Goal: Information Seeking & Learning: Learn about a topic

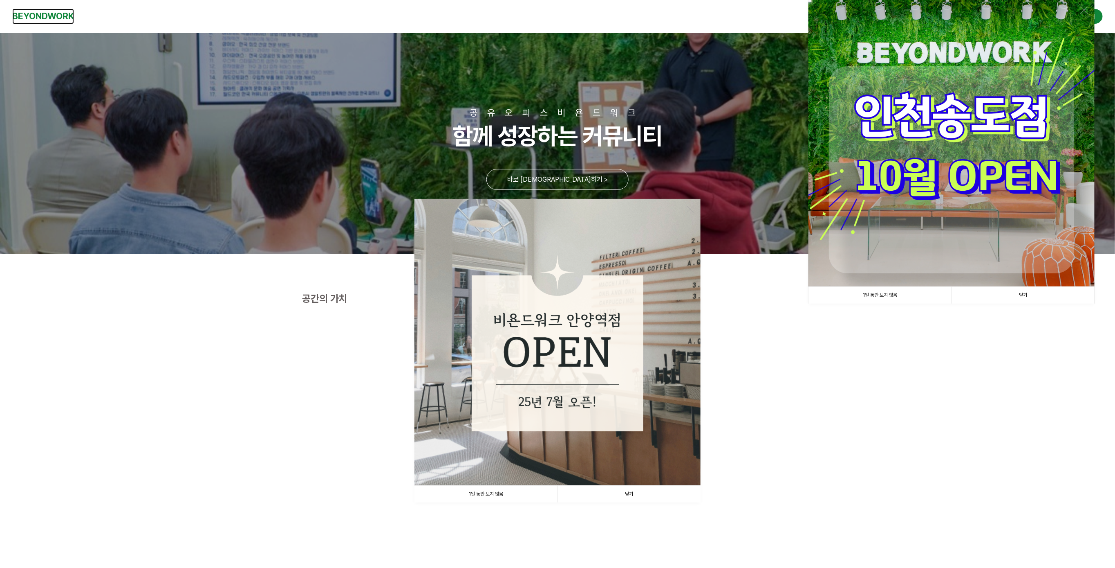
click at [37, 17] on link "BEYONDWORK" at bounding box center [43, 16] width 62 height 15
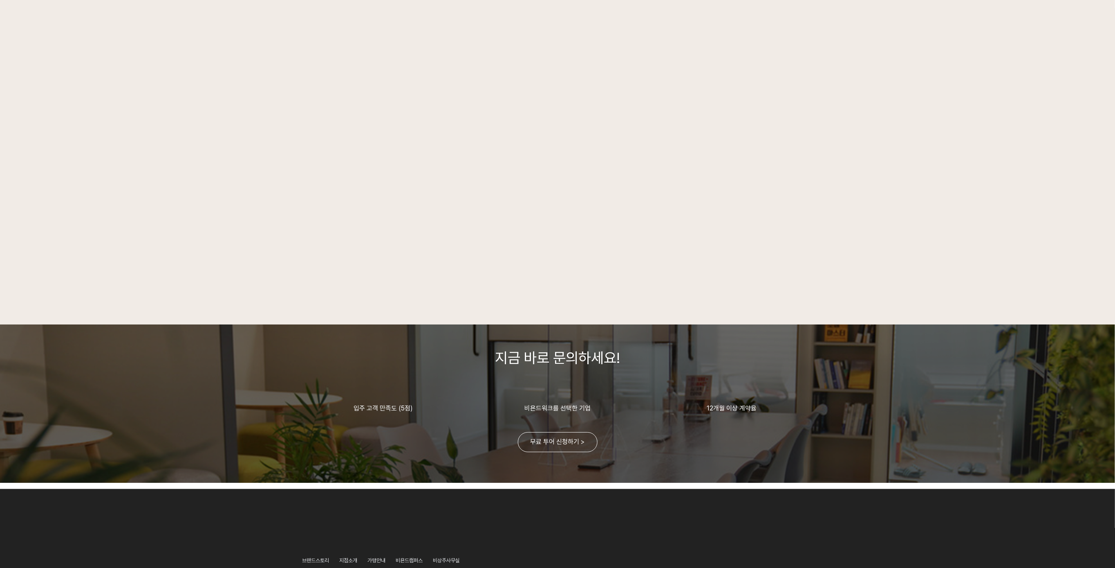
scroll to position [1905, 0]
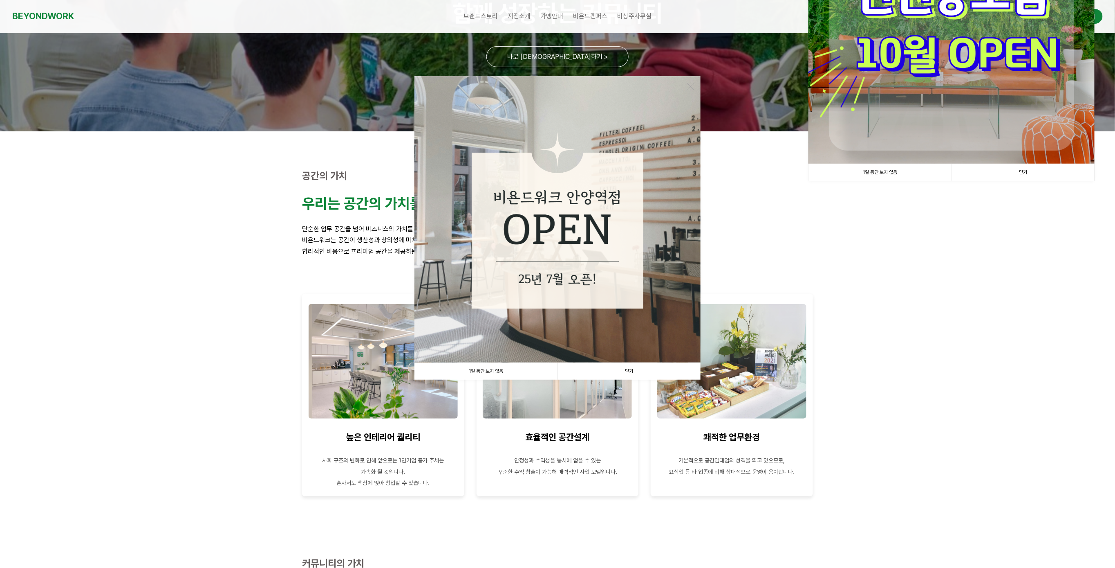
scroll to position [204, 0]
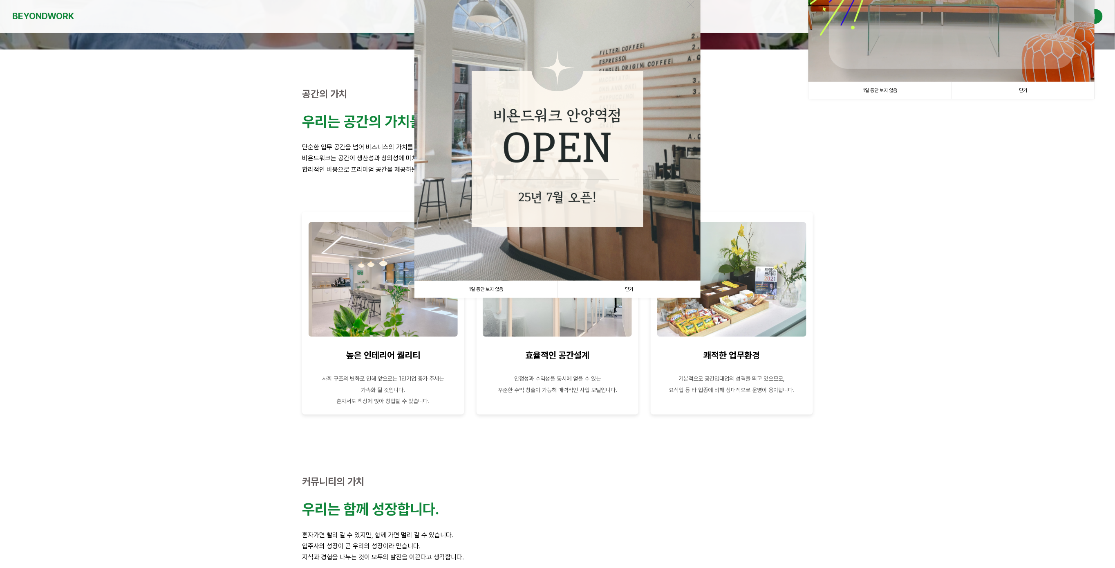
click at [630, 290] on link "닫기" at bounding box center [629, 289] width 143 height 17
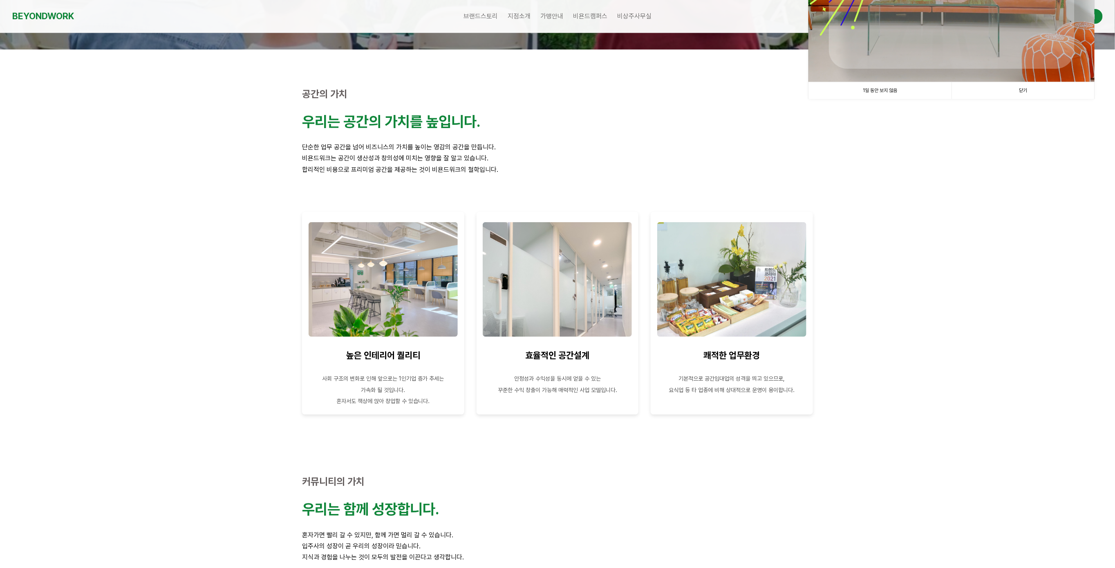
scroll to position [0, 0]
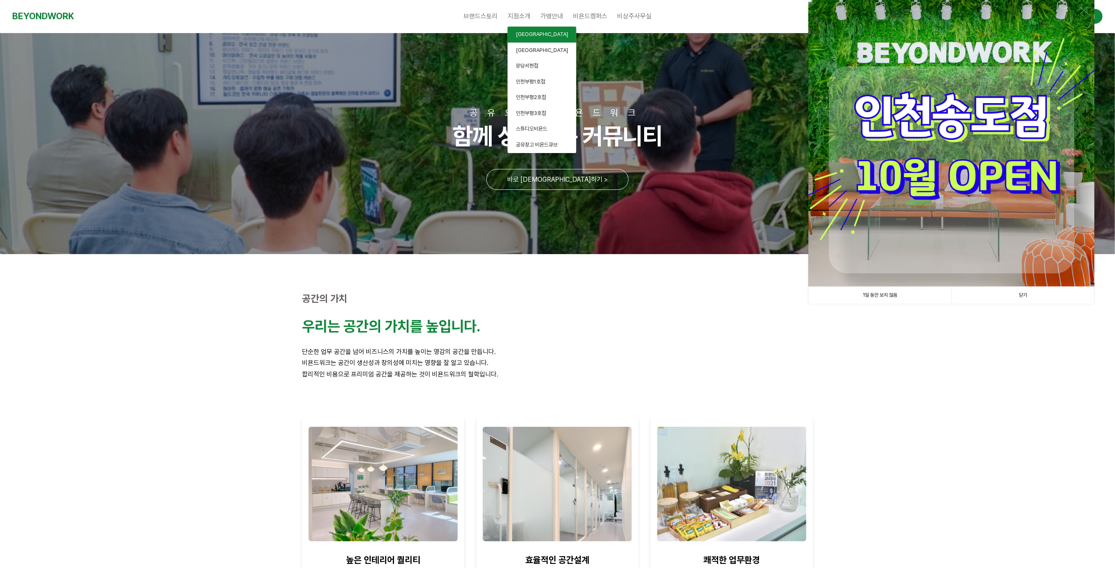
click at [540, 29] on link "[GEOGRAPHIC_DATA]" at bounding box center [542, 35] width 69 height 16
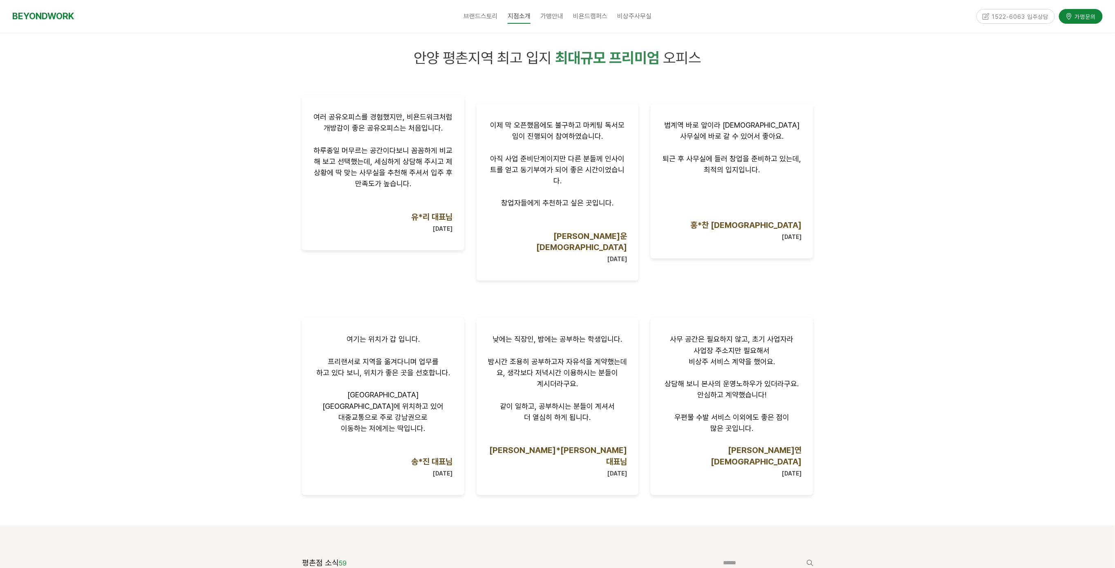
scroll to position [532, 0]
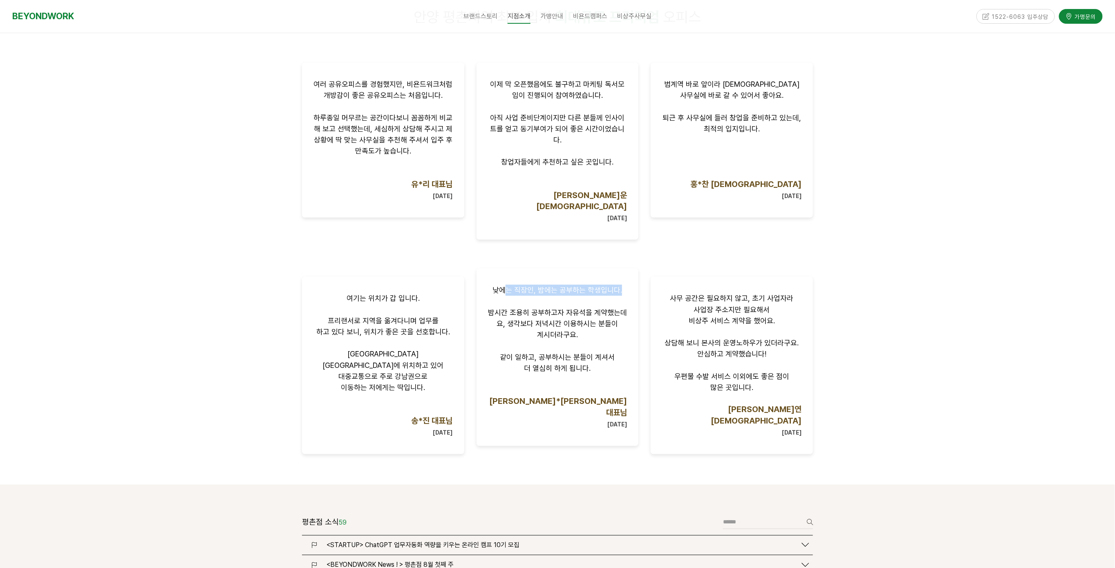
drag, startPoint x: 508, startPoint y: 270, endPoint x: 535, endPoint y: 274, distance: 27.6
click at [535, 285] on div "낮에는 직장인, 밤에는 공부하는 학생입니다. 밤시간 조용히 공부하고자 자유석을 계약했는데요, 생각보다 저녁시간 이용하시는 분들이 계시더라구요.…" at bounding box center [557, 357] width 139 height 144
click at [501, 308] on span "밤시간 조용히 공부하고자 자유석을 계약했는데요, 생각보다 저녁시간 이용하시는 분들이" at bounding box center [557, 318] width 139 height 20
drag, startPoint x: 490, startPoint y: 290, endPoint x: 528, endPoint y: 295, distance: 38.3
click at [528, 307] on p "밤시간 조용히 공부하고자 자유석을 계약했는데요, 생각보다 저녁시간 이용하시는 분들이" at bounding box center [557, 318] width 139 height 22
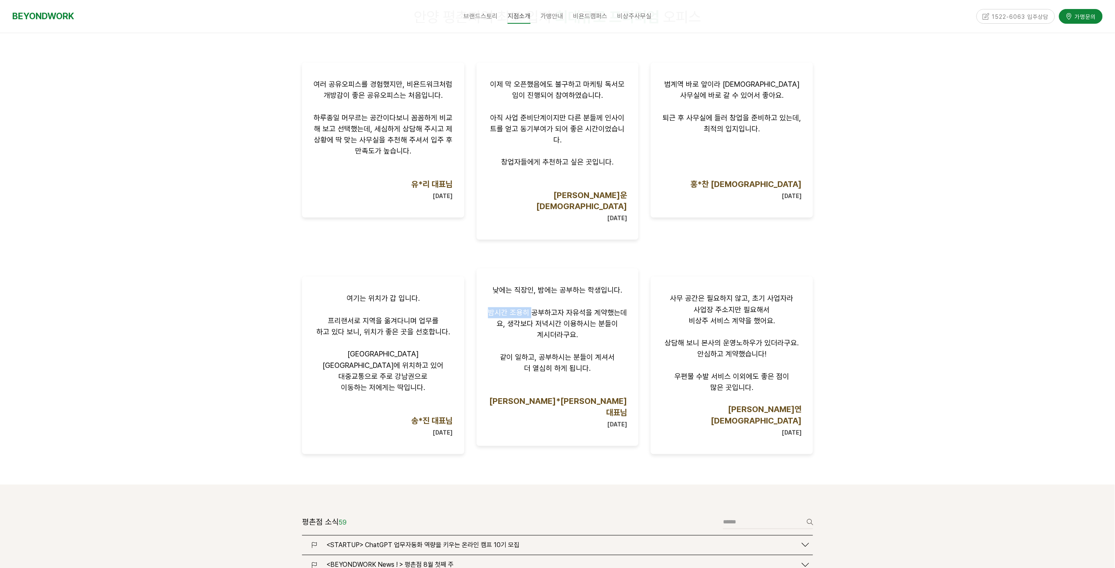
click at [527, 307] on p "밤시간 조용히 공부하고자 자유석을 계약했는데요, 생각보다 저녁시간 이용하시는 분들이" at bounding box center [557, 318] width 139 height 22
drag, startPoint x: 505, startPoint y: 292, endPoint x: 529, endPoint y: 299, distance: 24.8
click at [528, 308] on span "밤시간 조용히 공부하고자 자유석을 계약했는데요, 생각보다 저녁시간 이용하시는 분들이" at bounding box center [557, 318] width 139 height 20
click at [505, 308] on span "밤시간 조용히 공부하고자 자유석을 계약했는데요, 생각보다 저녁시간 이용하시는 분들이" at bounding box center [557, 318] width 139 height 20
drag, startPoint x: 514, startPoint y: 305, endPoint x: 533, endPoint y: 305, distance: 19.2
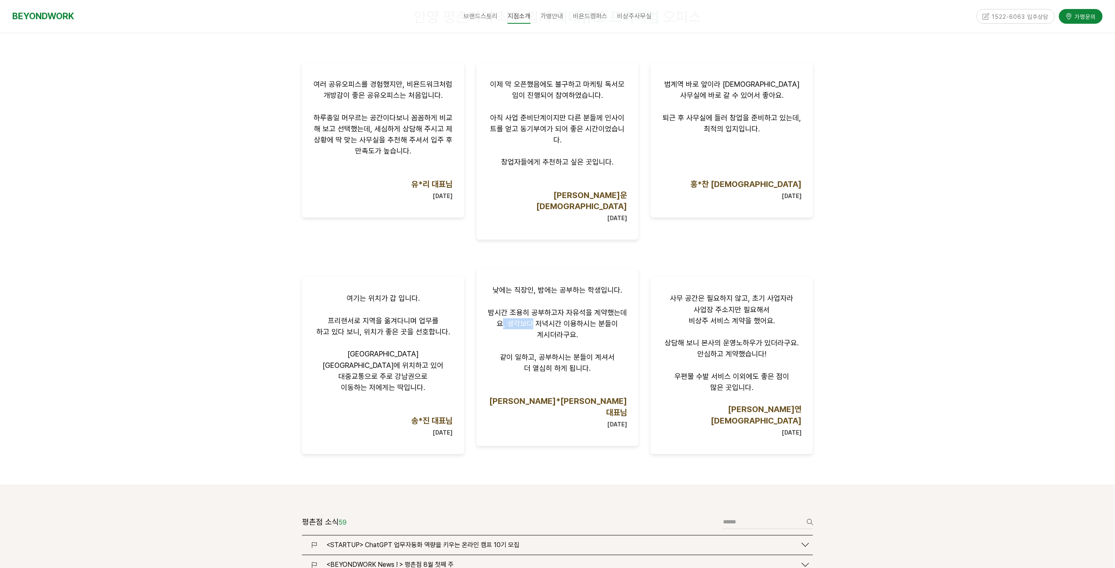
click at [532, 307] on p "밤시간 조용히 공부하고자 자유석을 계약했는데요, 생각보다 저녁시간 이용하시는 분들이" at bounding box center [557, 318] width 139 height 22
click at [531, 307] on p "밤시간 조용히 공부하고자 자유석을 계약했는데요, 생각보다 저녁시간 이용하시는 분들이" at bounding box center [557, 318] width 139 height 22
drag, startPoint x: 508, startPoint y: 303, endPoint x: 534, endPoint y: 307, distance: 27.0
click at [532, 307] on div "낮에는 직장인, 밤에는 공부하는 학생입니다. 밤시간 조용히 공부하고자 자유석을 계약했는데요, 생각보다 저녁시간 이용하시는 분들이 계시더라구요.…" at bounding box center [557, 357] width 139 height 144
click at [534, 329] on p "계시더라구요." at bounding box center [557, 334] width 139 height 11
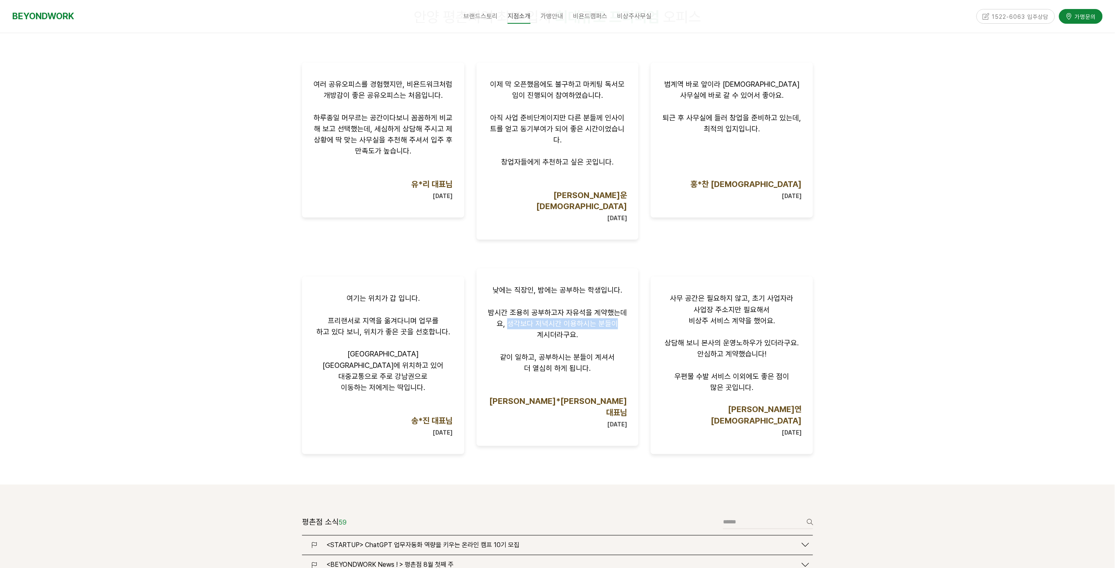
drag, startPoint x: 525, startPoint y: 309, endPoint x: 536, endPoint y: 311, distance: 11.2
click at [534, 310] on div "낮에는 직장인, 밤에는 공부하는 학생입니다. 밤시간 조용히 공부하고자 자유석을 계약했는데요, 생각보다 저녁시간 이용하시는 분들이 계시더라구요.…" at bounding box center [557, 357] width 139 height 144
click at [536, 329] on p "계시더라구요." at bounding box center [557, 334] width 139 height 11
drag, startPoint x: 527, startPoint y: 316, endPoint x: 551, endPoint y: 323, distance: 25.3
click at [551, 322] on div "낮에는 직장인, 밤에는 공부하는 학생입니다. 밤시간 조용히 공부하고자 자유석을 계약했는데요, 생각보다 저녁시간 이용하시는 분들이 계시더라구요.…" at bounding box center [557, 357] width 139 height 144
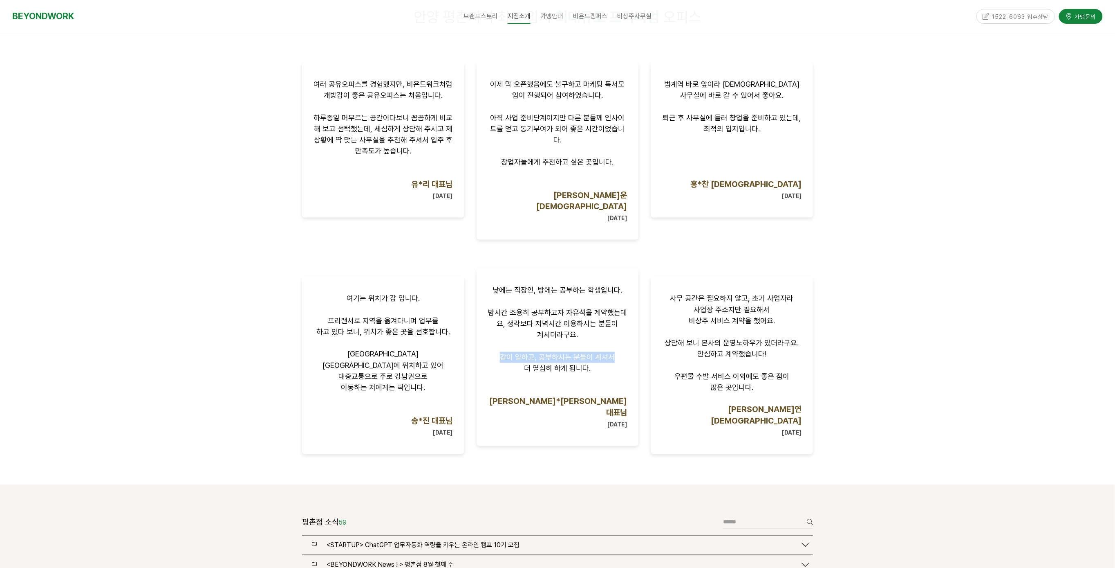
drag, startPoint x: 502, startPoint y: 337, endPoint x: 540, endPoint y: 342, distance: 38.3
click at [539, 342] on div "낮에는 직장인, 밤에는 공부하는 학생입니다. 밤시간 조용히 공부하고자 자유석을 계약했는데요, 생각보다 저녁시간 이용하시는 분들이 계시더라구요.…" at bounding box center [557, 357] width 139 height 144
click at [539, 363] on span "더 열심히 하게 됩니다." at bounding box center [557, 367] width 67 height 9
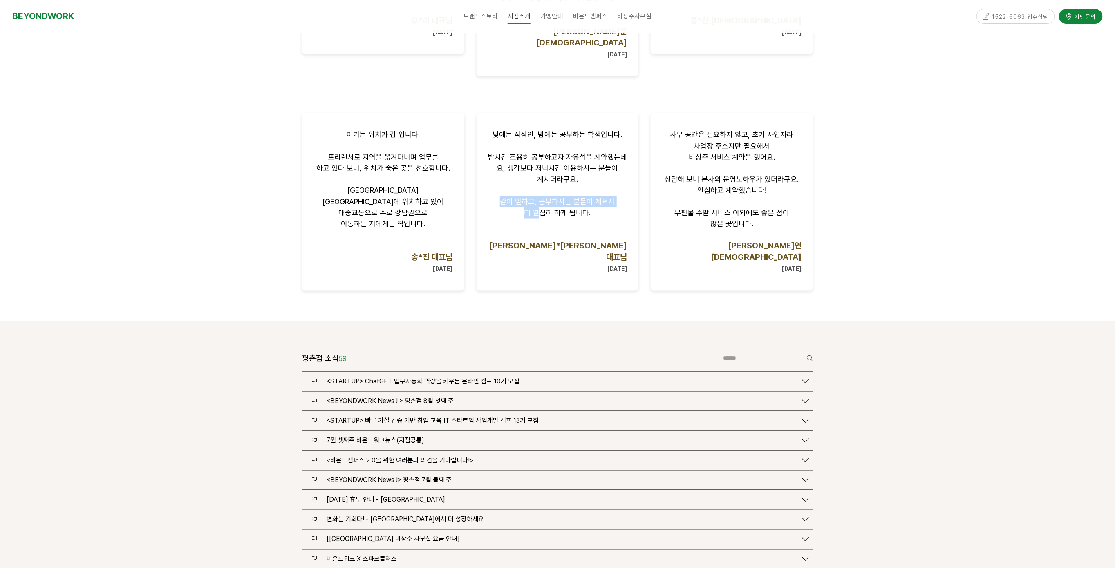
scroll to position [736, 0]
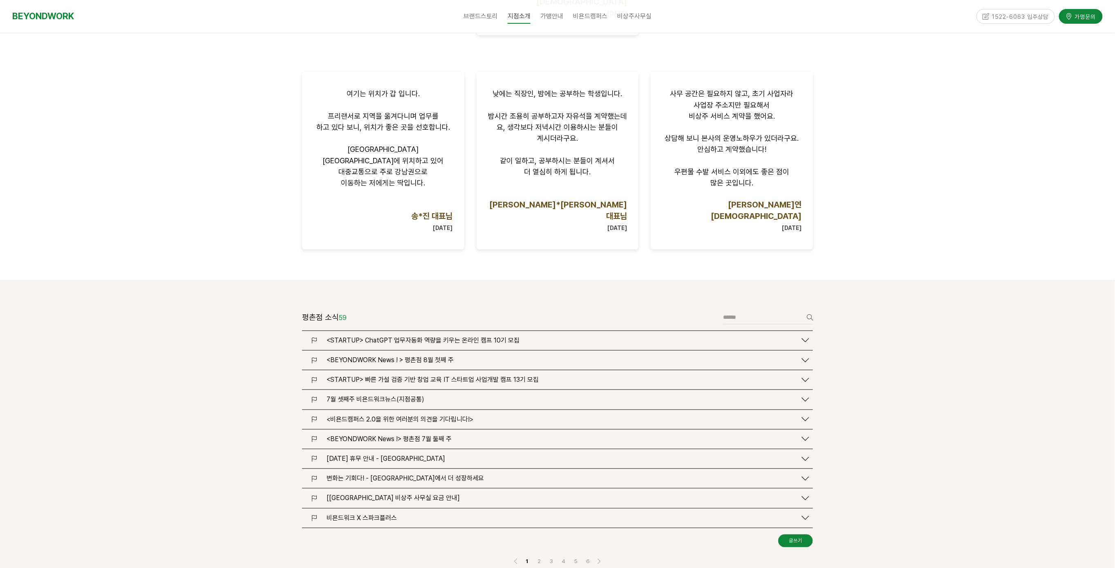
click at [441, 337] on span "<STARTUP> ChatGPT 업무자동화 역량을 키우는 온라인 캠프 10기 모집" at bounding box center [423, 341] width 193 height 8
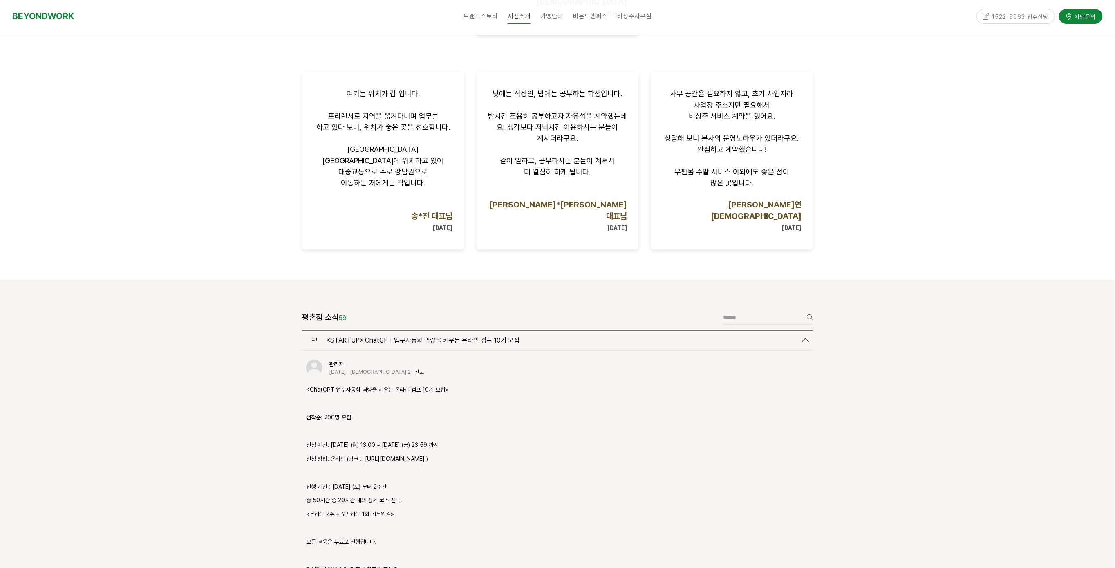
scroll to position [818, 0]
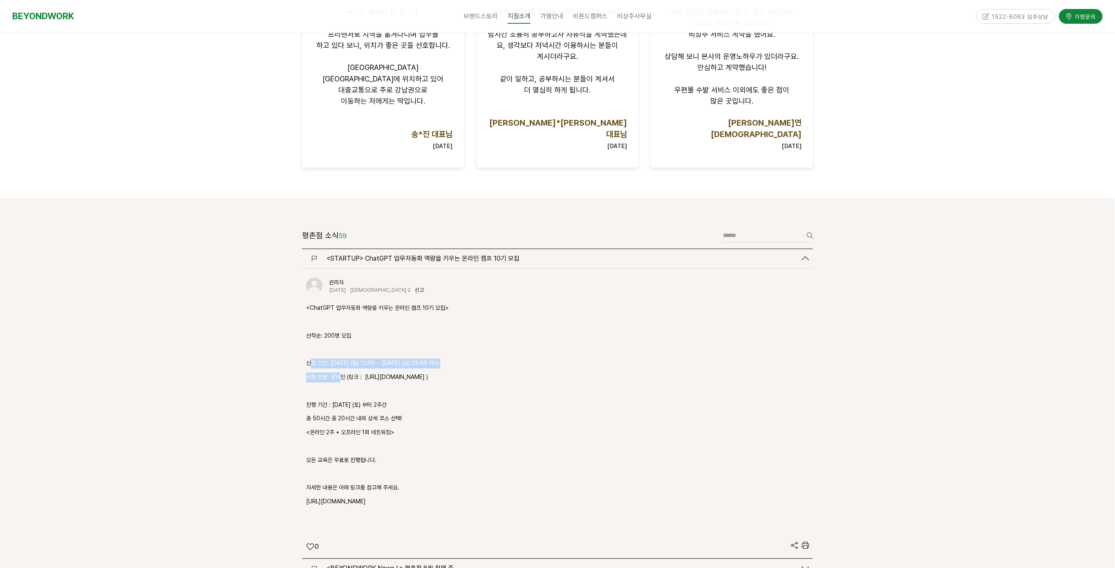
drag, startPoint x: 311, startPoint y: 331, endPoint x: 361, endPoint y: 339, distance: 51.4
click at [359, 339] on div "<ChatGPT 업무자동화 역량을 키우는 온라인 캠프 10기 모집> 선착순: 200명 모집 신청 기간: 25.07.28 (월) 13:00 ~ …" at bounding box center [557, 411] width 503 height 217
click at [359, 372] on p "신청 방법: 온라인 (링크 : https://zrr.kr/7jD61J )" at bounding box center [557, 377] width 503 height 10
drag, startPoint x: 309, startPoint y: 333, endPoint x: 350, endPoint y: 337, distance: 41.5
click at [344, 336] on div "<ChatGPT 업무자동화 역량을 키우는 온라인 캠프 10기 모집> 선착순: 200명 모집 신청 기간: 25.07.28 (월) 13:00 ~ …" at bounding box center [557, 411] width 503 height 217
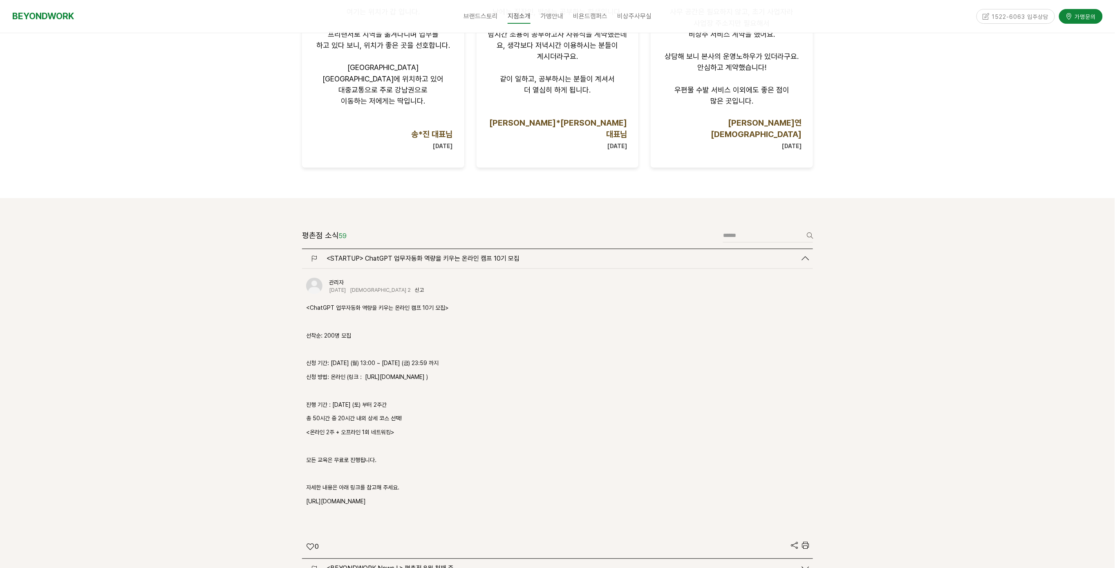
click at [350, 337] on div "<ChatGPT 업무자동화 역량을 키우는 온라인 캠프 10기 모집> 선착순: 200명 모집 신청 기간: 25.07.28 (월) 13:00 ~ …" at bounding box center [557, 411] width 503 height 217
drag, startPoint x: 317, startPoint y: 333, endPoint x: 350, endPoint y: 336, distance: 32.8
click at [349, 336] on div "<ChatGPT 업무자동화 역량을 키우는 온라인 캠프 10기 모집> 선착순: 200명 모집 신청 기간: 25.07.28 (월) 13:00 ~ …" at bounding box center [557, 411] width 503 height 217
click at [350, 336] on div "<ChatGPT 업무자동화 역량을 키우는 온라인 캠프 10기 모집> 선착순: 200명 모집 신청 기간: 25.07.28 (월) 13:00 ~ …" at bounding box center [557, 411] width 503 height 217
drag, startPoint x: 339, startPoint y: 342, endPoint x: 345, endPoint y: 342, distance: 5.3
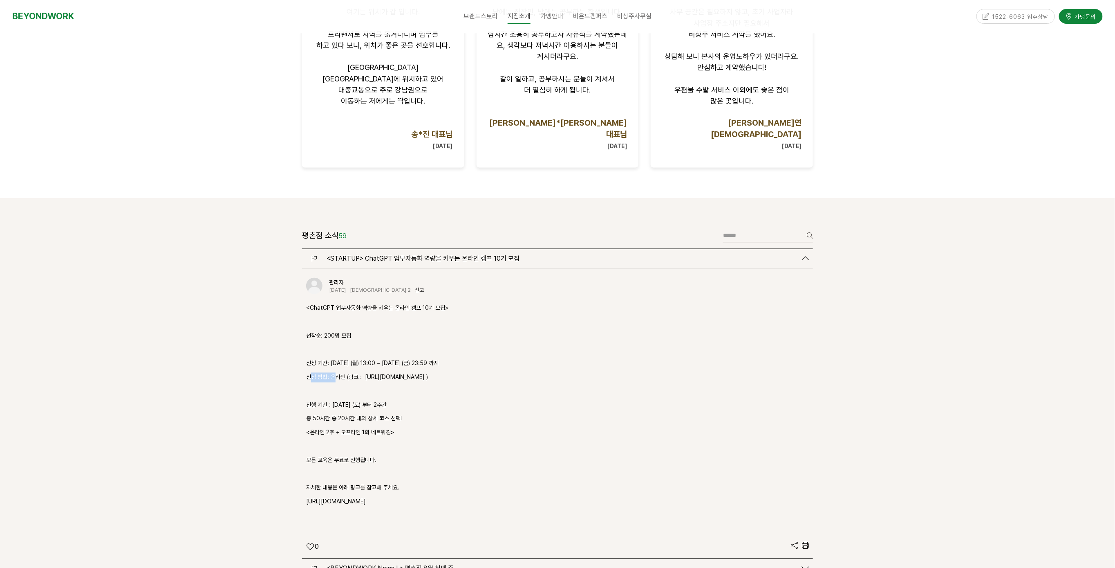
click at [341, 342] on div "<ChatGPT 업무자동화 역량을 키우는 온라인 캠프 10기 모집> 선착순: 200명 모집 신청 기간: 25.07.28 (월) 13:00 ~ …" at bounding box center [557, 411] width 503 height 217
click at [345, 372] on p "신청 방법: 온라인 (링크 : https://zrr.kr/7jD61J )" at bounding box center [557, 377] width 503 height 10
drag, startPoint x: 338, startPoint y: 346, endPoint x: 347, endPoint y: 347, distance: 9.1
click at [345, 372] on p "신청 방법: 온라인 (링크 : https://zrr.kr/7jD61J )" at bounding box center [557, 377] width 503 height 10
click at [347, 372] on p "신청 방법: 온라인 (링크 : https://zrr.kr/7jD61J )" at bounding box center [557, 377] width 503 height 10
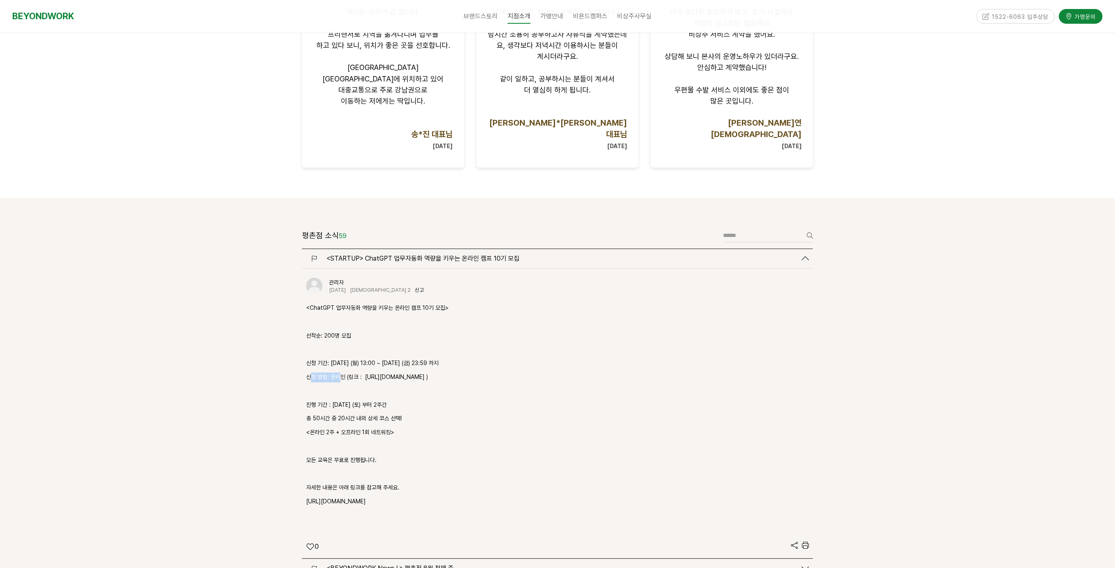
drag, startPoint x: 313, startPoint y: 343, endPoint x: 346, endPoint y: 349, distance: 32.7
click at [345, 348] on div "<ChatGPT 업무자동화 역량을 키우는 온라인 캠프 10기 모집> 선착순: 200명 모집 신청 기간: 25.07.28 (월) 13:00 ~ …" at bounding box center [557, 411] width 503 height 217
click at [346, 349] on div "<ChatGPT 업무자동화 역량을 키우는 온라인 캠프 10기 모집> 선착순: 200명 모집 신청 기간: 25.07.28 (월) 13:00 ~ …" at bounding box center [557, 411] width 503 height 217
drag, startPoint x: 331, startPoint y: 348, endPoint x: 341, endPoint y: 348, distance: 9.8
click at [339, 348] on div "관리자 2025-08-06 조회 2 신고 신고 <ChatGPT 업무자동화 역량을 키우는 온라인 캠프 10기 모집> 선착순: 200명 모집 신청…" at bounding box center [557, 413] width 511 height 289
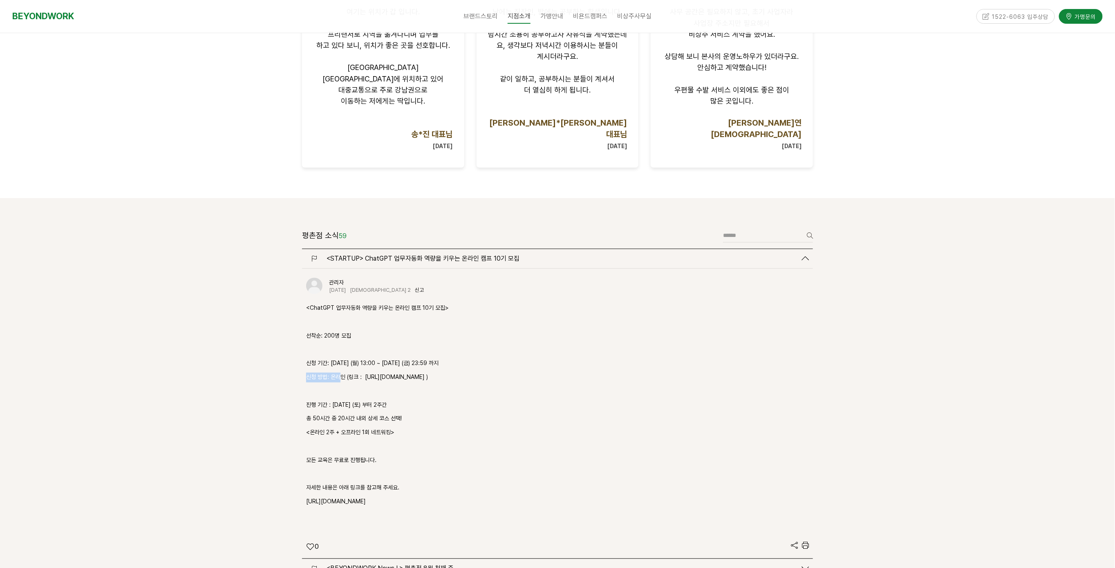
click at [341, 372] on p "신청 방법: 온라인 (링크 : https://zrr.kr/7jD61J )" at bounding box center [557, 377] width 503 height 10
drag, startPoint x: 316, startPoint y: 348, endPoint x: 354, endPoint y: 350, distance: 37.3
click at [351, 350] on div "<ChatGPT 업무자동화 역량을 키우는 온라인 캠프 10기 모집> 선착순: 200명 모집 신청 기간: 25.07.28 (월) 13:00 ~ …" at bounding box center [557, 411] width 503 height 217
click at [354, 350] on div "<ChatGPT 업무자동화 역량을 키우는 온라인 캠프 10기 모집> 선착순: 200명 모집 신청 기간: 25.07.28 (월) 13:00 ~ …" at bounding box center [557, 411] width 503 height 217
drag, startPoint x: 326, startPoint y: 347, endPoint x: 354, endPoint y: 350, distance: 27.5
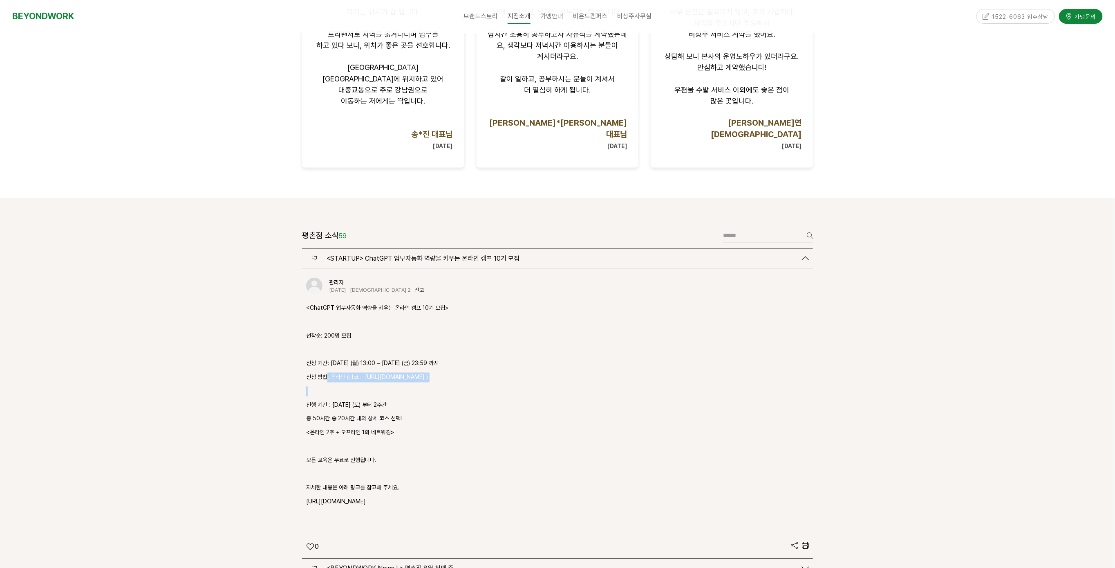
click at [352, 350] on div "<ChatGPT 업무자동화 역량을 키우는 온라인 캠프 10기 모집> 선착순: 200명 모집 신청 기간: 25.07.28 (월) 13:00 ~ …" at bounding box center [557, 411] width 503 height 217
click at [354, 350] on div "<ChatGPT 업무자동화 역량을 키우는 온라인 캠프 10기 모집> 선착순: 200명 모집 신청 기간: 25.07.28 (월) 13:00 ~ …" at bounding box center [557, 411] width 503 height 217
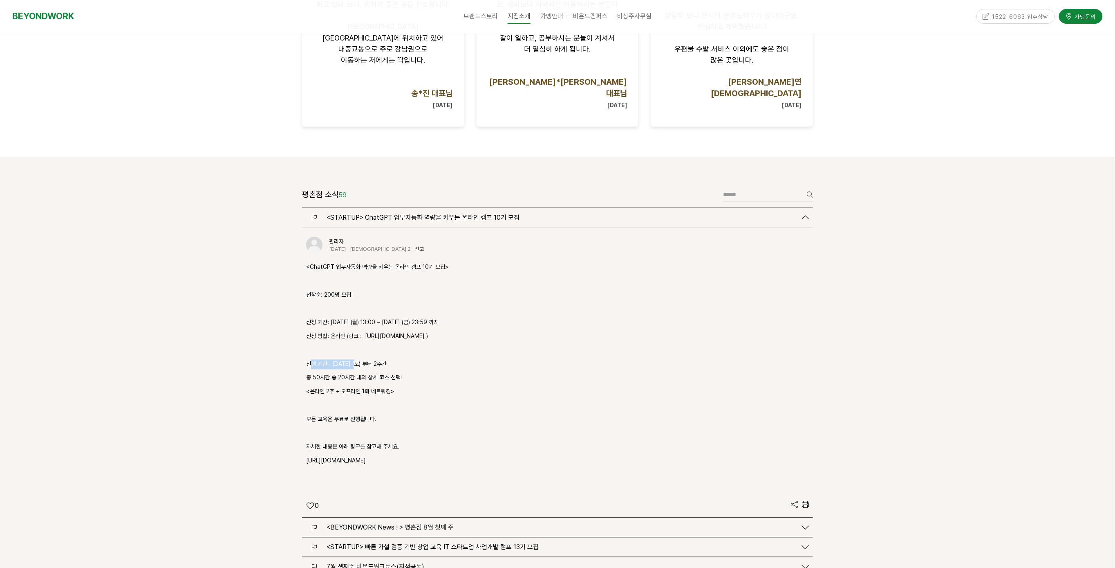
drag, startPoint x: 313, startPoint y: 328, endPoint x: 356, endPoint y: 334, distance: 43.5
click at [355, 359] on p "진행 기간 : 25.08.16 (토) 부터 2주간" at bounding box center [557, 364] width 503 height 10
click at [356, 359] on p "진행 기간 : 25.08.16 (토) 부터 2주간" at bounding box center [557, 364] width 503 height 10
drag, startPoint x: 320, startPoint y: 333, endPoint x: 358, endPoint y: 337, distance: 38.6
click at [356, 336] on div "관리자 2025-08-06 조회 2 신고 신고 <ChatGPT 업무자동화 역량을 키우는 온라인 캠프 10기 모집> 선착순: 200명 모집 신청…" at bounding box center [557, 372] width 511 height 289
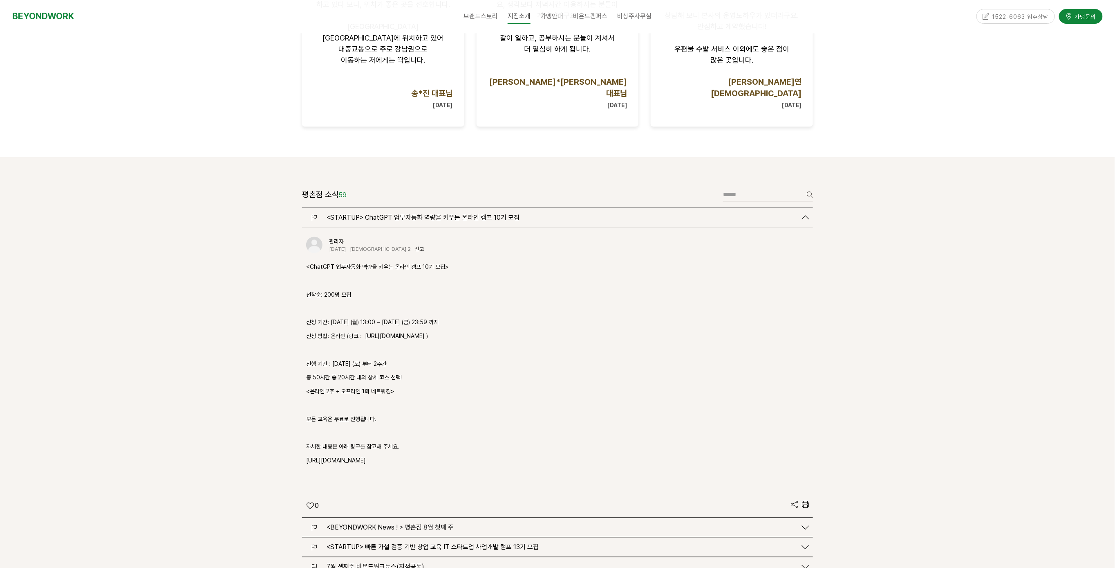
click at [358, 337] on div "<ChatGPT 업무자동화 역량을 키우는 온라인 캠프 10기 모집> 선착순: 200명 모집 신청 기간: 25.07.28 (월) 13:00 ~ …" at bounding box center [557, 371] width 503 height 217
drag, startPoint x: 305, startPoint y: 343, endPoint x: 360, endPoint y: 349, distance: 54.7
click at [352, 348] on div "관리자 2025-08-06 조회 2 신고 신고 <ChatGPT 업무자동화 역량을 키우는 온라인 캠프 10기 모집> 선착순: 200명 모집 신청…" at bounding box center [557, 372] width 511 height 289
click at [360, 349] on div "<ChatGPT 업무자동화 역량을 키우는 온라인 캠프 10기 모집> 선착순: 200명 모집 신청 기간: 25.07.28 (월) 13:00 ~ …" at bounding box center [557, 371] width 503 height 217
drag, startPoint x: 335, startPoint y: 349, endPoint x: 365, endPoint y: 350, distance: 29.5
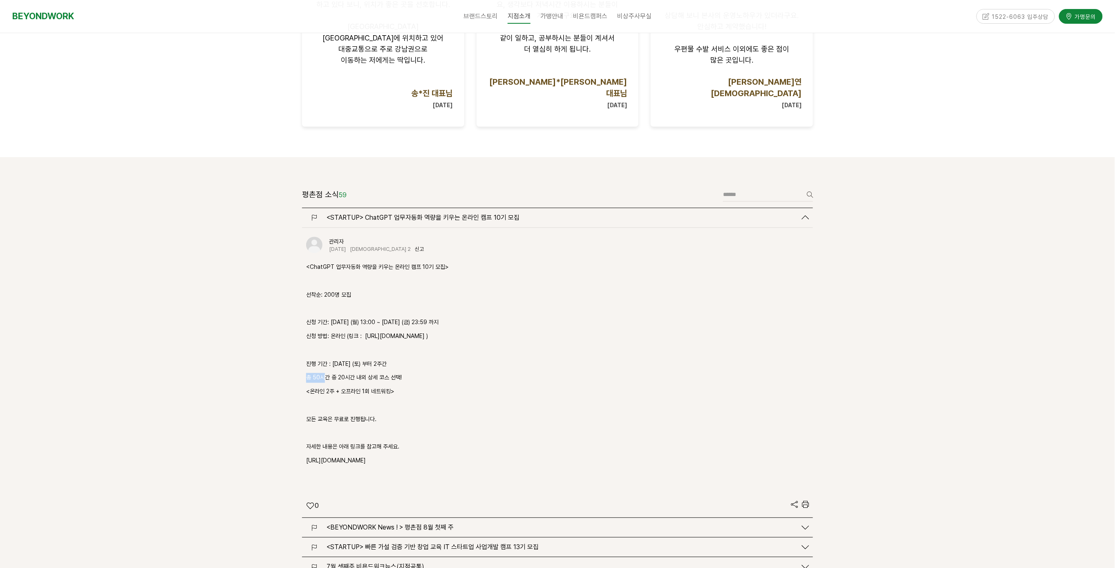
click at [355, 350] on div "<ChatGPT 업무자동화 역량을 키우는 온라인 캠프 10기 모집> 선착순: 200명 모집 신청 기간: 25.07.28 (월) 13:00 ~ …" at bounding box center [557, 371] width 503 height 217
click at [364, 350] on div "<ChatGPT 업무자동화 역량을 키우는 온라인 캠프 10기 모집> 선착순: 200명 모집 신청 기간: 25.07.28 (월) 13:00 ~ …" at bounding box center [557, 371] width 503 height 217
drag, startPoint x: 330, startPoint y: 348, endPoint x: 350, endPoint y: 350, distance: 21.0
click at [348, 350] on div "관리자 2025-08-06 조회 2 신고 신고 <ChatGPT 업무자동화 역량을 키우는 온라인 캠프 10기 모집> 선착순: 200명 모집 신청…" at bounding box center [557, 372] width 511 height 289
click at [350, 350] on div "<ChatGPT 업무자동화 역량을 키우는 온라인 캠프 10기 모집> 선착순: 200명 모집 신청 기간: 25.07.28 (월) 13:00 ~ …" at bounding box center [557, 371] width 503 height 217
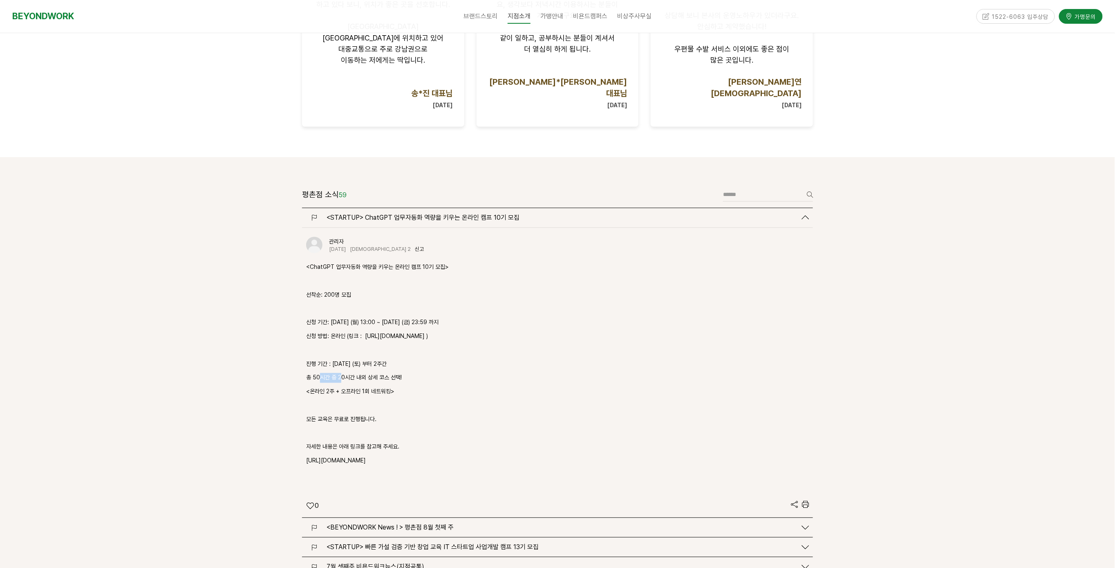
drag, startPoint x: 320, startPoint y: 347, endPoint x: 355, endPoint y: 349, distance: 35.2
click at [354, 349] on div "<ChatGPT 업무자동화 역량을 키우는 온라인 캠프 10기 모집> 선착순: 200명 모집 신청 기간: 25.07.28 (월) 13:00 ~ …" at bounding box center [557, 371] width 503 height 217
click at [355, 349] on div "<ChatGPT 업무자동화 역량을 키우는 온라인 캠프 10기 모집> 선착순: 200명 모집 신청 기간: 25.07.28 (월) 13:00 ~ …" at bounding box center [557, 371] width 503 height 217
drag, startPoint x: 336, startPoint y: 347, endPoint x: 379, endPoint y: 350, distance: 43.0
click at [379, 349] on div "<ChatGPT 업무자동화 역량을 키우는 온라인 캠프 10기 모집> 선착순: 200명 모집 신청 기간: 25.07.28 (월) 13:00 ~ …" at bounding box center [557, 371] width 503 height 217
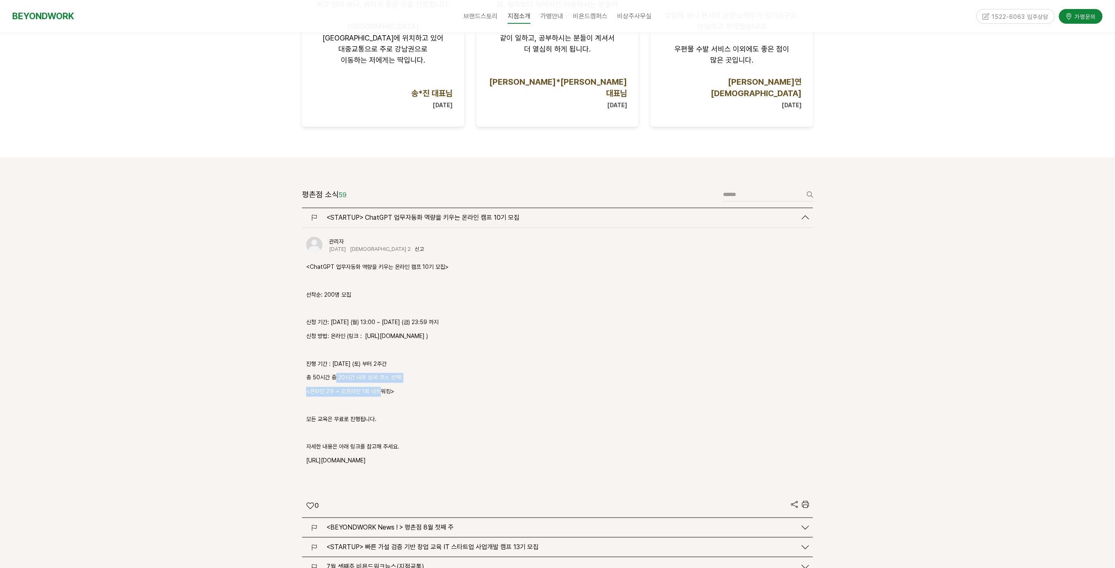
click at [379, 350] on div "<ChatGPT 업무자동화 역량을 키우는 온라인 캠프 10기 모집> 선착순: 200명 모집 신청 기간: 25.07.28 (월) 13:00 ~ …" at bounding box center [557, 371] width 503 height 217
drag, startPoint x: 303, startPoint y: 359, endPoint x: 353, endPoint y: 363, distance: 50.1
click at [353, 363] on div "관리자 2025-08-06 조회 2 신고 신고 <ChatGPT 업무자동화 역량을 키우는 온라인 캠프 10기 모집> 선착순: 200명 모집 신청…" at bounding box center [557, 372] width 511 height 289
click at [353, 363] on div "<ChatGPT 업무자동화 역량을 키우는 온라인 캠프 10기 모집> 선착순: 200명 모집 신청 기간: 25.07.28 (월) 13:00 ~ …" at bounding box center [557, 371] width 503 height 217
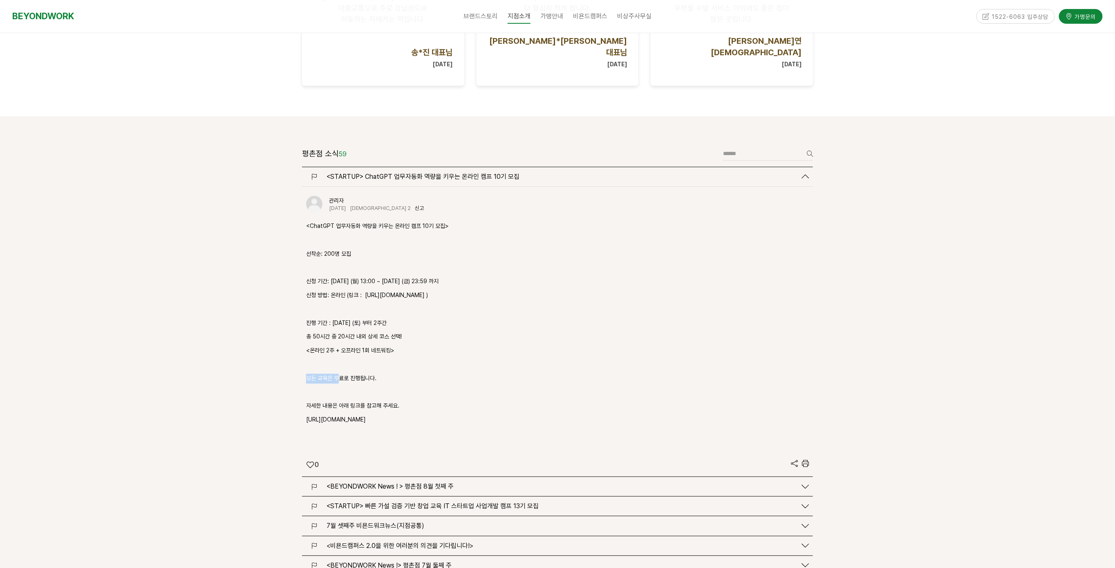
drag, startPoint x: 320, startPoint y: 348, endPoint x: 352, endPoint y: 350, distance: 32.4
click at [347, 350] on div "평촌점 소식 59 글쓰기 검색 <STARTUP> ChatGPT 업무자동화 역량을 키우는 온라인 캠프 10기 모집" at bounding box center [557, 424] width 523 height 566
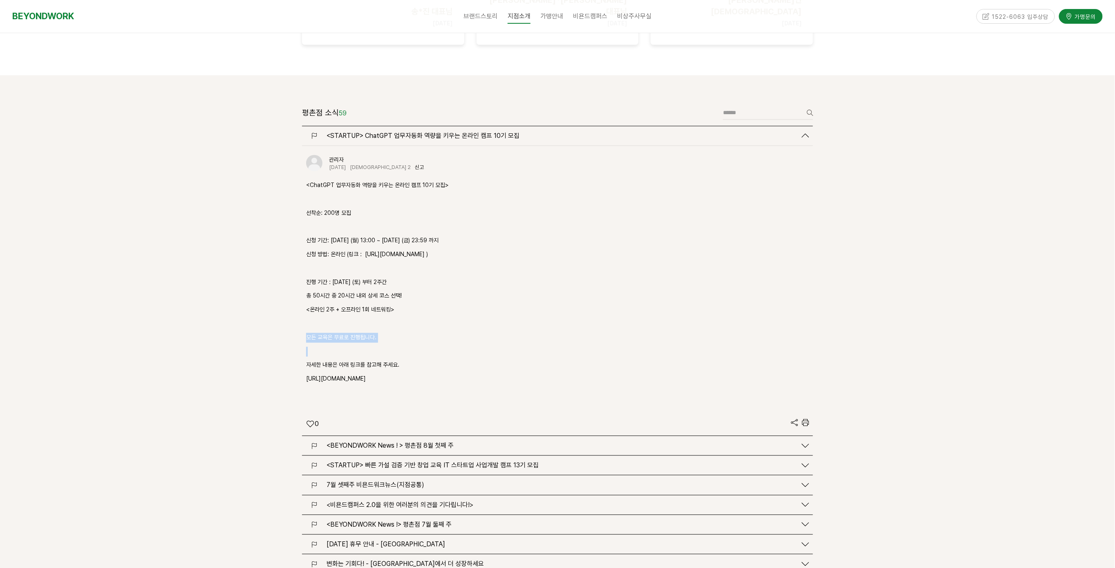
scroll to position [1022, 0]
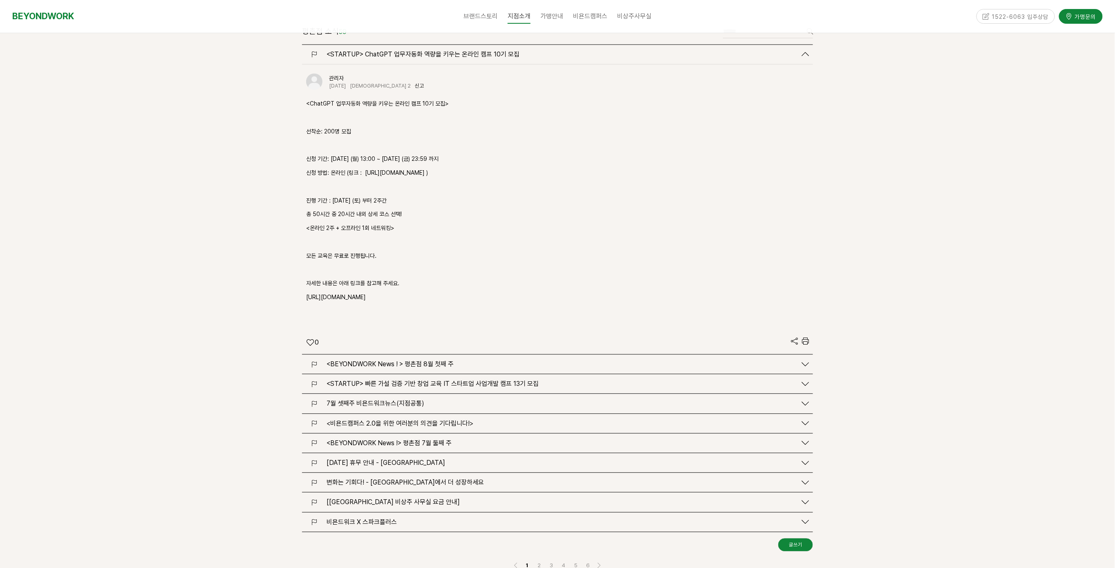
click at [399, 360] on span "<BEYONDWORK News ! > 평촌점 8월 첫째 주" at bounding box center [390, 364] width 127 height 8
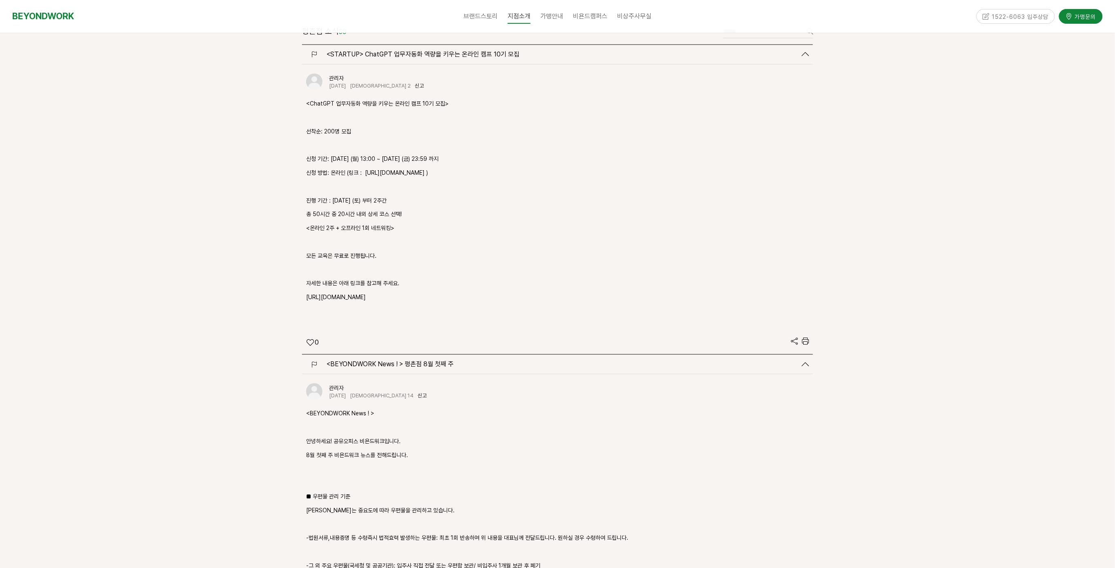
scroll to position [1104, 0]
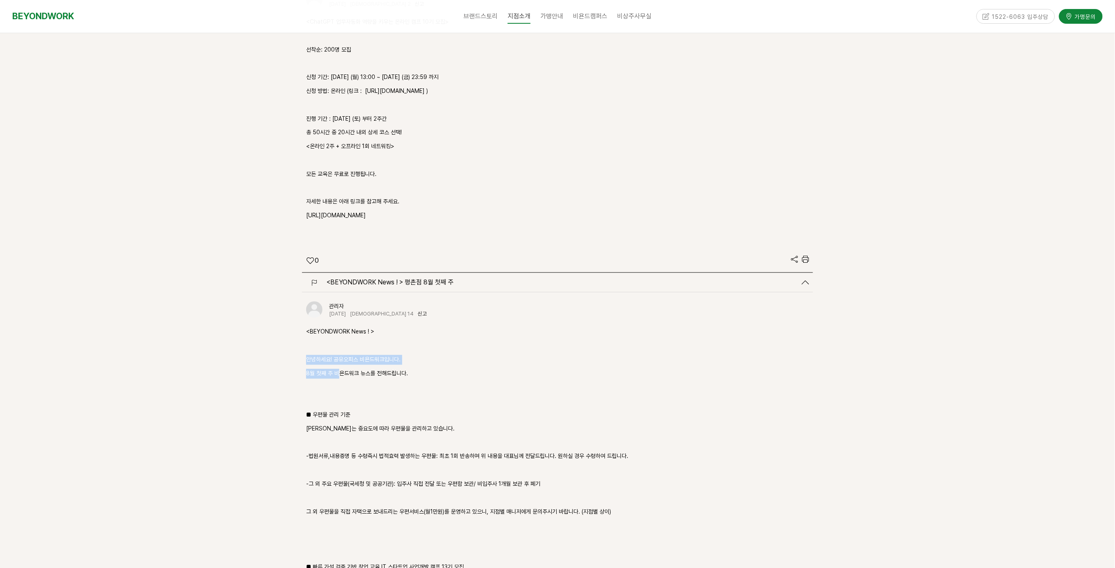
drag, startPoint x: 307, startPoint y: 326, endPoint x: 359, endPoint y: 333, distance: 52.8
drag, startPoint x: 337, startPoint y: 339, endPoint x: 358, endPoint y: 340, distance: 20.5
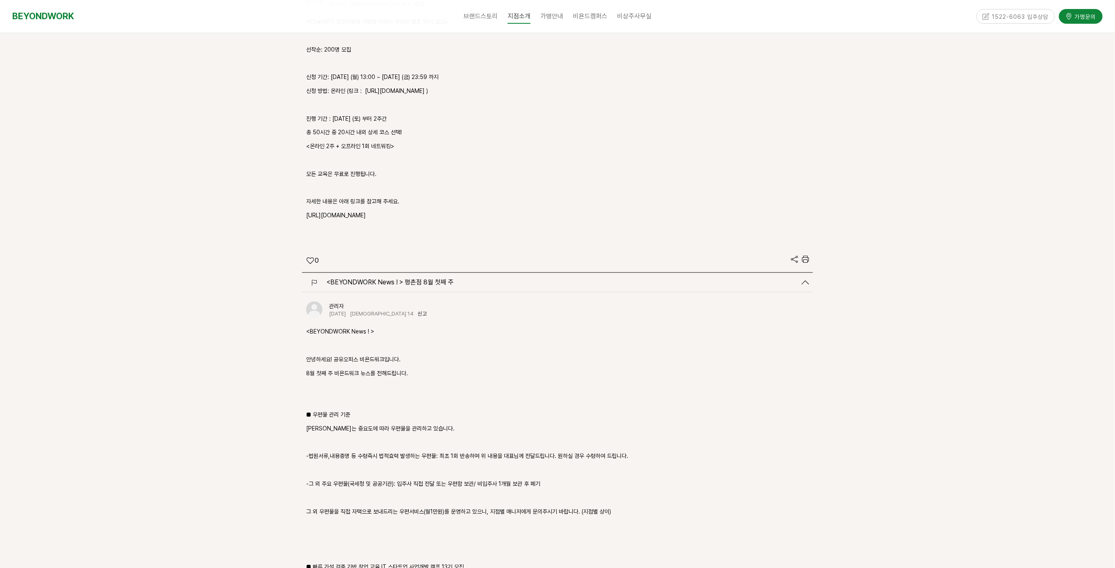
click at [361, 368] on p "8월 첫째 주 비욘드워크 뉴스를 전해드립니다." at bounding box center [557, 373] width 503 height 10
drag, startPoint x: 330, startPoint y: 341, endPoint x: 388, endPoint y: 345, distance: 58.6
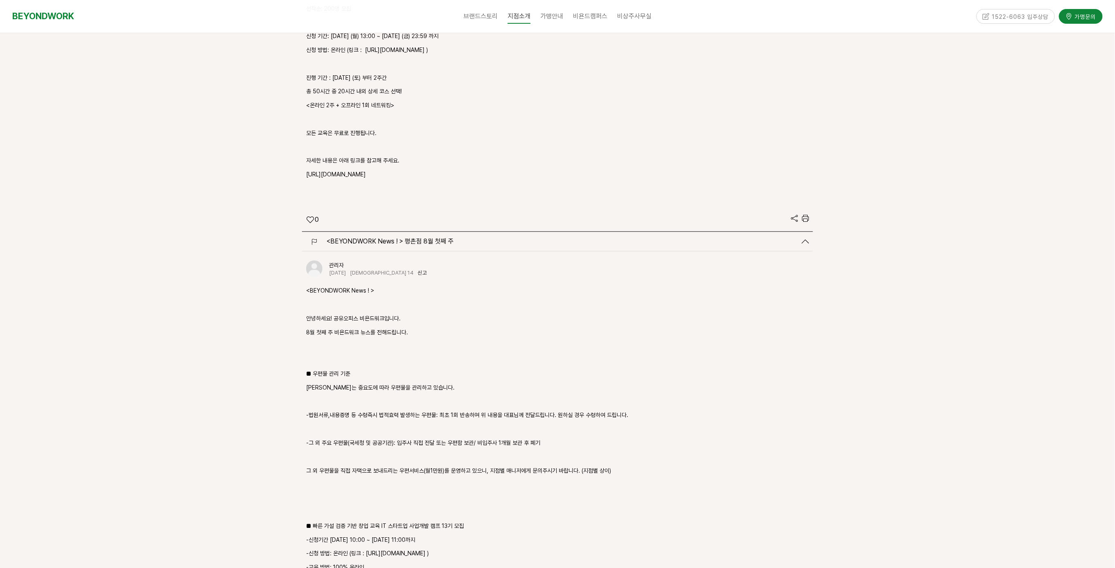
scroll to position [1186, 0]
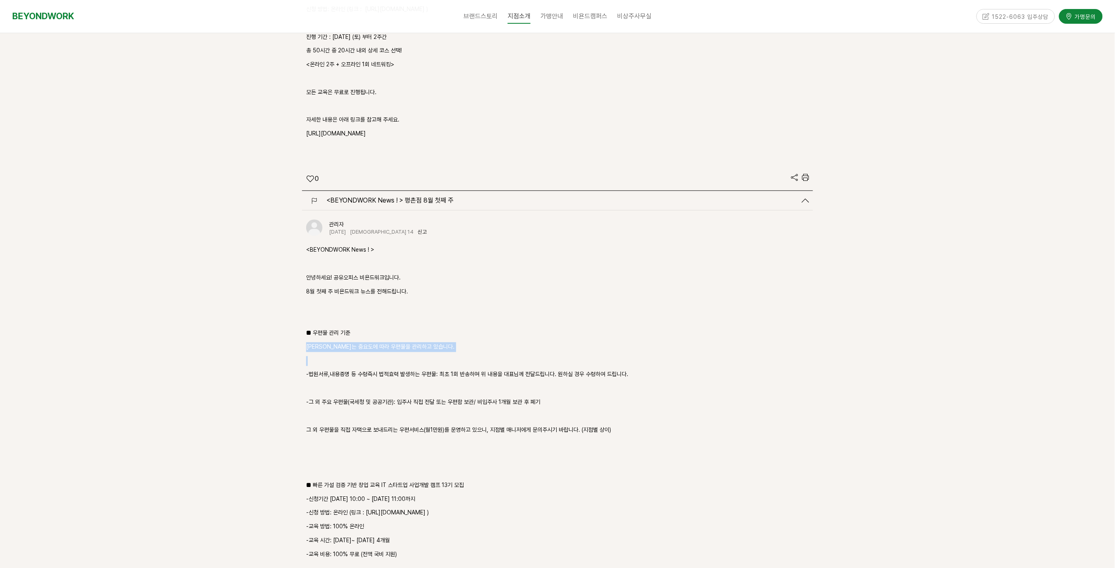
drag, startPoint x: 307, startPoint y: 316, endPoint x: 348, endPoint y: 320, distance: 41.0
click at [348, 319] on div "<BEYONDWORK News ! > 안녕하세요! 공유오피스 비욘드워크입니다. 8월 첫째 주 비욘드워크 뉴스를 전해드립니다. ■ 우편물 관리 …" at bounding box center [557, 505] width 503 height 521
click at [348, 320] on div "<BEYONDWORK News ! > 안녕하세요! 공유오피스 비욘드워크입니다. 8월 첫째 주 비욘드워크 뉴스를 전해드립니다. ■ 우편물 관리 …" at bounding box center [557, 505] width 503 height 521
drag
click at [359, 321] on div "<BEYONDWORK News ! > 안녕하세요! 공유오피스 비욘드워크입니다. 8월 첫째 주 비욘드워크 뉴스를 전해드립니다. ■ 우편물 관리 …" at bounding box center [557, 505] width 503 height 521
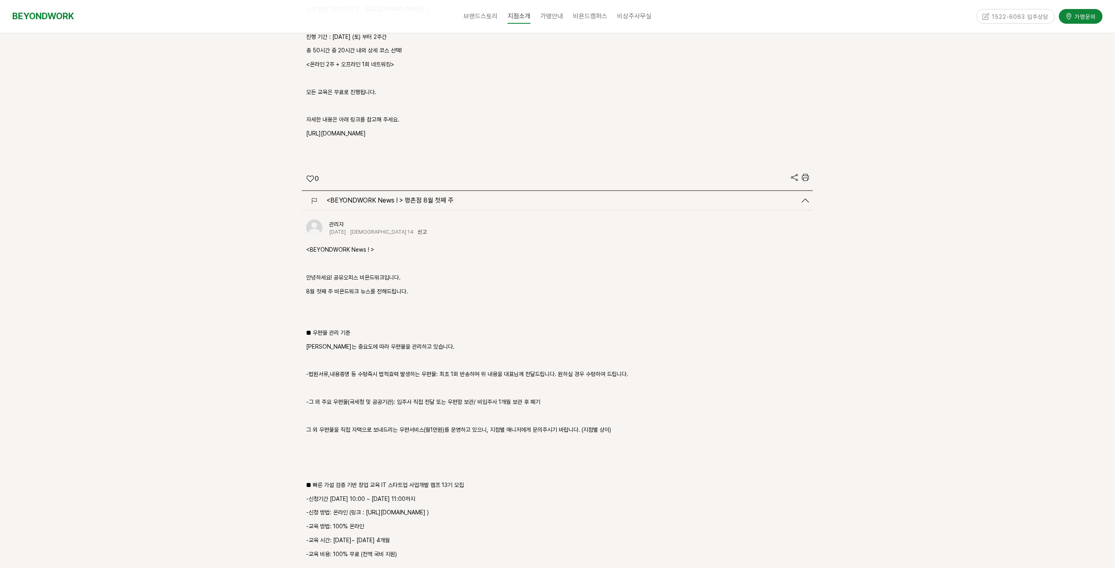
click at [343, 348] on div "<BEYONDWORK News ! > 안녕하세요! 공유오피스 비욘드워크입니다. 8월 첫째 주 비욘드워크 뉴스를 전해드립니다. ■ 우편물 관리 …" at bounding box center [557, 505] width 503 height 521
click at [340, 346] on div "평촌점 소식 59 글쓰기 검색 <STARTUP> ChatGPT 업무자동화 역량을 키우는 온라인 캠프 10기 모집" at bounding box center [557, 435] width 523 height 1160
click at [341, 346] on div "<BEYONDWORK News ! > 안녕하세요! 공유오피스 비욘드워크입니다. 8월 첫째 주 비욘드워크 뉴스를 전해드립니다. ■ 우편물 관리 …" at bounding box center [557, 505] width 503 height 521
click at [350, 346] on div "<BEYONDWORK News ! > 안녕하세요! 공유오피스 비욘드워크입니다. 8월 첫째 주 비욘드워크 뉴스를 전해드립니다. ■ 우편물 관리 …" at bounding box center [557, 505] width 503 height 521
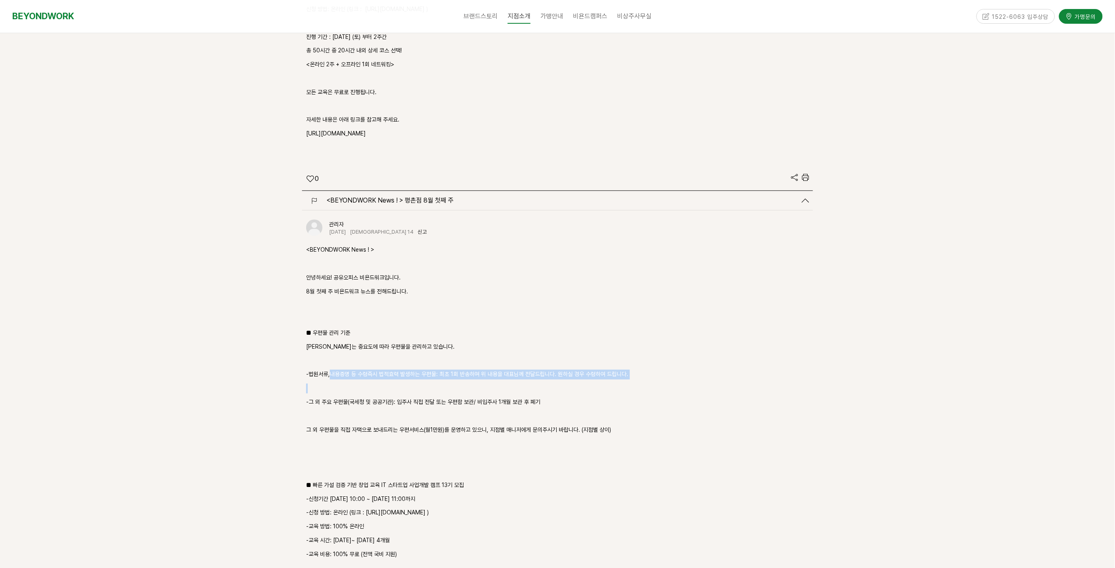
click at [367, 347] on div "<BEYONDWORK News ! > 안녕하세요! 공유오피스 비욘드워크입니다. 8월 첫째 주 비욘드워크 뉴스를 전해드립니다. ■ 우편물 관리 …" at bounding box center [557, 505] width 503 height 521
click at [331, 397] on p "-그 외 주요 우편물(국세청 및 공공기관): 입주사 직접 전달 또는 우편함 보관/ 비입주사 1개월 보관 후 폐기" at bounding box center [557, 402] width 503 height 10
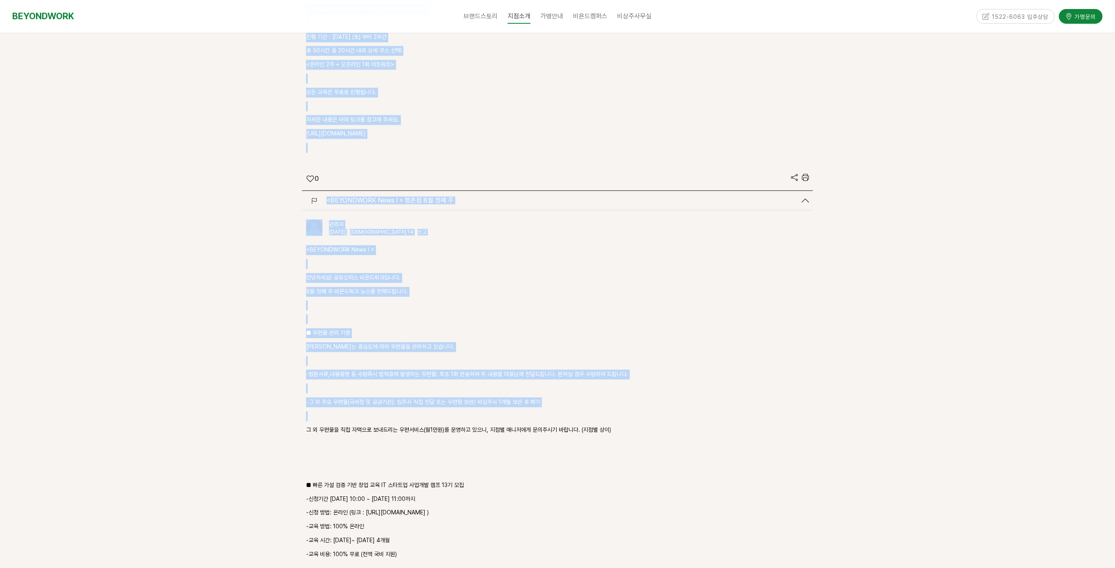
click at [363, 375] on div "평촌점 소식 59 글쓰기 검색 <STARTUP> ChatGPT 업무자동화 역량을 키우는 온라인 캠프 10기 모집 0 0" at bounding box center [557, 434] width 1115 height 1209
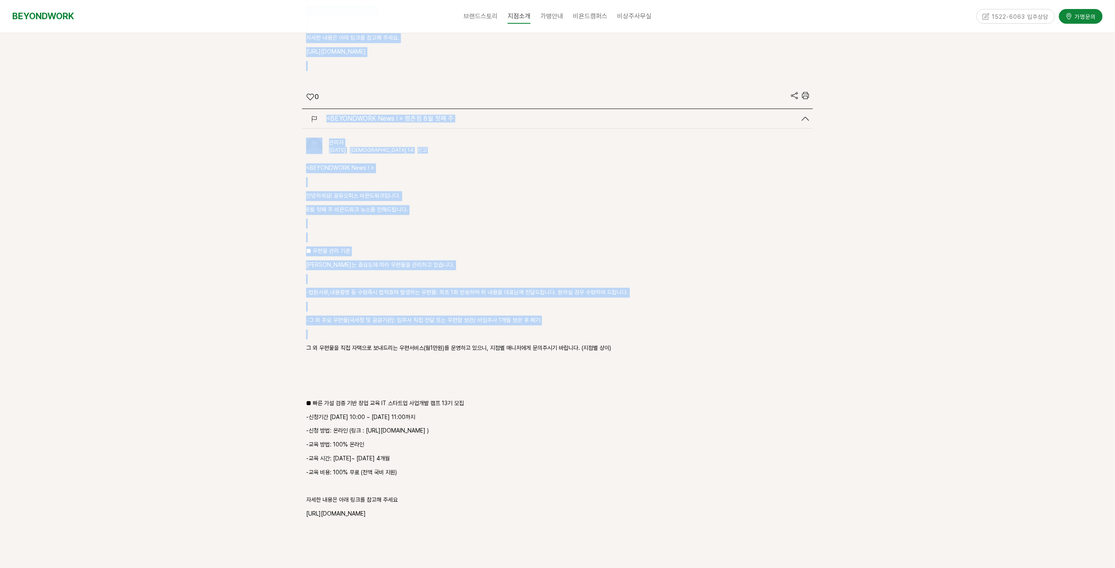
scroll to position [1308, 0]
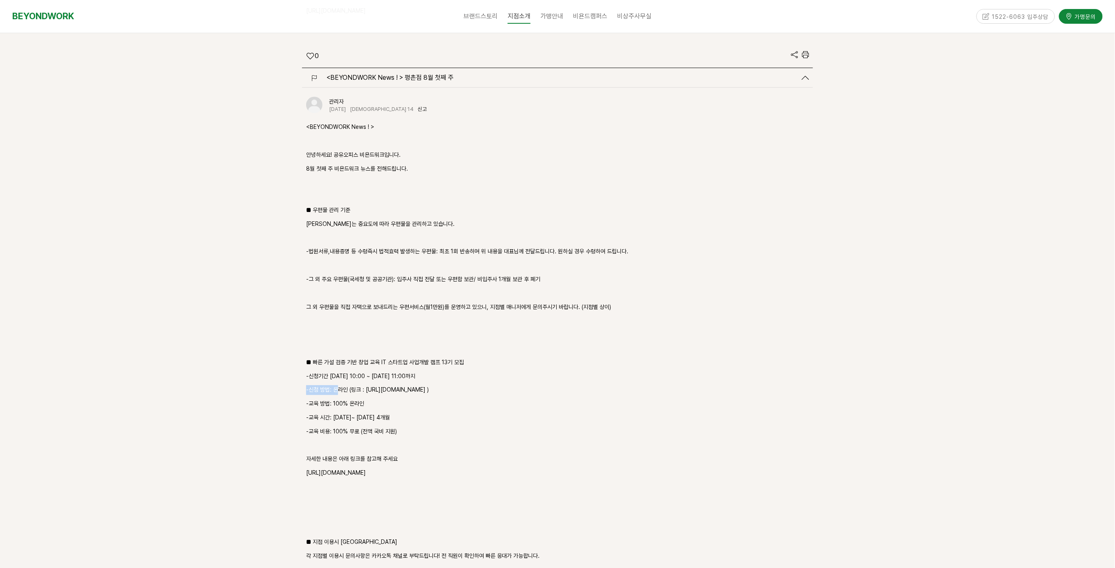
click at [339, 349] on div "<BEYONDWORK News ! > 안녕하세요! 공유오피스 비욘드워크입니다. 8월 첫째 주 비욘드워크 뉴스를 전해드립니다. ■ 우편물 관리 …" at bounding box center [557, 382] width 503 height 521
click at [342, 371] on p "-신청기간 2025.07.12(토) 10:00 ~ 2025.08.22(금) 11:00까지" at bounding box center [557, 376] width 503 height 10
click at [343, 371] on p "-신청기간 2025.07.12(토) 10:00 ~ 2025.08.22(금) 11:00까지" at bounding box center [557, 376] width 503 height 10
click at [343, 345] on div "평촌점 소식 59 글쓰기 검색 <STARTUP> ChatGPT 업무자동화 역량을 키우는 온라인 캠프 10기 모집" at bounding box center [557, 312] width 523 height 1160
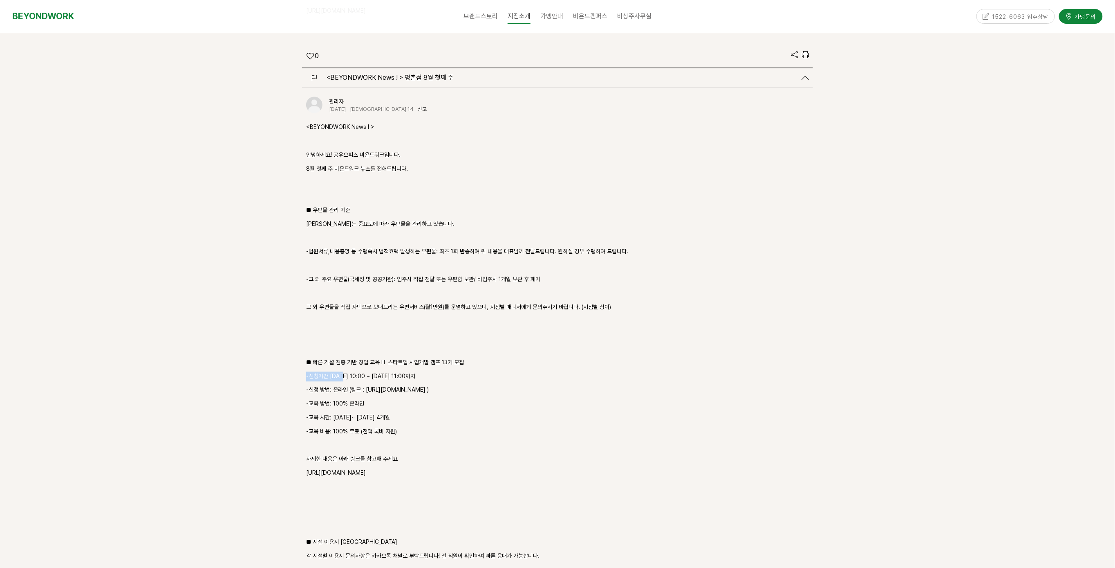
click at [344, 371] on p "-신청기간 2025.07.12(토) 10:00 ~ 2025.08.22(금) 11:00까지" at bounding box center [557, 376] width 503 height 10
click at [363, 337] on div "<BEYONDWORK News ! > 안녕하세요! 공유오피스 비욘드워크입니다. 8월 첫째 주 비욘드워크 뉴스를 전해드립니다. ■ 우편물 관리 …" at bounding box center [557, 382] width 503 height 521
click at [365, 371] on p "-신청기간 2025.07.12(토) 10:00 ~ 2025.08.22(금) 11:00까지" at bounding box center [557, 376] width 503 height 10
click at [371, 335] on div "<BEYONDWORK News ! > 안녕하세요! 공유오피스 비욘드워크입니다. 8월 첫째 주 비욘드워크 뉴스를 전해드립니다. ■ 우편물 관리 …" at bounding box center [557, 382] width 503 height 521
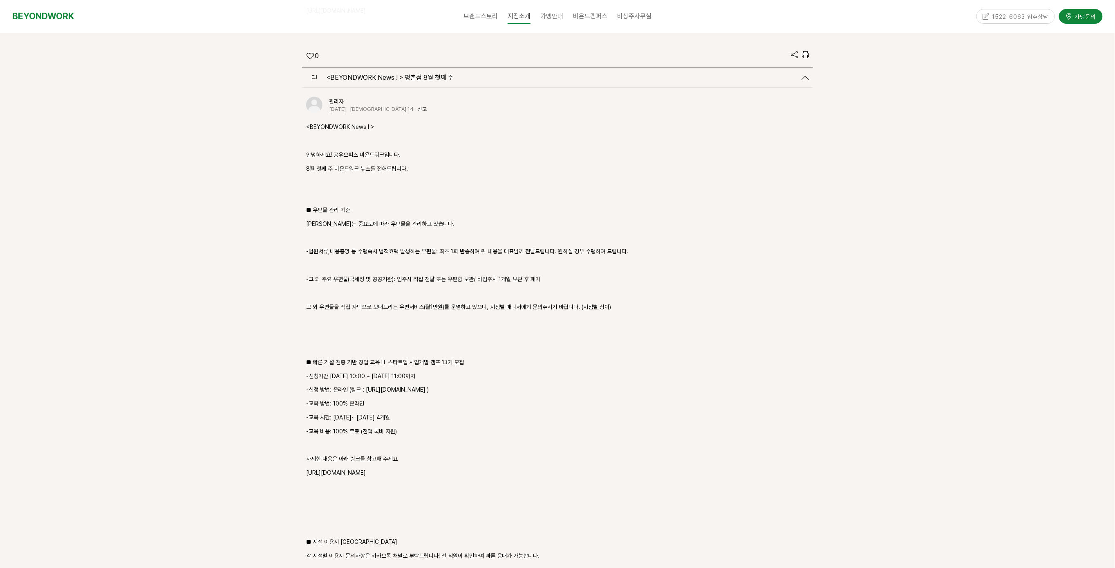
click at [382, 334] on div "<BEYONDWORK News ! > 안녕하세요! 공유오피스 비욘드워크입니다. 8월 첫째 주 비욘드워크 뉴스를 전해드립니다. ■ 우편물 관리 …" at bounding box center [557, 382] width 503 height 521
click at [399, 333] on div "<BEYONDWORK News ! > 안녕하세요! 공유오피스 비욘드워크입니다. 8월 첫째 주 비욘드워크 뉴스를 전해드립니다. ■ 우편물 관리 …" at bounding box center [557, 382] width 503 height 521
click at [400, 333] on div "<BEYONDWORK News ! > 안녕하세요! 공유오피스 비욘드워크입니다. 8월 첫째 주 비욘드워크 뉴스를 전해드립니다. ■ 우편물 관리 …" at bounding box center [557, 382] width 503 height 521
click at [401, 334] on div "<BEYONDWORK News ! > 안녕하세요! 공유오피스 비욘드워크입니다. 8월 첫째 주 비욘드워크 뉴스를 전해드립니다. ■ 우편물 관리 …" at bounding box center [557, 382] width 503 height 521
click at [402, 334] on div "<BEYONDWORK News ! > 안녕하세요! 공유오피스 비욘드워크입니다. 8월 첫째 주 비욘드워크 뉴스를 전해드립니다. ■ 우편물 관리 …" at bounding box center [557, 382] width 503 height 521
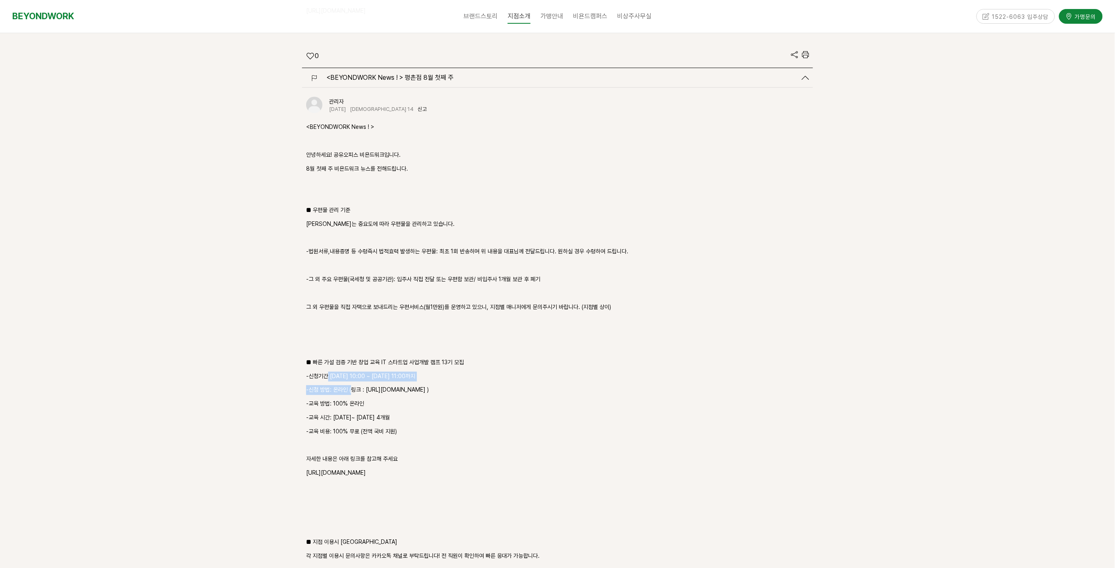
click at [355, 348] on div "<BEYONDWORK News ! > 안녕하세요! 공유오피스 비욘드워크입니다. 8월 첫째 주 비욘드워크 뉴스를 전해드립니다. ■ 우편물 관리 …" at bounding box center [557, 382] width 503 height 521
click at [330, 371] on p "-신청기간 2025.07.12(토) 10:00 ~ 2025.08.22(금) 11:00까지" at bounding box center [557, 376] width 503 height 10
click at [335, 346] on div "평촌점 소식 59 글쓰기 검색 <STARTUP> ChatGPT 업무자동화 역량을 키우는 온라인 캠프 10기 모집" at bounding box center [557, 312] width 523 height 1160
click at [343, 371] on p "-신청기간 2025.07.12(토) 10:00 ~ 2025.08.22(금) 11:00까지" at bounding box center [557, 376] width 503 height 10
click at [343, 363] on div "<BEYONDWORK News ! > 안녕하세요! 공유오피스 비욘드워크입니다. 8월 첫째 주 비욘드워크 뉴스를 전해드립니다. ■ 우편물 관리 …" at bounding box center [557, 382] width 503 height 521
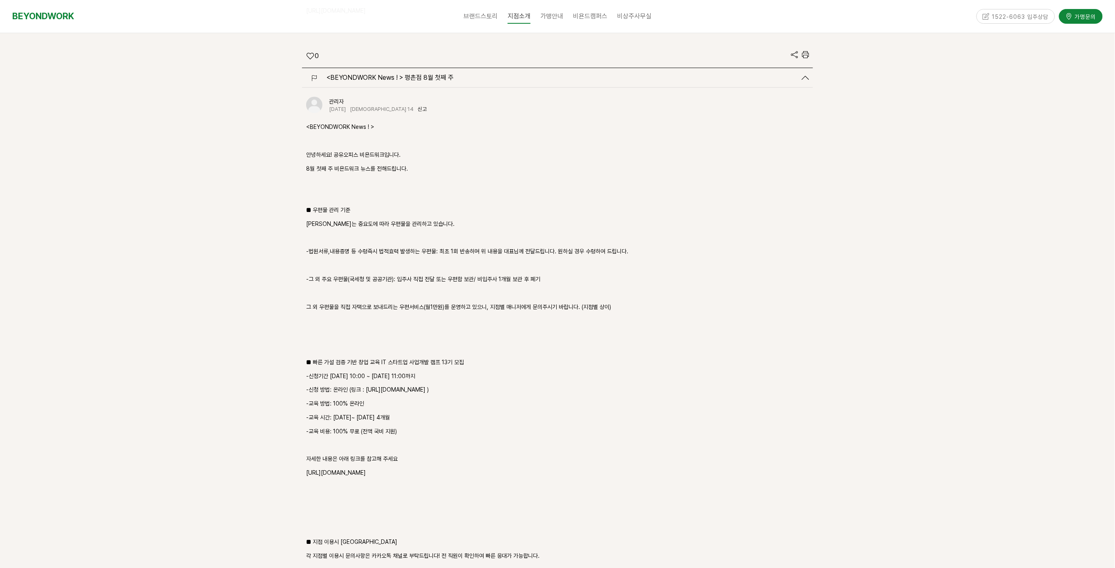
click at [358, 363] on div "<BEYONDWORK News ! > 안녕하세요! 공유오피스 비욘드워크입니다. 8월 첫째 주 비욘드워크 뉴스를 전해드립니다. ■ 우편물 관리 …" at bounding box center [557, 382] width 503 height 521
click at [354, 361] on div "<BEYONDWORK News ! > 안녕하세요! 공유오피스 비욘드워크입니다. 8월 첫째 주 비욘드워크 뉴스를 전해드립니다. ■ 우편물 관리 …" at bounding box center [557, 382] width 503 height 521
click at [399, 399] on p "-교육 방법: 100% 온라인" at bounding box center [557, 404] width 503 height 10
click at [371, 399] on p "-교육 방법: 100% 온라인" at bounding box center [557, 404] width 503 height 10
click at [375, 399] on p "-교육 방법: 100% 온라인" at bounding box center [557, 404] width 503 height 10
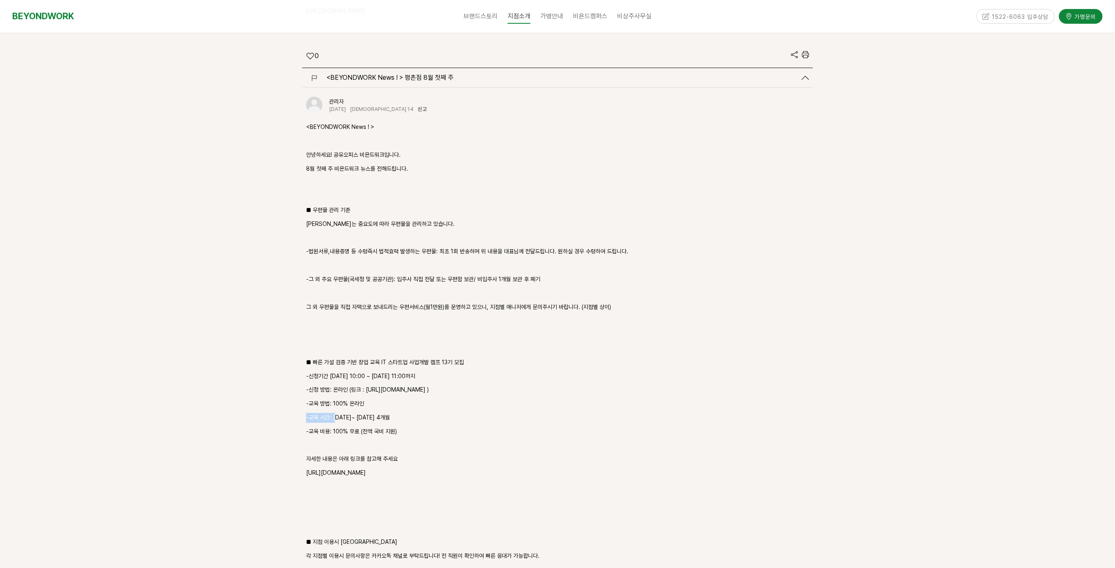
click at [347, 386] on div "평촌점 소식 59 글쓰기 검색 <STARTUP> ChatGPT 업무자동화 역량을 키우는 온라인 캠프 10기 모집" at bounding box center [557, 312] width 523 height 1160
click at [358, 413] on p "-교육 시간: 2025.08.28 (목)~ 2026.01.05 (월) 4개월" at bounding box center [557, 418] width 503 height 10
click at [377, 392] on div "평촌점 소식 59 글쓰기 검색 <STARTUP> ChatGPT 업무자동화 역량을 키우는 온라인 캠프 10기 모집" at bounding box center [557, 312] width 523 height 1160
click at [388, 426] on p "-교육 비용: 100% 무료 (전액 국비 지원)" at bounding box center [557, 431] width 503 height 10
click at [376, 426] on p "-교육 비용: 100% 무료 (전액 국비 지원)" at bounding box center [557, 431] width 503 height 10
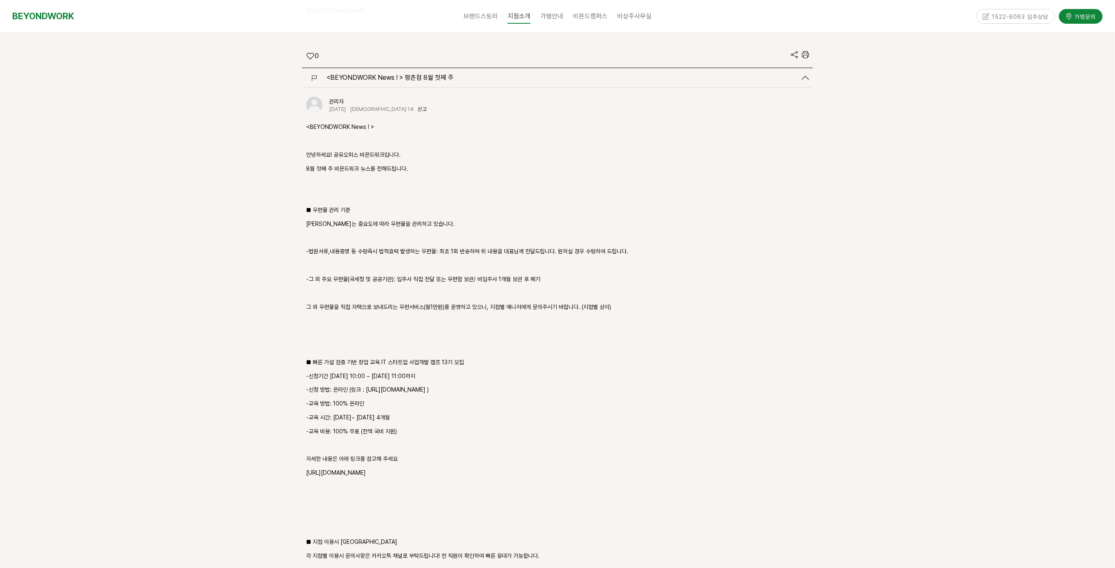
click at [382, 426] on p "-교육 비용: 100% 무료 (전액 국비 지원)" at bounding box center [557, 431] width 503 height 10
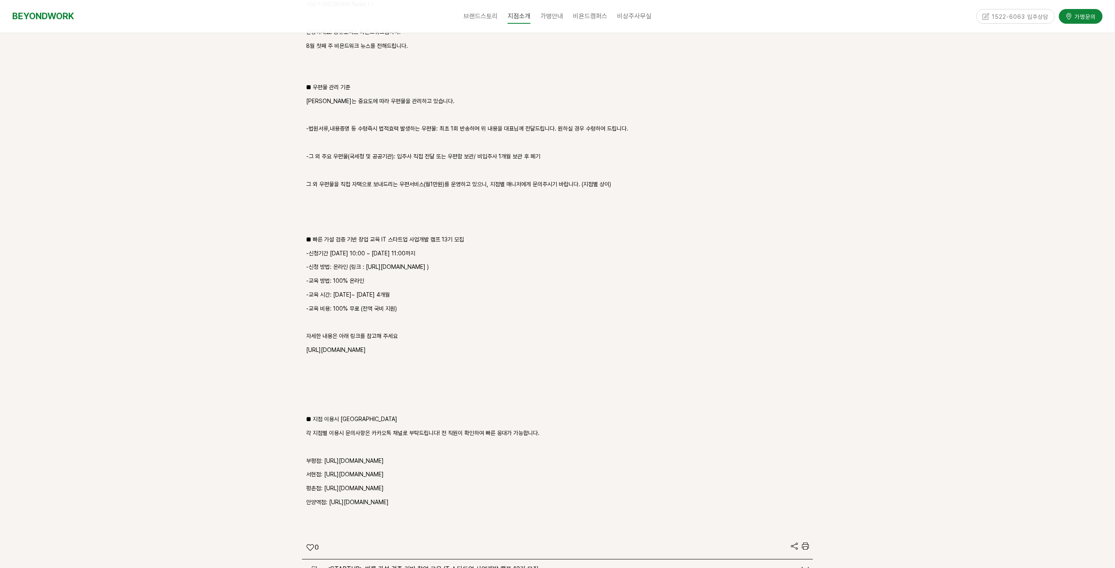
scroll to position [1513, 0]
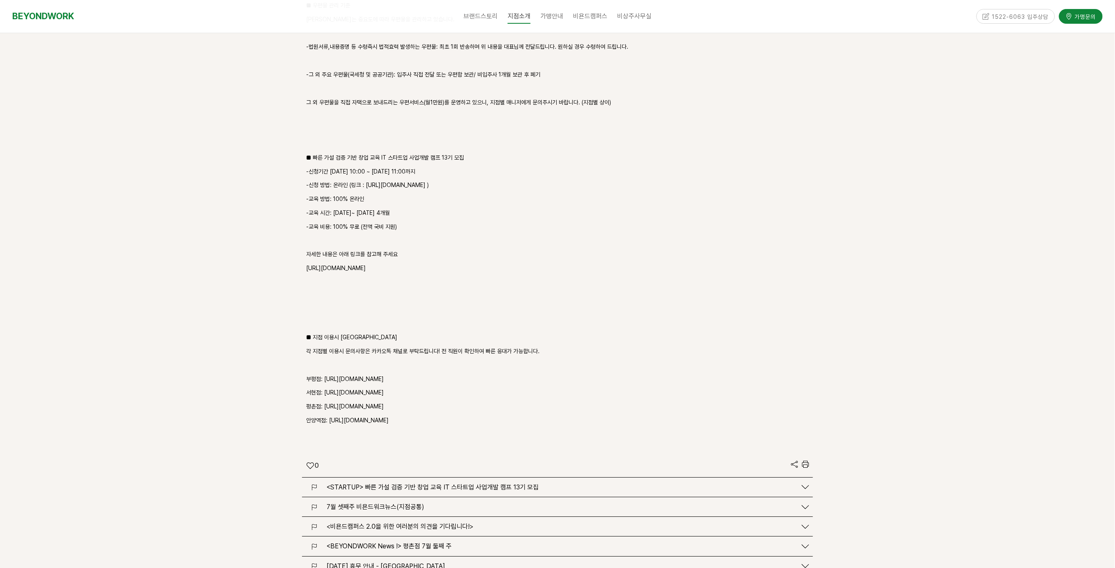
click at [406, 402] on p "평촌점: http://pf.kakao.com/_DqegG" at bounding box center [557, 407] width 503 height 10
click at [395, 402] on p "평촌점: http://pf.kakao.com/_DqegG" at bounding box center [557, 407] width 503 height 10
click at [399, 317] on div "관리자 2025-08-01 조회 14 신고 신고 <BEYONDWORK News ! > 안녕하세요! 공유오피스 비욘드워크입니다. 8월 첫째 주 …" at bounding box center [557, 180] width 511 height 594
click at [403, 346] on p "각 지점별 이용시 문의사항은 카카오톡 채널로 부탁드립니다! 전 직원이 확인하여 빠른 응대가 가능합니다." at bounding box center [557, 351] width 503 height 10
click at [452, 322] on div "<BEYONDWORK News ! > 안녕하세요! 공유오피스 비욘드워크입니다. 8월 첫째 주 비욘드워크 뉴스를 전해드립니다. ■ 우편물 관리 …" at bounding box center [557, 178] width 503 height 521
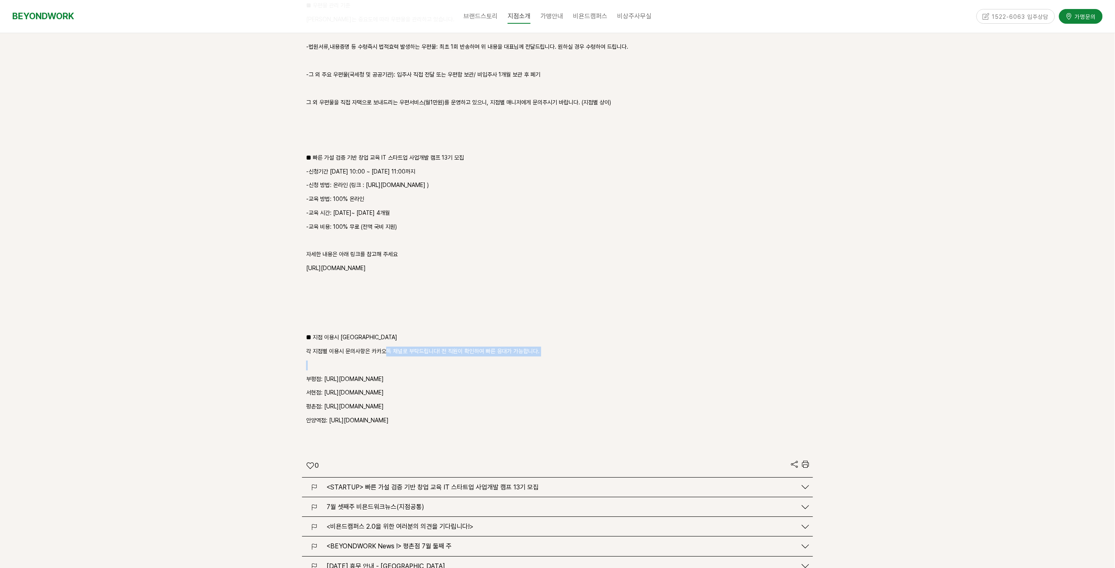
click at [456, 323] on div "<BEYONDWORK News ! > 안녕하세요! 공유오피스 비욘드워크입니다. 8월 첫째 주 비욘드워크 뉴스를 전해드립니다. ■ 우편물 관리 …" at bounding box center [557, 178] width 503 height 521
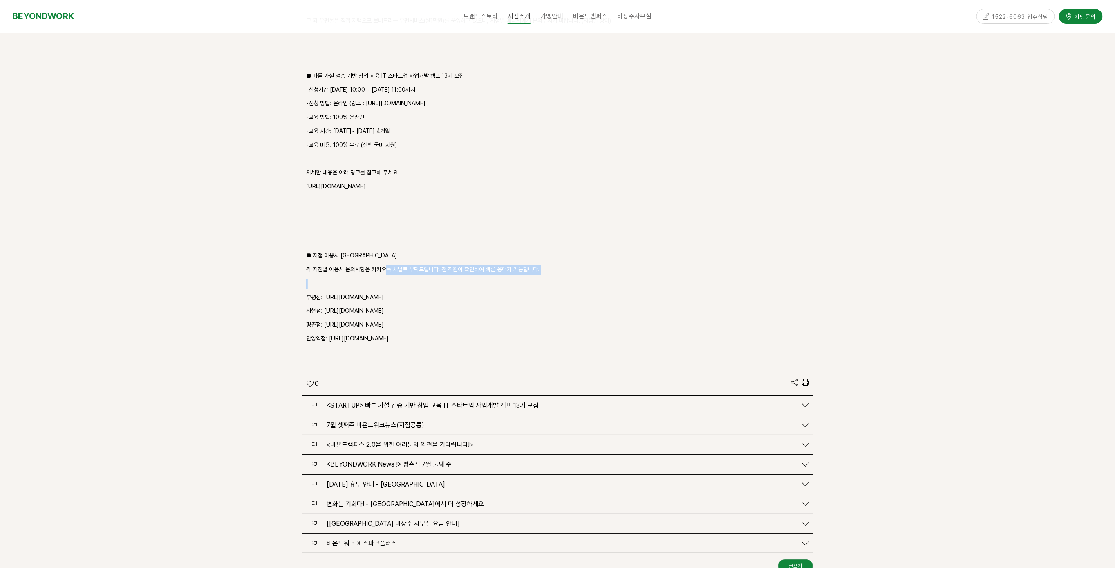
scroll to position [1636, 0]
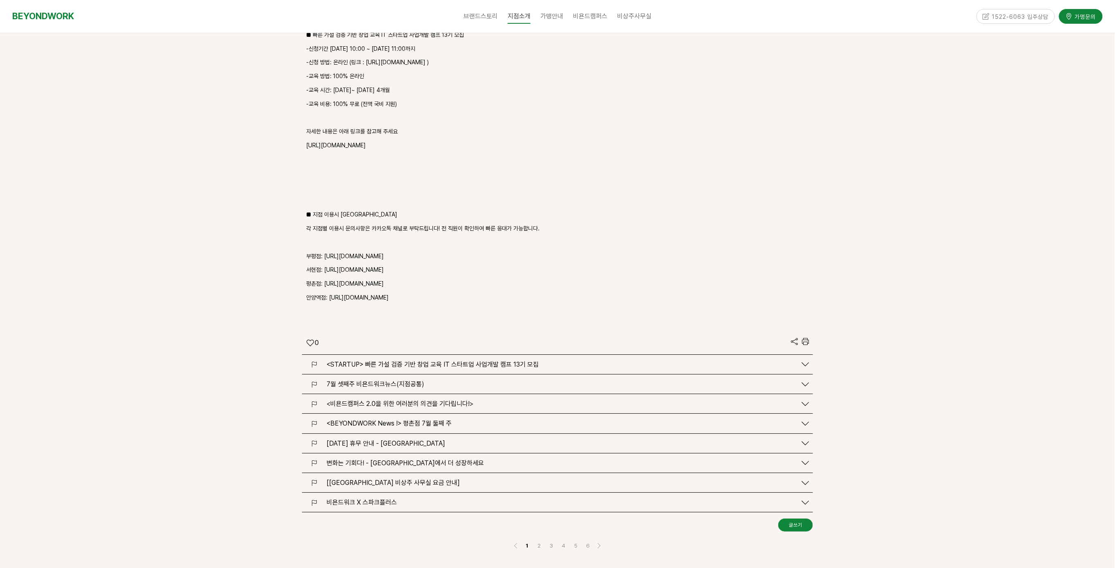
click at [455, 360] on span "<STARTUP> 빠른 가설 검증 기반 창업 교육 IT 스타트업 사업개발 캠프 13기 모집" at bounding box center [433, 364] width 212 height 8
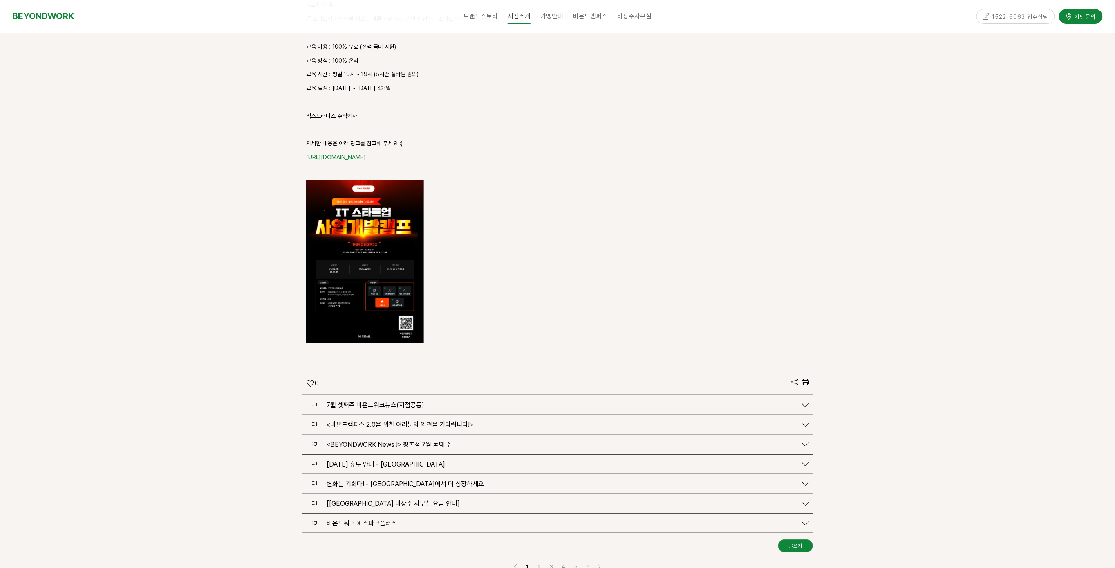
scroll to position [2126, 0]
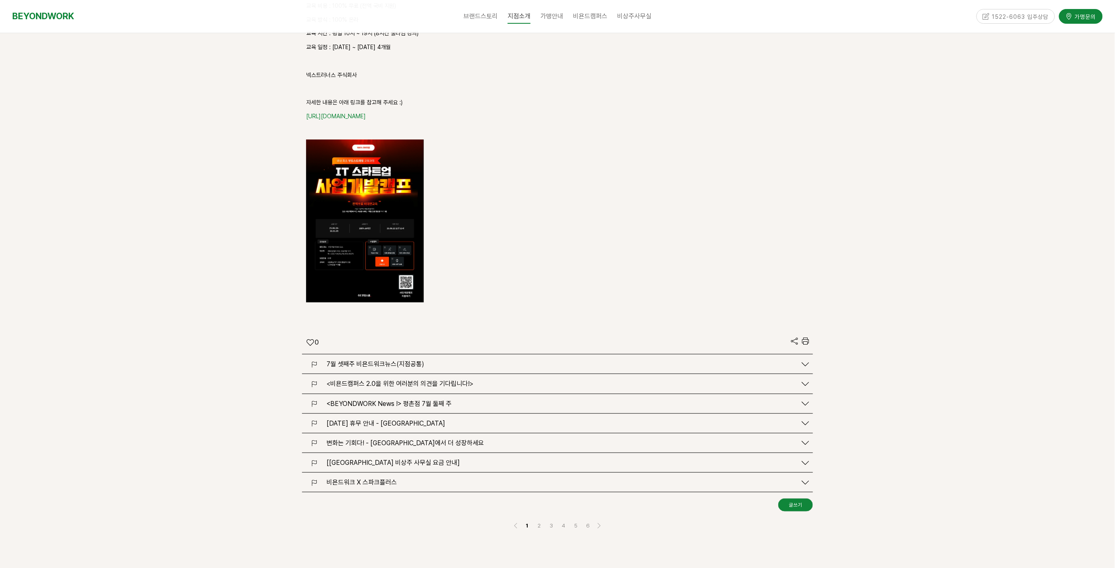
click at [399, 360] on span "7월 셋째주 비욘드워크뉴스(지점공통)" at bounding box center [376, 364] width 98 height 8
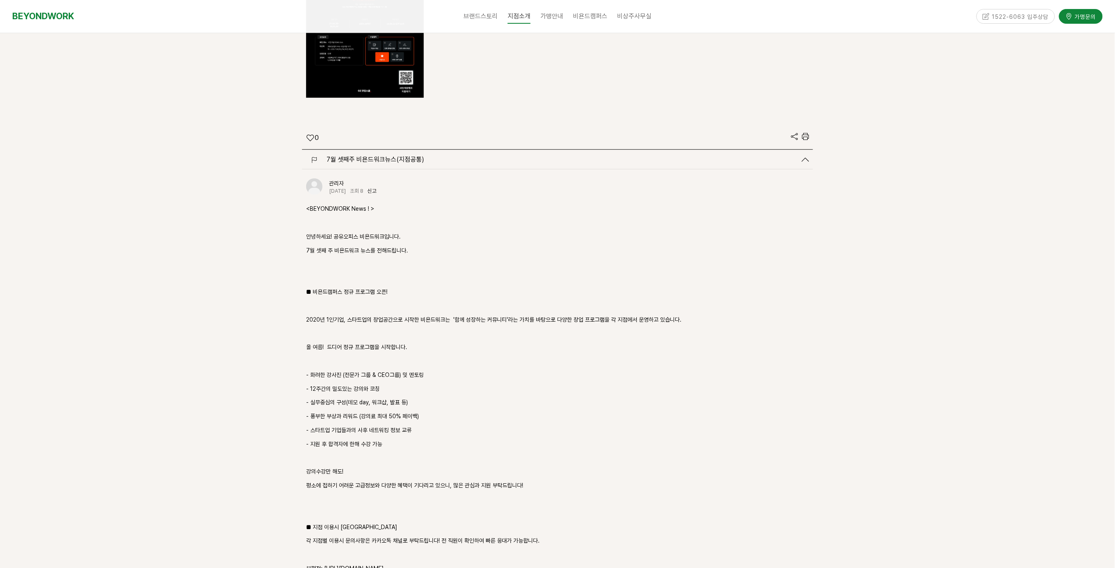
scroll to position [2453, 0]
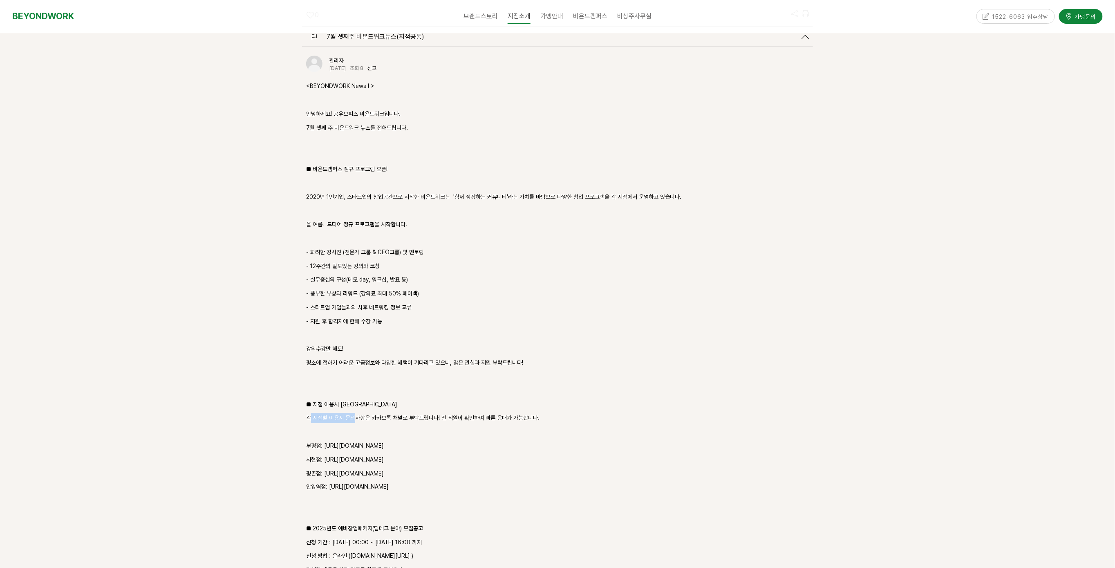
click at [384, 413] on p "각 지점별 이용시 문의사항은 카카오톡 채널로 부탁드립니다! 전 직원이 확인하여 빠른 응대가 가능합니다." at bounding box center [557, 418] width 503 height 10
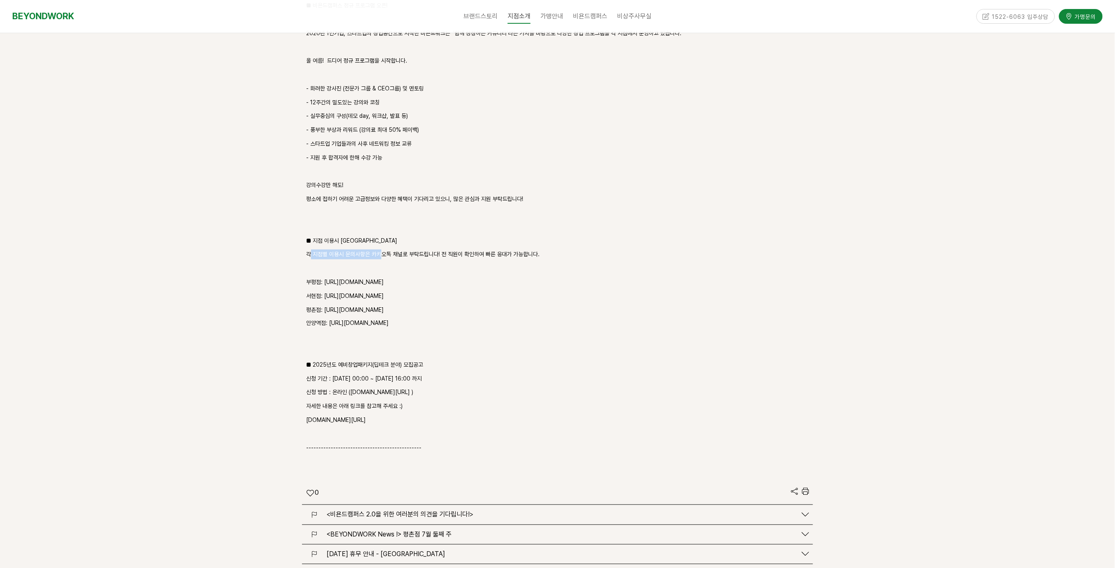
scroll to position [2780, 0]
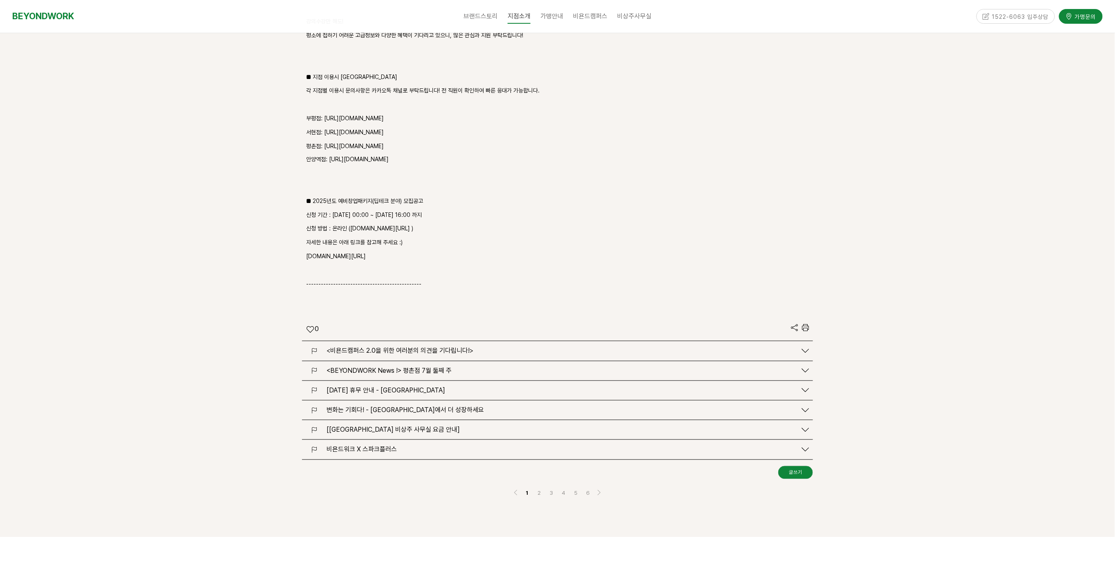
click at [410, 426] on span "[비욘드워크 평촌점 비상주 사무실 요금 안내]" at bounding box center [393, 430] width 133 height 8
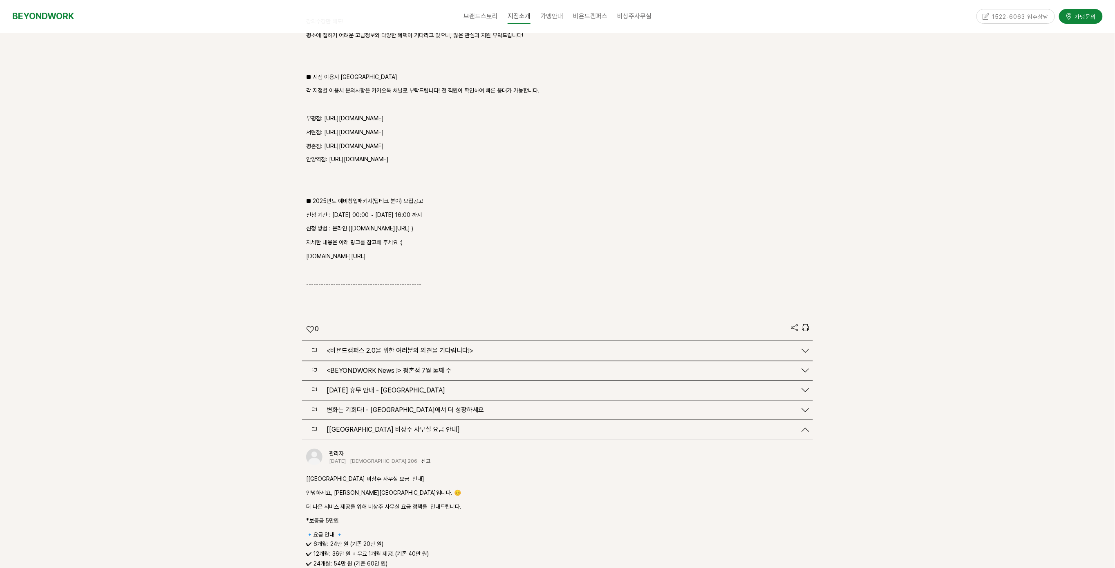
scroll to position [2903, 0]
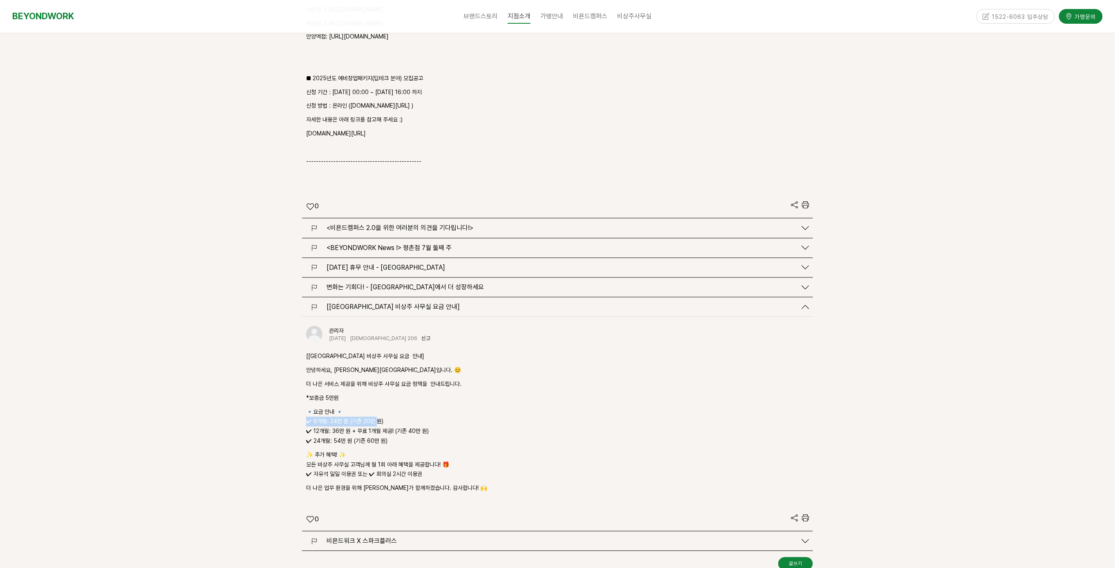
click at [382, 385] on div "관리자 2025-03-18 조회 206 신고 신고 [비욘드워크 평촌점 비상주 사무실 요금 안내] 안녕하세요, 비욘드워크 평촌점입니다. 😊 더 …" at bounding box center [557, 424] width 511 height 214
click at [384, 407] on p "🔹요금 안내 🔹 ✔ 6개월: 24만 원 (기존 20만 원) ✔ 12개월: 36만 원 + 무료 1개월 제공! (기존 40만 원) ✔ 24개월: …" at bounding box center [557, 426] width 503 height 39
click at [395, 407] on p "🔹요금 안내 🔹 ✔ 6개월: 24만 원 (기존 20만 원) ✔ 12개월: 36만 원 + 무료 1개월 제공! (기존 40만 원) ✔ 24개월: …" at bounding box center [557, 426] width 503 height 39
click at [368, 407] on p "🔹요금 안내 🔹 ✔ 6개월: 24만 원 (기존 20만 원) ✔ 12개월: 36만 원 + 무료 1개월 제공! (기존 40만 원) ✔ 24개월: …" at bounding box center [557, 426] width 503 height 39
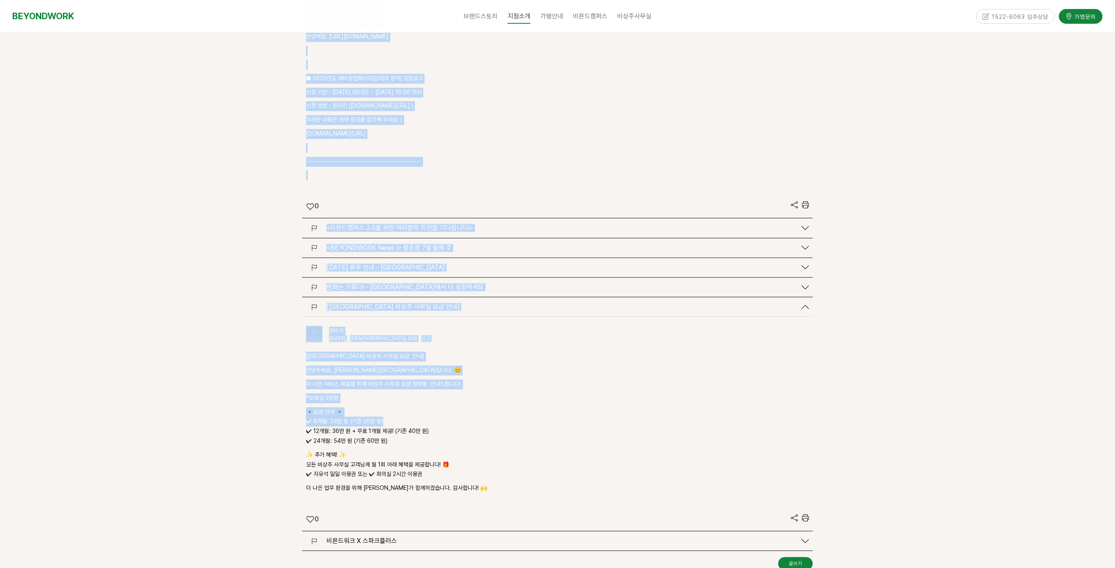
click at [426, 407] on p "🔹요금 안내 🔹 ✔ 6개월: 24만 원 (기존 20만 원) ✔ 12개월: 36만 원 + 무료 1개월 제공! (기존 40만 원) ✔ 24개월: …" at bounding box center [557, 426] width 503 height 39
click at [411, 407] on p "🔹요금 안내 🔹 ✔ 6개월: 24만 원 (기존 20만 원) ✔ 12개월: 36만 원 + 무료 1개월 제공! (기존 40만 원) ✔ 24개월: …" at bounding box center [557, 426] width 503 height 39
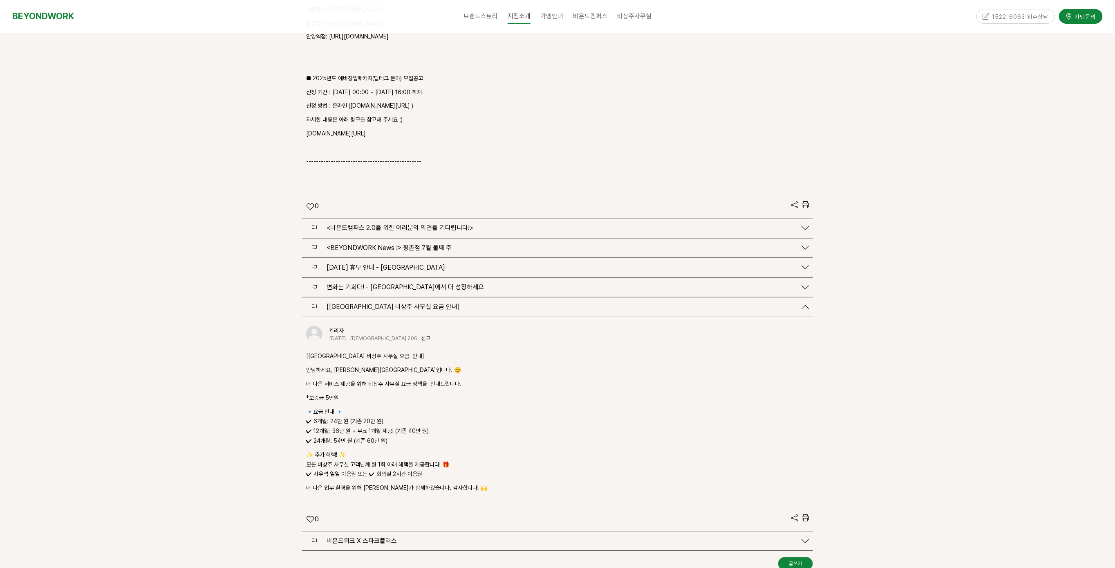
click at [431, 407] on p "🔹요금 안내 🔹 ✔ 6개월: 24만 원 (기존 20만 원) ✔ 12개월: 36만 원 + 무료 1개월 제공! (기존 40만 원) ✔ 24개월: …" at bounding box center [557, 426] width 503 height 39
click at [375, 384] on div "관리자 2025-03-18 조회 206 신고 신고 [비욘드워크 평촌점 비상주 사무실 요금 안내] 안녕하세요, 비욘드워크 평촌점입니다. 😊 더 …" at bounding box center [557, 424] width 511 height 214
click at [375, 407] on p "🔹요금 안내 🔹 ✔ 6개월: 24만 원 (기존 20만 원) ✔ 12개월: 36만 원 + 무료 1개월 제공! (기존 40만 원) ✔ 24개월: …" at bounding box center [557, 426] width 503 height 39
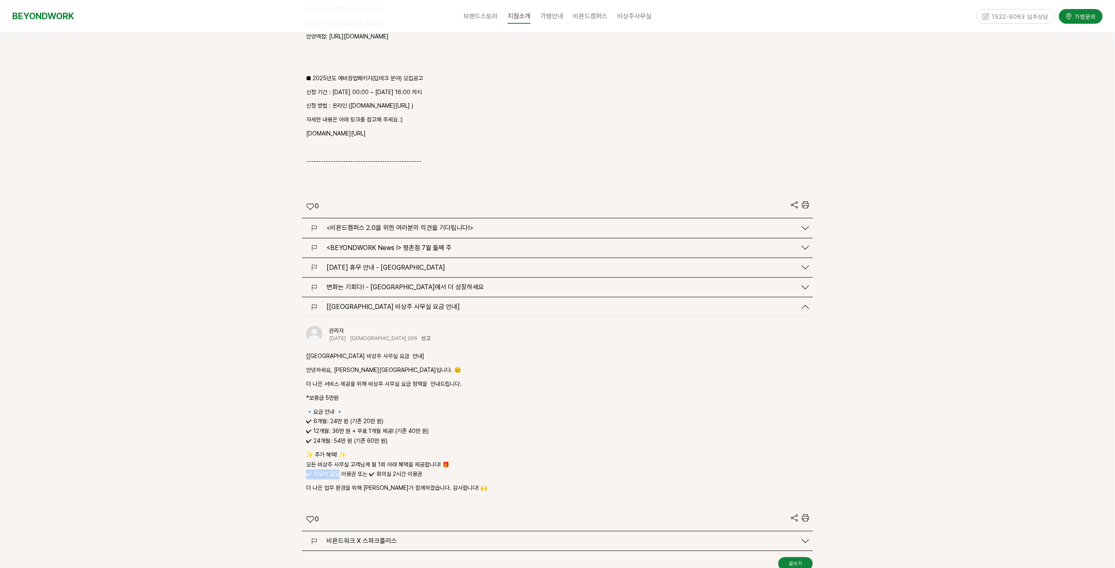
drag, startPoint x: 308, startPoint y: 438, endPoint x: 337, endPoint y: 438, distance: 28.6
click at [337, 450] on p "✨ 추가 혜택! ✨ 모든 비상주 사무실 고객님께 월 1회 아래 혜택을 제공합니다! 🎁 ✔ 자유석 일일 이용권 또는 ✔ 회의실 2시간 이용권" at bounding box center [557, 464] width 503 height 29
drag, startPoint x: 321, startPoint y: 437, endPoint x: 358, endPoint y: 438, distance: 37.6
click at [358, 450] on p "✨ 추가 혜택! ✨ 모든 비상주 사무실 고객님께 월 1회 아래 혜택을 제공합니다! 🎁 ✔ 자유석 일일 이용권 또는 ✔ 회의실 2시간 이용권" at bounding box center [557, 464] width 503 height 29
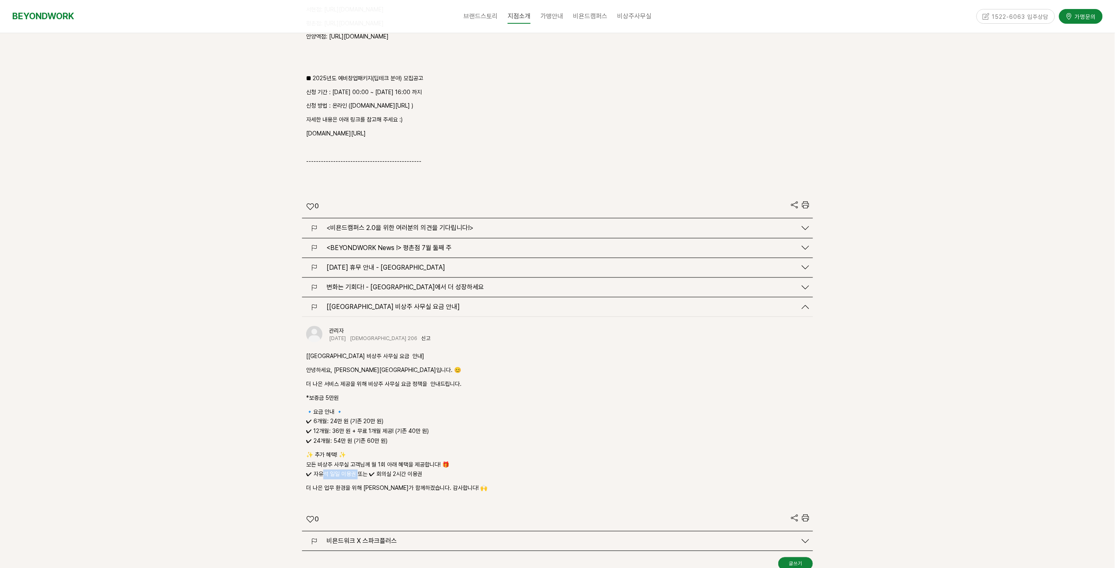
click at [358, 450] on p "✨ 추가 혜택! ✨ 모든 비상주 사무실 고객님께 월 1회 아래 혜택을 제공합니다! 🎁 ✔ 자유석 일일 이용권 또는 ✔ 회의실 2시간 이용권" at bounding box center [557, 464] width 503 height 29
drag, startPoint x: 335, startPoint y: 436, endPoint x: 366, endPoint y: 437, distance: 30.7
click at [366, 450] on p "✨ 추가 혜택! ✨ 모든 비상주 사무실 고객님께 월 1회 아래 혜택을 제공합니다! 🎁 ✔ 자유석 일일 이용권 또는 ✔ 회의실 2시간 이용권" at bounding box center [557, 464] width 503 height 29
click at [365, 450] on p "✨ 추가 혜택! ✨ 모든 비상주 사무실 고객님께 월 1회 아래 혜택을 제공합니다! 🎁 ✔ 자유석 일일 이용권 또는 ✔ 회의실 2시간 이용권" at bounding box center [557, 464] width 503 height 29
drag, startPoint x: 308, startPoint y: 451, endPoint x: 405, endPoint y: 453, distance: 96.5
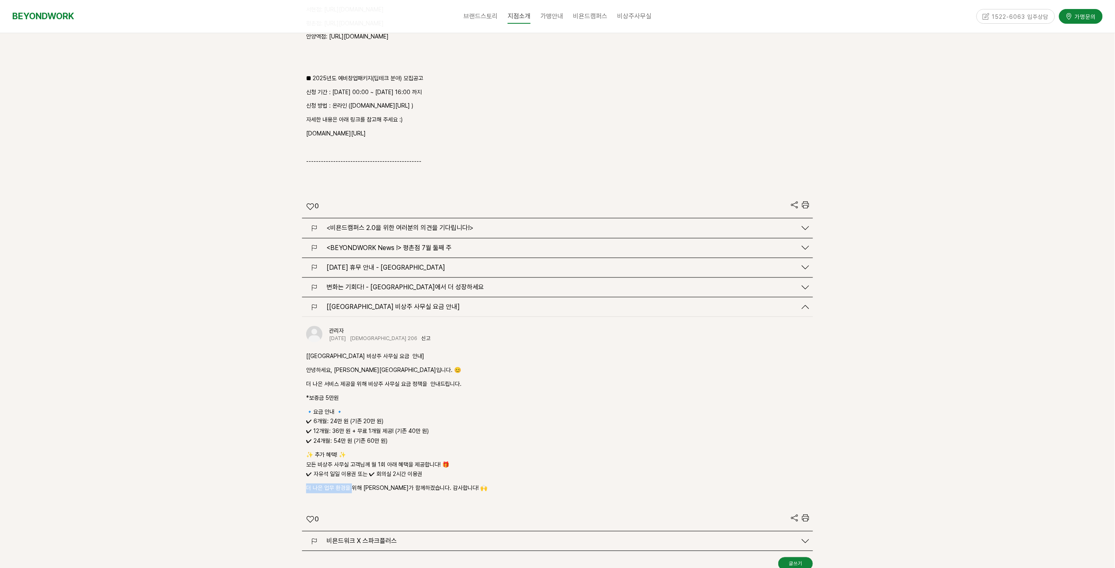
click at [402, 483] on p "더 나은 업무 환경을 위해 비욘드워크가 함께하겠습니다. 감사합니다! 🙌" at bounding box center [557, 488] width 503 height 10
click at [410, 483] on p "더 나은 업무 환경을 위해 비욘드워크가 함께하겠습니다. 감사합니다! 🙌" at bounding box center [557, 488] width 503 height 10
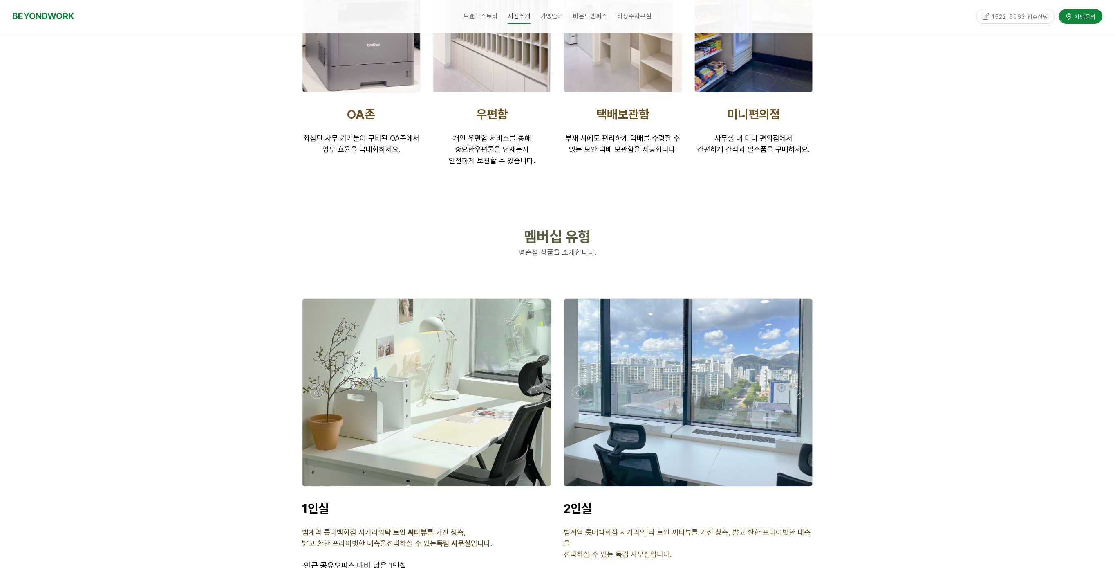
scroll to position [4048, 0]
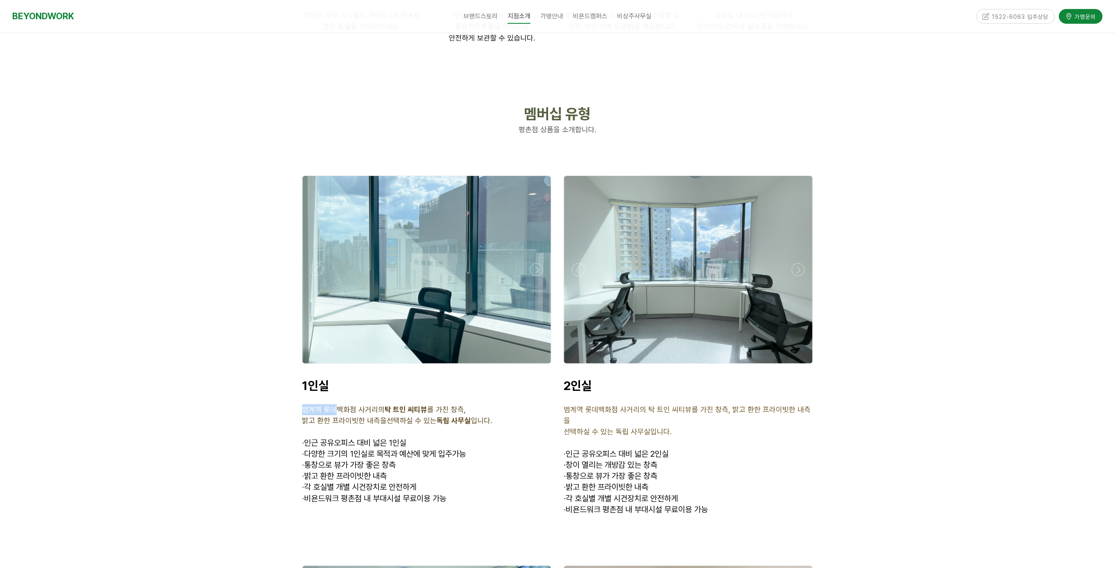
drag, startPoint x: 301, startPoint y: 369, endPoint x: 355, endPoint y: 372, distance: 54.5
click at [355, 372] on div "1인실 범계역 롯데백화점 사거리의 탁 트인 씨티뷰 를 가진 창측, 밝고 환한 프라이빗한 내측을 선택하실 수 있는 독립 사무실 입니다. · 인근…" at bounding box center [427, 447] width 262 height 150
click at [355, 405] on span "범계역 롯데백화점 사거리의 탁 트인 씨티뷰 를 가진 창측," at bounding box center [384, 409] width 164 height 9
drag, startPoint x: 316, startPoint y: 372, endPoint x: 358, endPoint y: 376, distance: 42.6
click at [355, 404] on p "범계역 롯데백화점 사거리의 탁 트인 씨티뷰 를 가진 창측," at bounding box center [426, 409] width 249 height 11
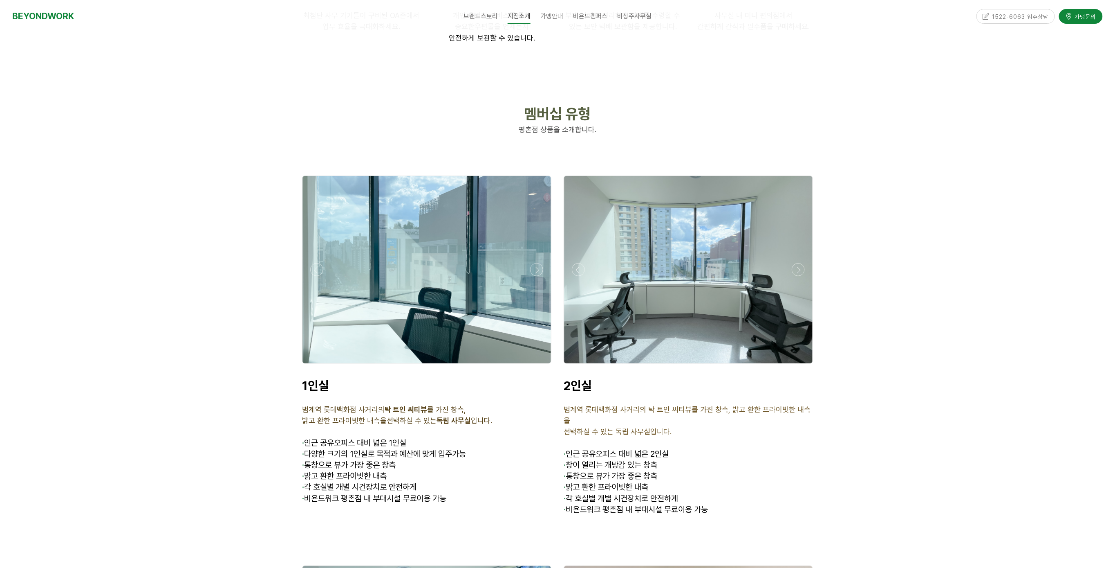
click at [358, 415] on p "밝고 환한 프라이빗한 내측을 선택하실 수 있는 독립 사무실 입니다." at bounding box center [426, 420] width 249 height 11
drag, startPoint x: 339, startPoint y: 375, endPoint x: 381, endPoint y: 377, distance: 41.8
click at [378, 378] on div "1인실 범계역 롯데백화점 사거리의 탁 트인 씨티뷰 를 가진 창측, 밝고 환한 프라이빗한 내측을 선택하실 수 있는 독립 사무실 입니다. · 인근…" at bounding box center [426, 446] width 249 height 137
click at [381, 416] on span "밝고 환한 프라이빗한 내측을" at bounding box center [344, 420] width 85 height 9
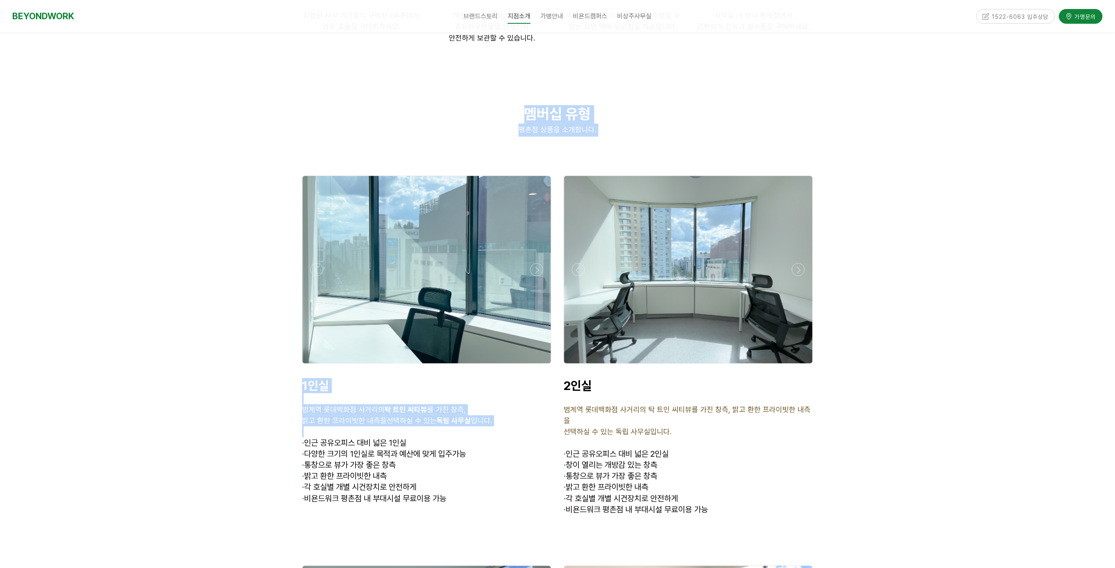
drag, startPoint x: 354, startPoint y: 391, endPoint x: 361, endPoint y: 392, distance: 7.1
click at [361, 426] on p at bounding box center [426, 431] width 249 height 11
drag, startPoint x: 339, startPoint y: 390, endPoint x: 366, endPoint y: 392, distance: 27.1
click at [360, 426] on p at bounding box center [426, 431] width 249 height 11
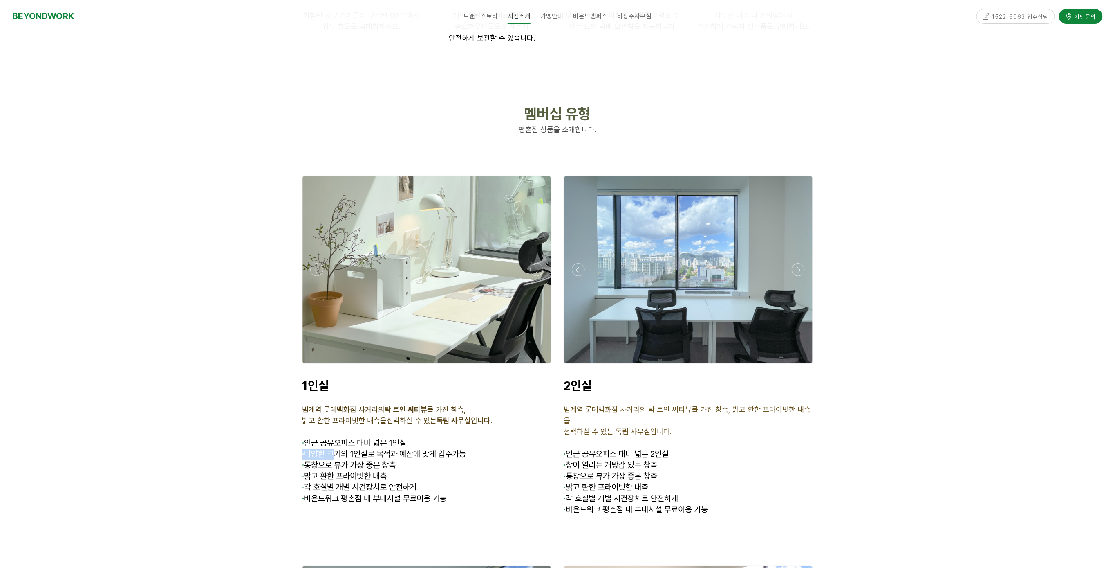
drag, startPoint x: 301, startPoint y: 410, endPoint x: 352, endPoint y: 413, distance: 51.2
click at [344, 412] on div "1인실 범계역 롯데백화점 사거리의 탁 트인 씨티뷰 를 가진 창측, 밝고 환한 프라이빗한 내측을 선택하실 수 있는 독립 사무실 입니다. · 인근…" at bounding box center [427, 447] width 262 height 150
click at [352, 449] on span "· 다양한 크기의 1인실로 목적과 예산에 맞게 입주가능" at bounding box center [384, 454] width 164 height 10
drag, startPoint x: 327, startPoint y: 408, endPoint x: 356, endPoint y: 411, distance: 29.6
click at [353, 411] on div "1인실 범계역 롯데백화점 사거리의 탁 트인 씨티뷰 를 가진 창측, 밝고 환한 프라이빗한 내측을 선택하실 수 있는 독립 사무실 입니다. · 인근…" at bounding box center [426, 446] width 249 height 137
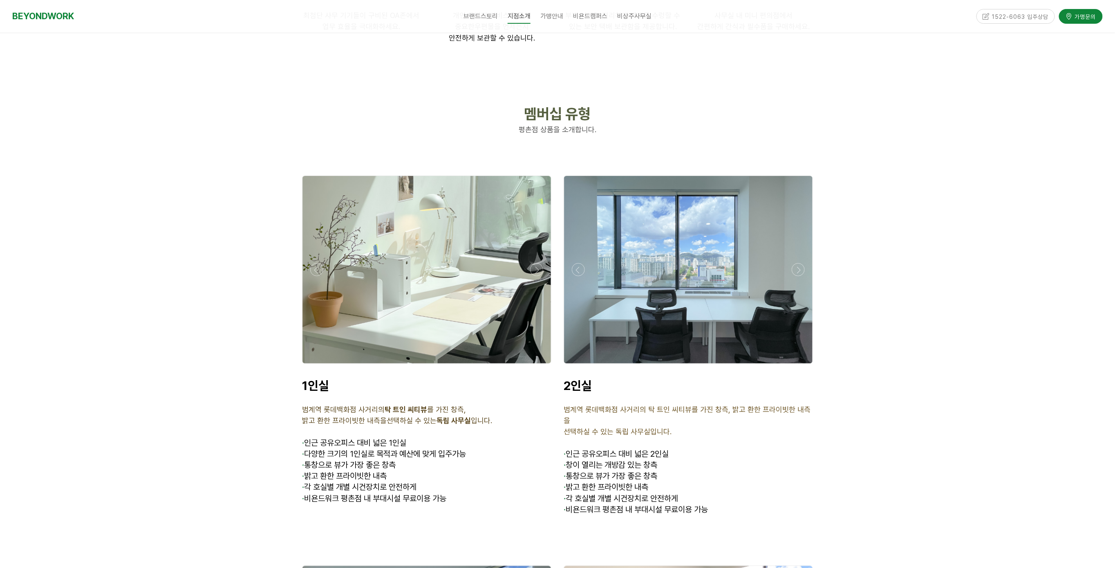
click at [356, 449] on span "· 다양한 크기의 1인실로 목적과 예산에 맞게 입주가능" at bounding box center [384, 454] width 164 height 10
drag, startPoint x: 328, startPoint y: 417, endPoint x: 347, endPoint y: 419, distance: 19.3
click at [345, 419] on div "1인실 범계역 롯데백화점 사거리의 탁 트인 씨티뷰 를 가진 창측, 밝고 환한 프라이빗한 내측을 선택하실 수 있는 독립 사무실 입니다. · 인근…" at bounding box center [427, 447] width 262 height 150
click at [350, 449] on p "· 다양한 크기의 1인실로 목적과 예산에 맞게 입주가능" at bounding box center [426, 454] width 249 height 11
drag, startPoint x: 346, startPoint y: 420, endPoint x: 375, endPoint y: 423, distance: 29.6
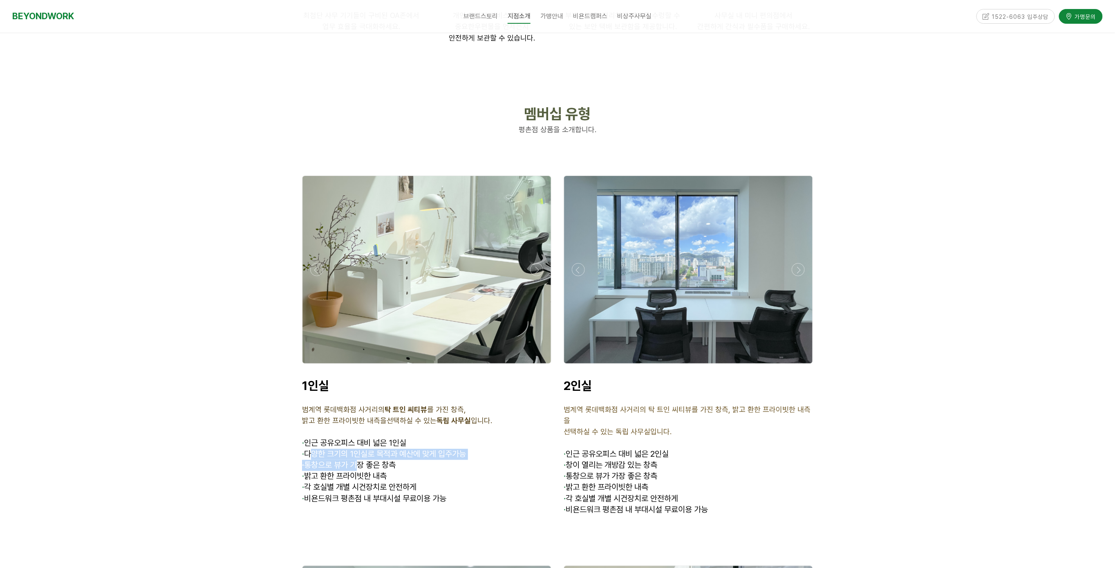
click at [372, 422] on div "1인실 범계역 롯데백화점 사거리의 탁 트인 씨티뷰 를 가진 창측, 밝고 환한 프라이빗한 내측을 선택하실 수 있는 독립 사무실 입니다. · 인근…" at bounding box center [426, 446] width 249 height 137
click at [375, 460] on span "· 통창으로 뷰가 가장 좋은 창측" at bounding box center [349, 465] width 94 height 10
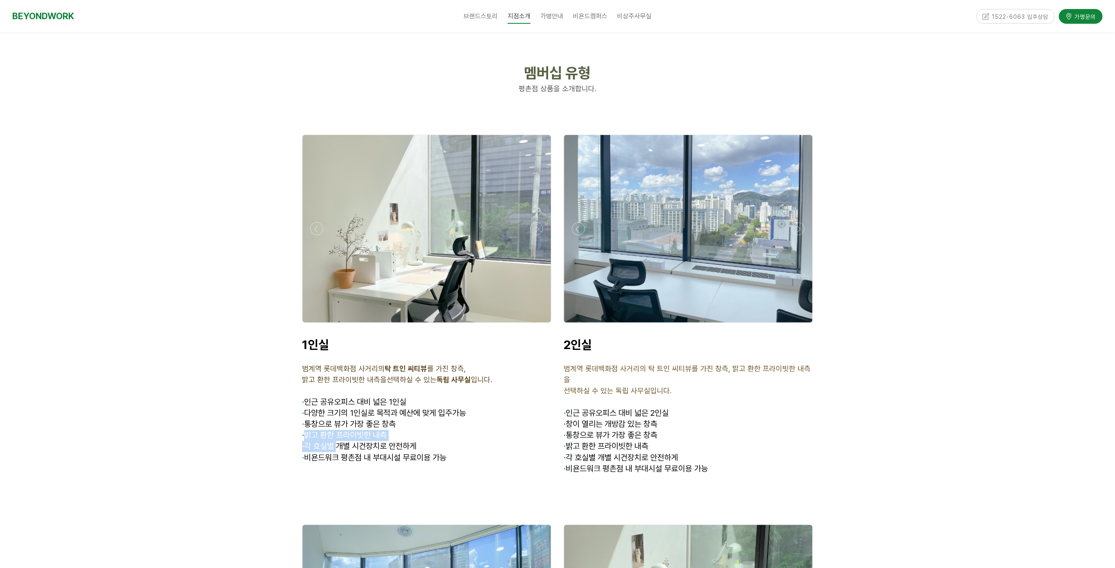
drag, startPoint x: 309, startPoint y: 399, endPoint x: 352, endPoint y: 404, distance: 43.3
click at [352, 404] on div "1인실 범계역 롯데백화점 사거리의 탁 트인 씨티뷰 를 가진 창측, 밝고 환한 프라이빗한 내측을 선택하실 수 있는 독립 사무실 입니다. · 인근…" at bounding box center [426, 405] width 249 height 137
click at [352, 441] on span "· 각 호실별 개별 시건장치로 안전하게" at bounding box center [359, 446] width 114 height 10
drag, startPoint x: 348, startPoint y: 413, endPoint x: 355, endPoint y: 415, distance: 6.7
click at [350, 414] on div "1인실 범계역 롯데백화점 사거리의 탁 트인 씨티뷰 를 가진 창측, 밝고 환한 프라이빗한 내측을 선택하실 수 있는 독립 사무실 입니다. · 인근…" at bounding box center [426, 405] width 249 height 137
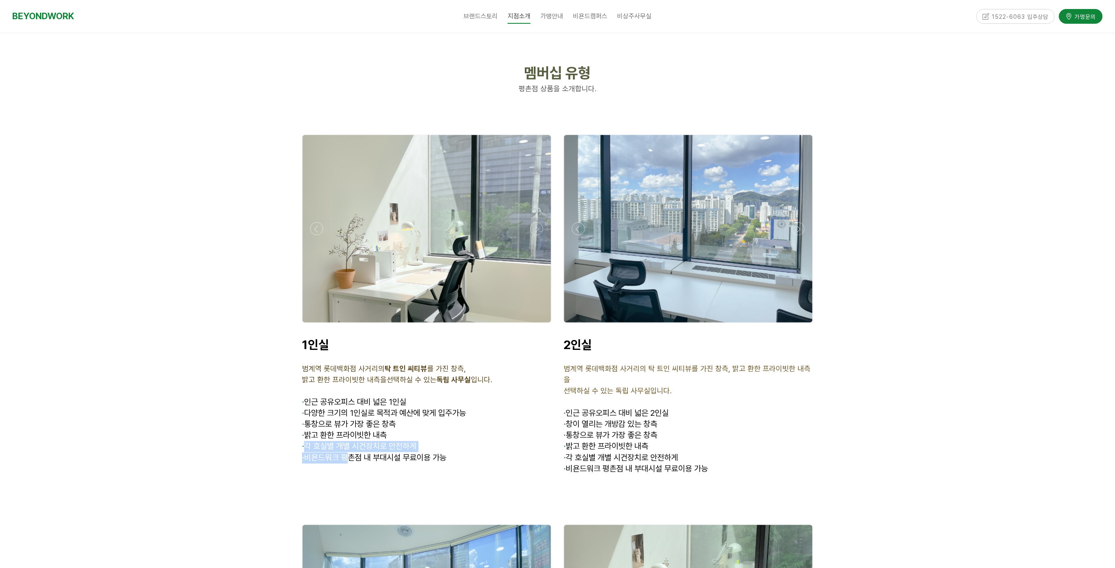
click at [323, 452] on span "· 비욘드워크 평촌점 내 부대시설 무료이용 가능" at bounding box center [374, 457] width 144 height 10
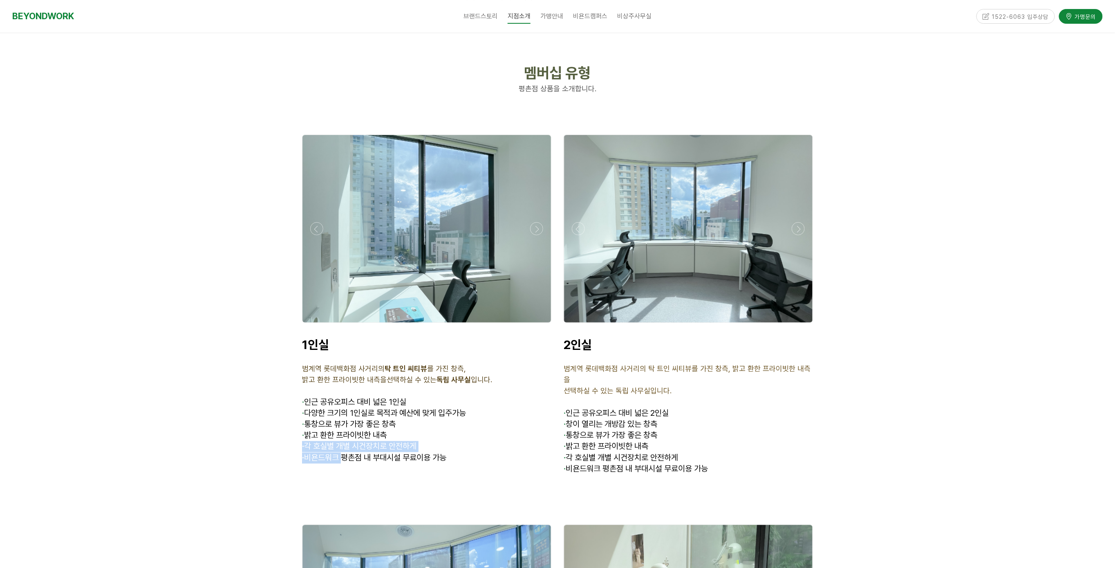
drag, startPoint x: 304, startPoint y: 412, endPoint x: 377, endPoint y: 422, distance: 73.5
click at [358, 420] on div "1인실 범계역 롯데백화점 사거리의 탁 트인 씨티뷰 를 가진 창측, 밝고 환한 프라이빗한 내측을 선택하실 수 있는 독립 사무실 입니다. · 인근…" at bounding box center [426, 405] width 249 height 137
click at [377, 452] on span "· 비욘드워크 평촌점 내 부대시설 무료이용 가능" at bounding box center [374, 457] width 144 height 10
drag, startPoint x: 323, startPoint y: 419, endPoint x: 391, endPoint y: 423, distance: 68.0
click at [379, 452] on span "· 비욘드워크 평촌점 내 부대시설 무료이용 가능" at bounding box center [374, 457] width 144 height 10
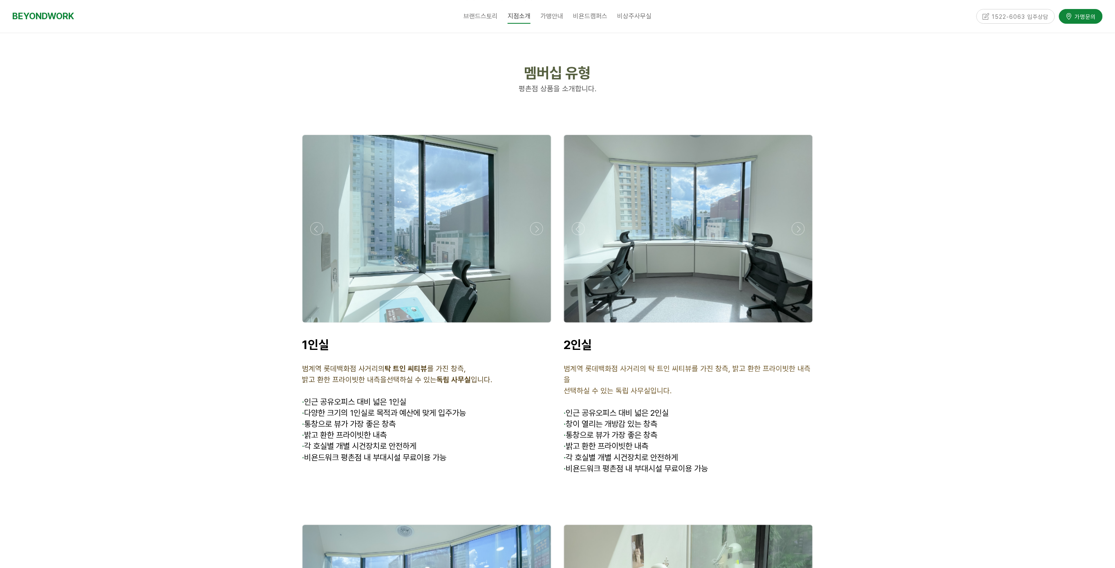
click at [391, 452] on p "· 비욘드워크 평촌점 내 부대시설 무료이용 가능" at bounding box center [426, 457] width 249 height 11
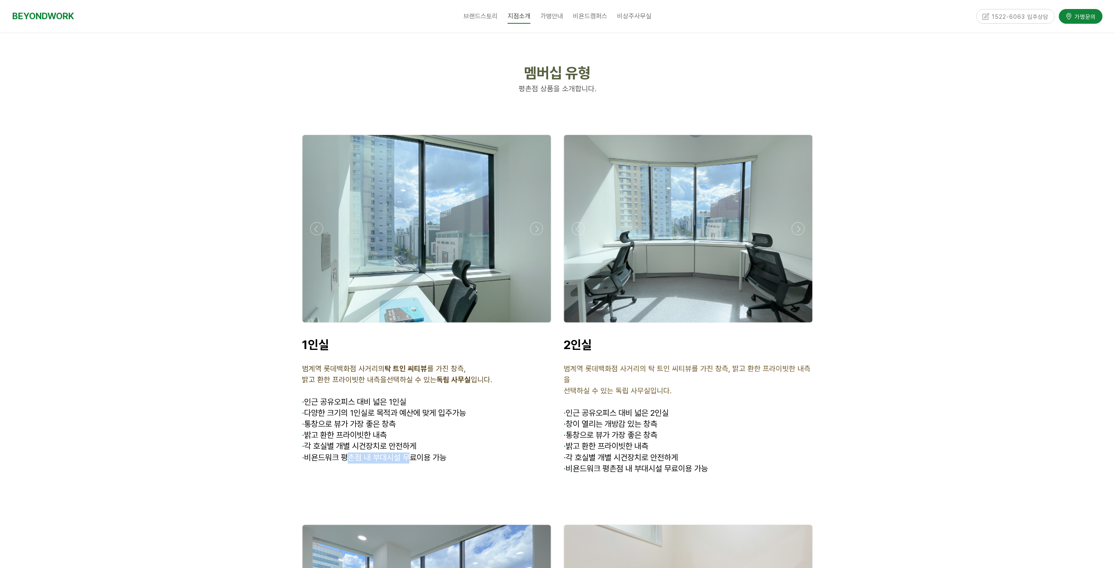
drag, startPoint x: 401, startPoint y: 423, endPoint x: 432, endPoint y: 424, distance: 31.1
click at [429, 452] on p "· 비욘드워크 평촌점 내 부대시설 무료이용 가능" at bounding box center [426, 457] width 249 height 11
click at [432, 463] on p at bounding box center [426, 468] width 249 height 11
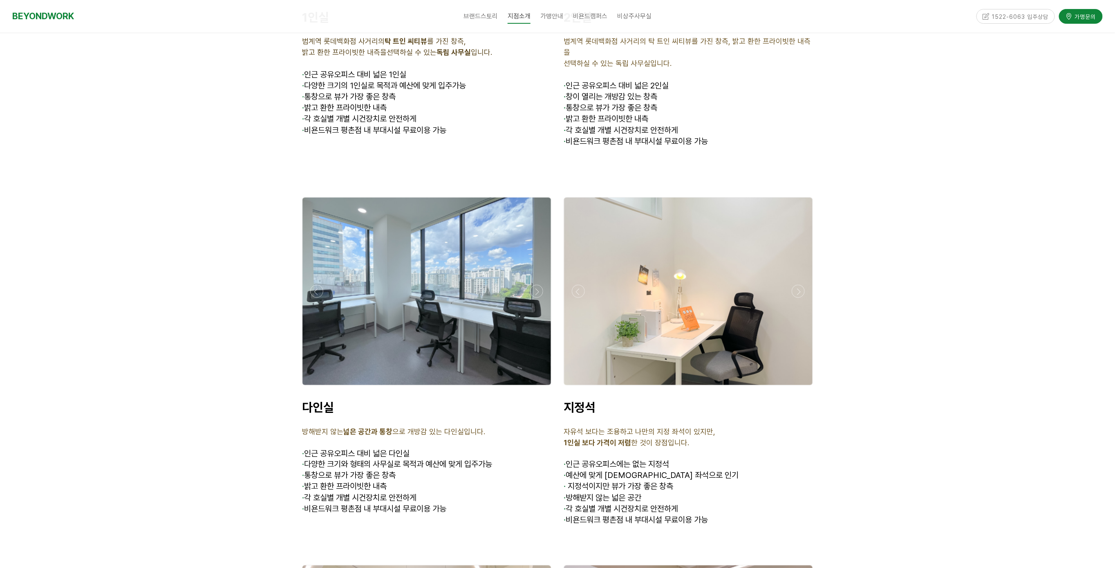
scroll to position [4539, 0]
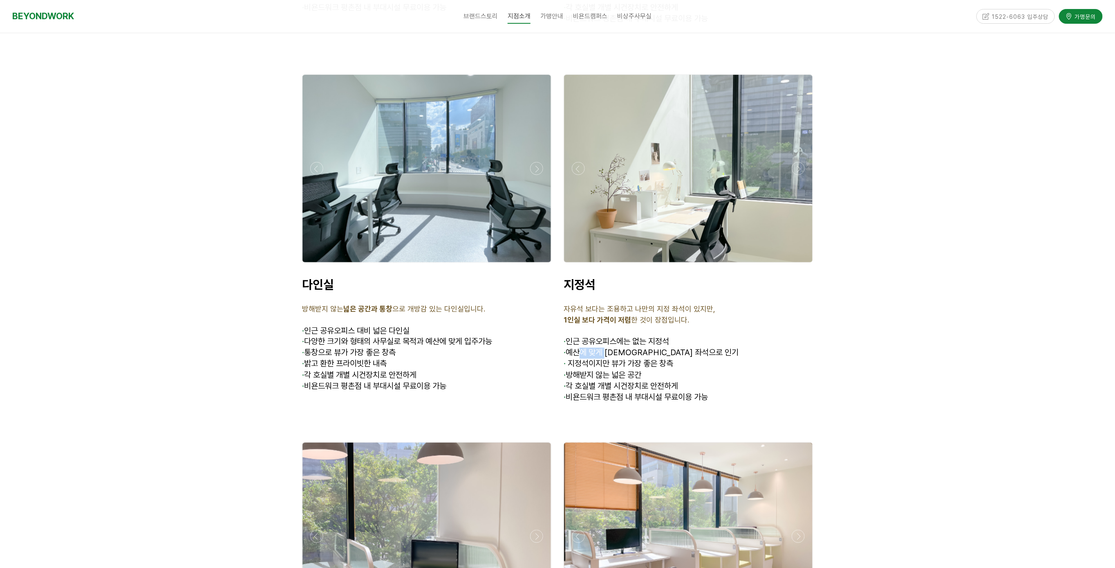
drag, startPoint x: 581, startPoint y: 303, endPoint x: 622, endPoint y: 309, distance: 40.9
click at [621, 309] on div "지정석 자유석 보다는 조용하고 나만의 지정 좌석이 있지만, 1인실 보다 가격이 저렴 한 것이 장점입니다. · 인근 공유오피스에는 없는 지정석 …" at bounding box center [688, 340] width 249 height 126
click at [622, 359] on span "· 지정석이지만 뷰가 가장 좋은 창측" at bounding box center [619, 364] width 110 height 10
drag, startPoint x: 587, startPoint y: 305, endPoint x: 616, endPoint y: 309, distance: 29.3
click at [616, 309] on div "지정석 자유석 보다는 조용하고 나만의 지정 좌석이 있지만, 1인실 보다 가격이 저렴 한 것이 장점입니다. · 인근 공유오피스에는 없는 지정석 …" at bounding box center [688, 340] width 249 height 126
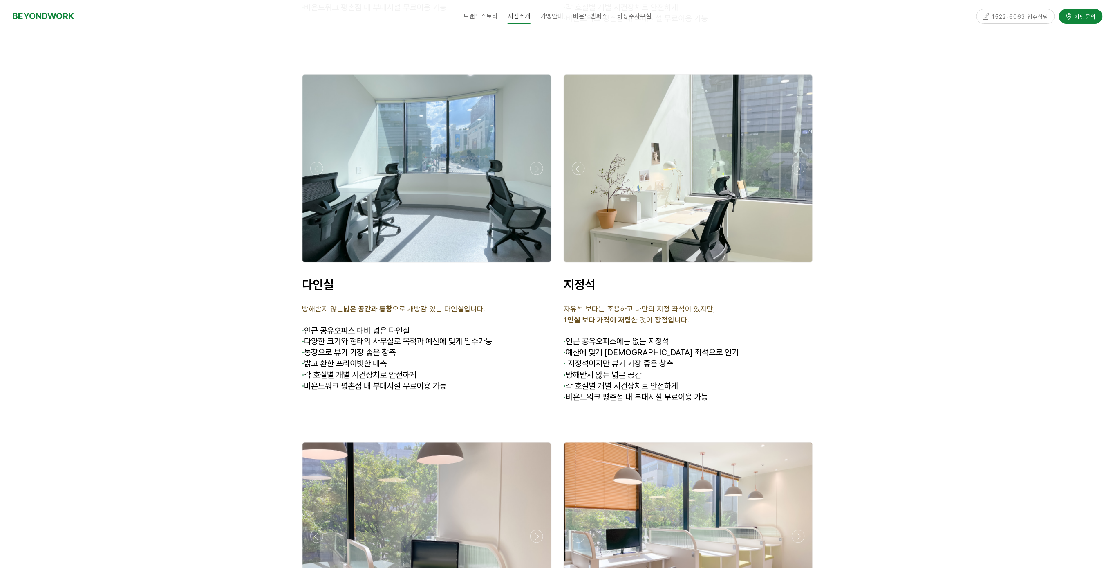
click at [616, 359] on span "· 지정석이지만 뷰가 가장 좋은 창측" at bounding box center [619, 364] width 110 height 10
drag, startPoint x: 579, startPoint y: 310, endPoint x: 620, endPoint y: 318, distance: 41.3
click at [612, 359] on span "· 지정석이지만 뷰가 가장 좋은 창측" at bounding box center [619, 364] width 110 height 10
click at [620, 359] on p "· 지정석이지만 뷰가 가장 좋은 창측" at bounding box center [688, 364] width 249 height 11
drag, startPoint x: 597, startPoint y: 320, endPoint x: 615, endPoint y: 321, distance: 17.2
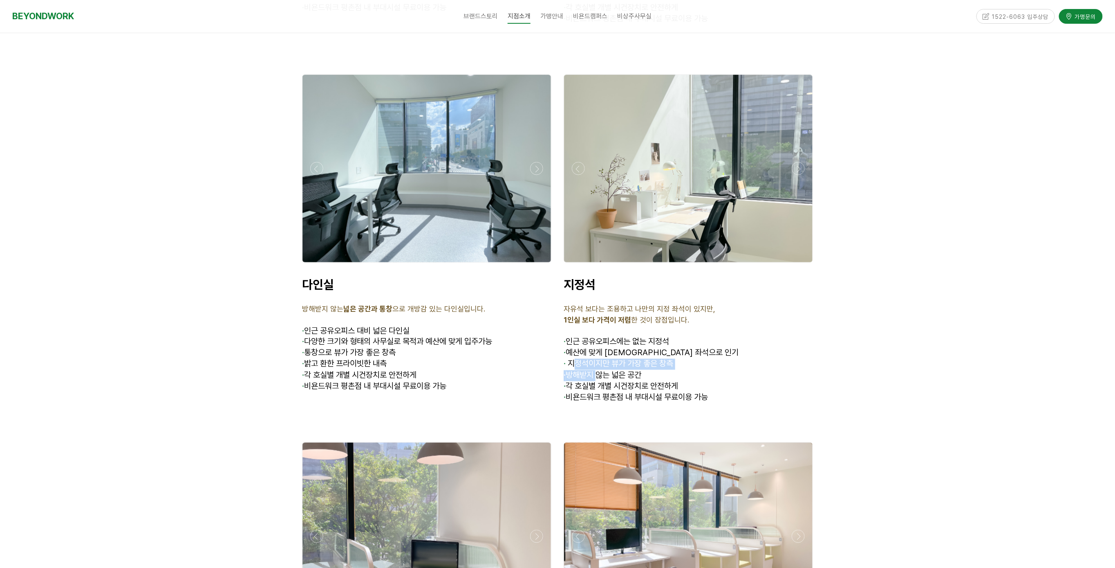
click at [609, 321] on div "지정석 자유석 보다는 조용하고 나만의 지정 좌석이 있지만, 1인실 보다 가격이 저렴 한 것이 장점입니다. · 인근 공유오피스에는 없는 지정석 …" at bounding box center [688, 340] width 249 height 126
click at [615, 370] on span "· 방해받지 않는 넓은 공간" at bounding box center [603, 375] width 78 height 10
drag, startPoint x: 572, startPoint y: 318, endPoint x: 618, endPoint y: 323, distance: 45.6
click at [613, 322] on div "지정석 자유석 보다는 조용하고 나만의 지정 좌석이 있지만, 1인실 보다 가격이 저렴 한 것이 장점입니다. · 인근 공유오피스에는 없는 지정석 …" at bounding box center [688, 340] width 249 height 126
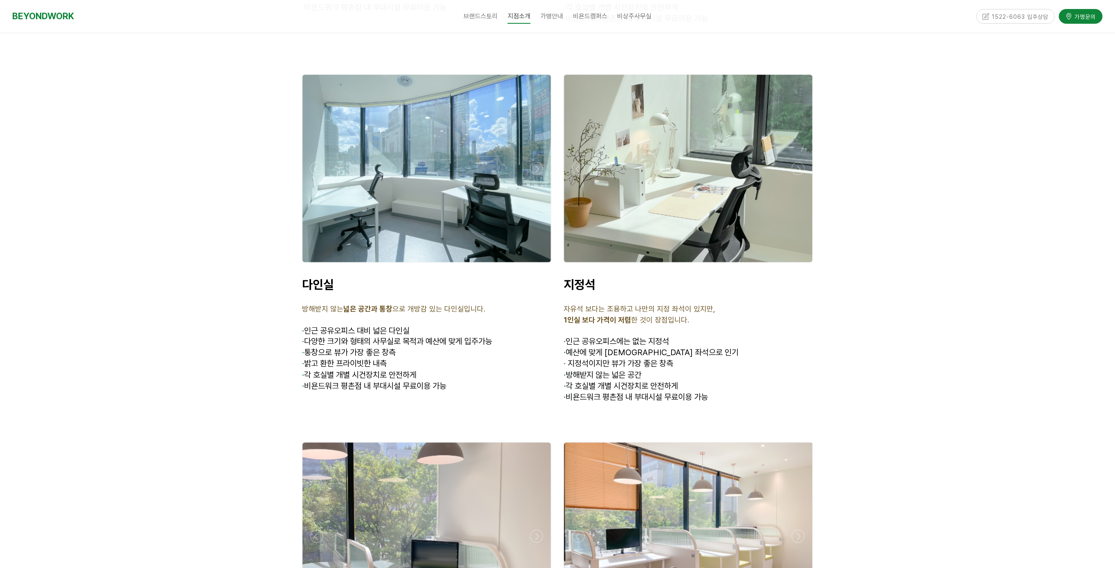
click at [618, 370] on span "· 방해받지 않는 넓은 공간" at bounding box center [603, 375] width 78 height 10
drag, startPoint x: 594, startPoint y: 321, endPoint x: 622, endPoint y: 324, distance: 28.8
click at [622, 370] on span "· 방해받지 않는 넓은 공간" at bounding box center [603, 375] width 78 height 10
click at [624, 370] on span "· 방해받지 않는 넓은 공간" at bounding box center [603, 375] width 78 height 10
drag, startPoint x: 583, startPoint y: 321, endPoint x: 630, endPoint y: 329, distance: 47.2
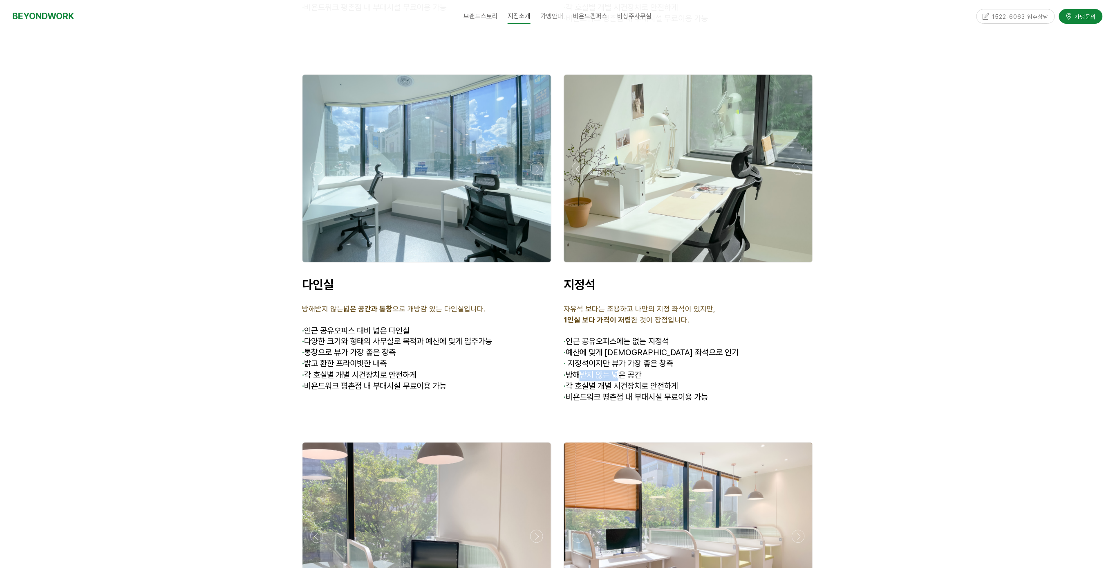
click at [627, 370] on span "· 방해받지 않는 넓은 공간" at bounding box center [603, 375] width 78 height 10
drag, startPoint x: 630, startPoint y: 329, endPoint x: 596, endPoint y: 326, distance: 34.1
click at [629, 370] on span "· 방해받지 않는 넓은 공간" at bounding box center [603, 375] width 78 height 10
drag, startPoint x: 631, startPoint y: 329, endPoint x: 597, endPoint y: 327, distance: 34.0
click at [631, 370] on span "· 방해받지 않는 넓은 공간" at bounding box center [603, 375] width 78 height 10
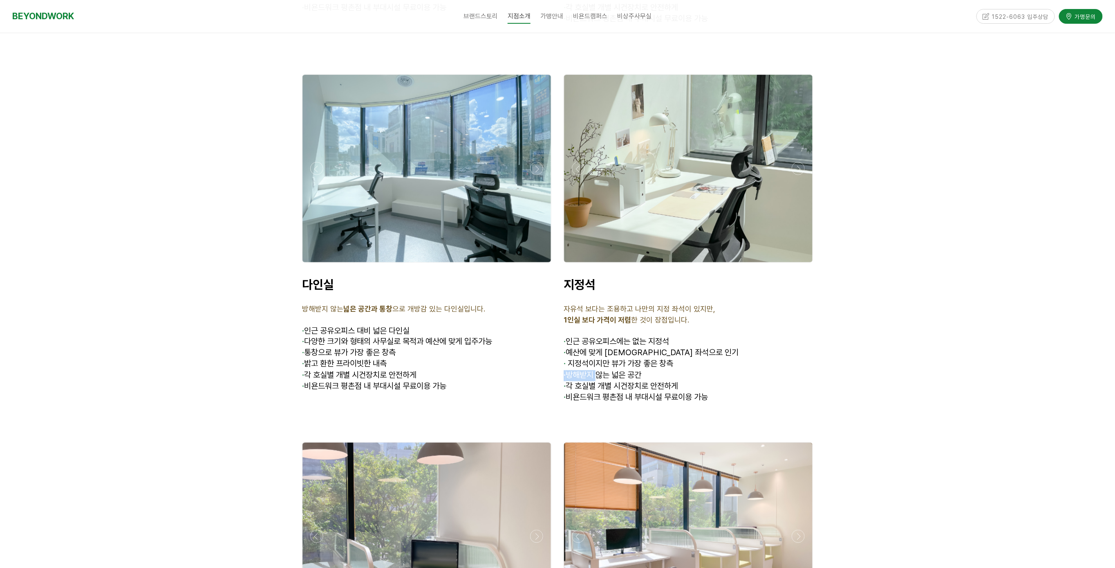
drag, startPoint x: 599, startPoint y: 329, endPoint x: 628, endPoint y: 332, distance: 29.6
click at [616, 331] on div "지정석 자유석 보다는 조용하고 나만의 지정 좌석이 있지만, 1인실 보다 가격이 저렴 한 것이 장점입니다. · 인근 공유오피스에는 없는 지정석 …" at bounding box center [689, 340] width 262 height 139
click at [628, 381] on span "· 각 호실별 개별 시건장치로 안전하게" at bounding box center [621, 386] width 114 height 10
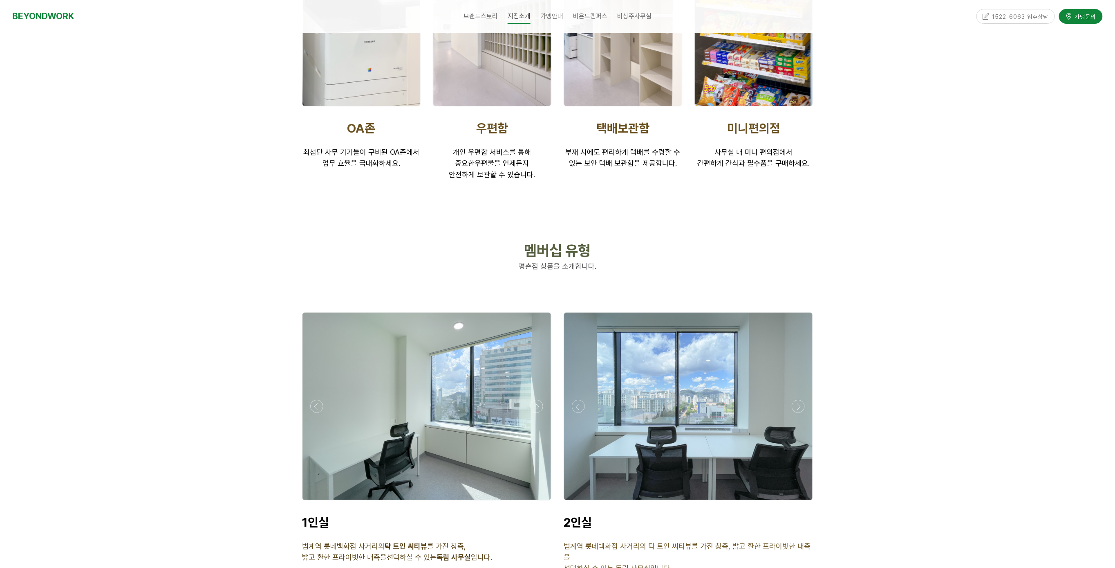
scroll to position [4075, 0]
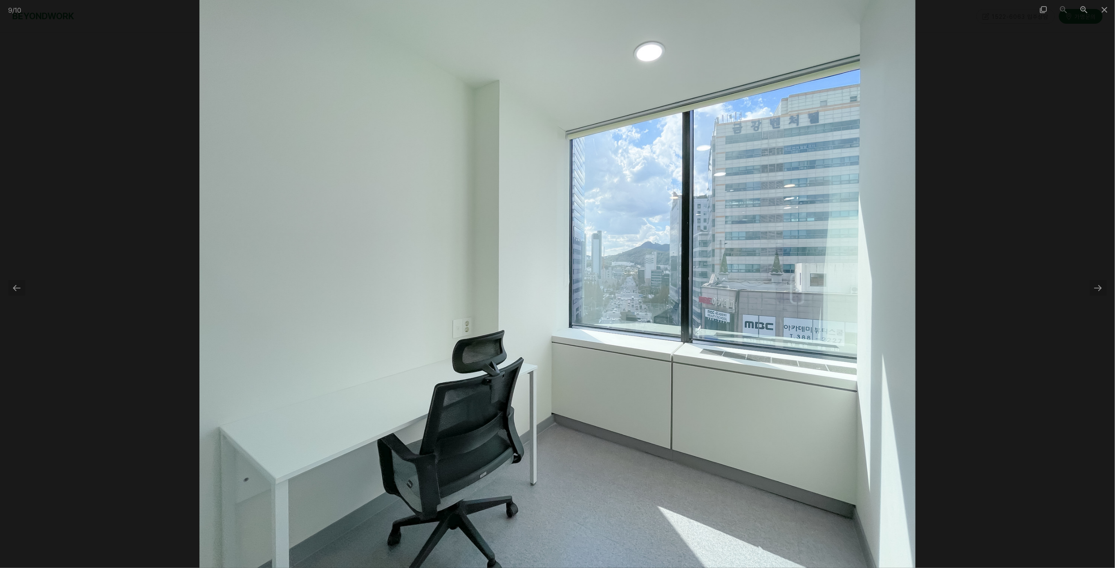
scroll to position [4157, 0]
click at [1099, 288] on div at bounding box center [1098, 288] width 17 height 16
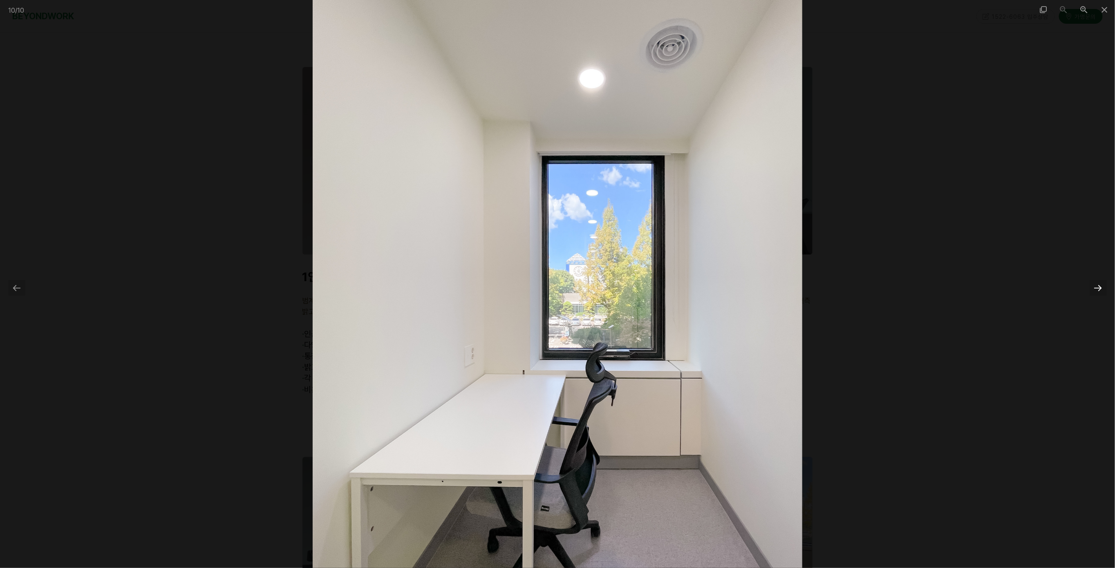
click at [1099, 287] on div at bounding box center [1098, 288] width 17 height 16
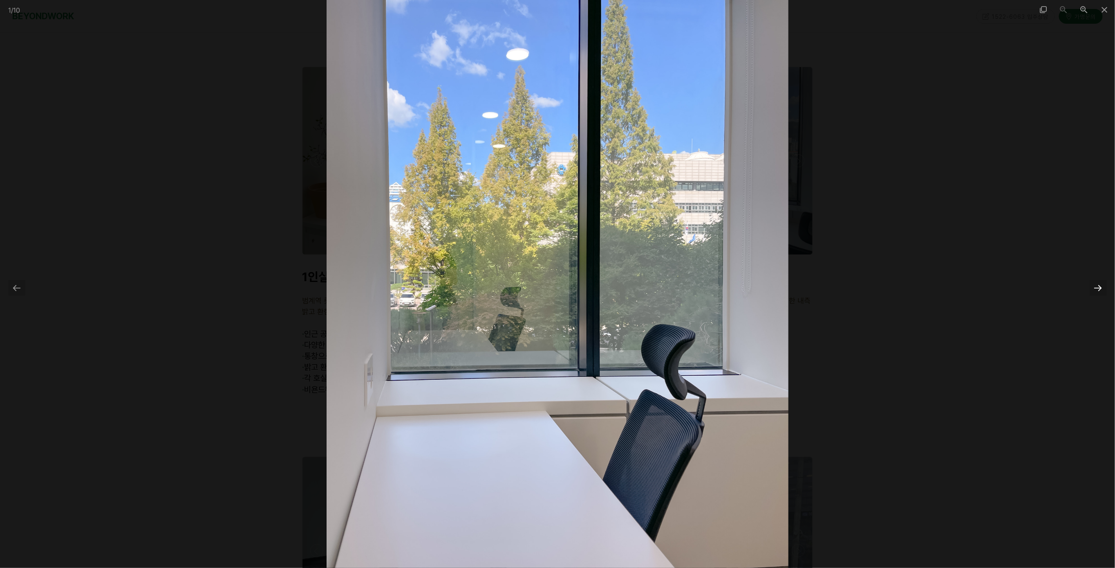
click at [1090, 284] on div at bounding box center [1098, 288] width 17 height 16
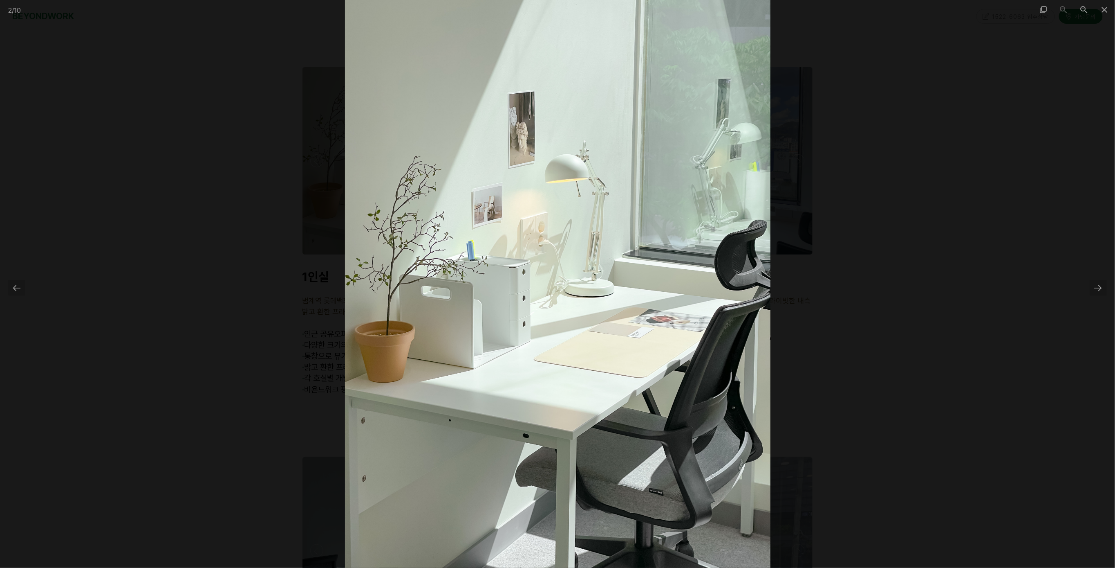
click at [26, 289] on div at bounding box center [557, 284] width 1115 height 568
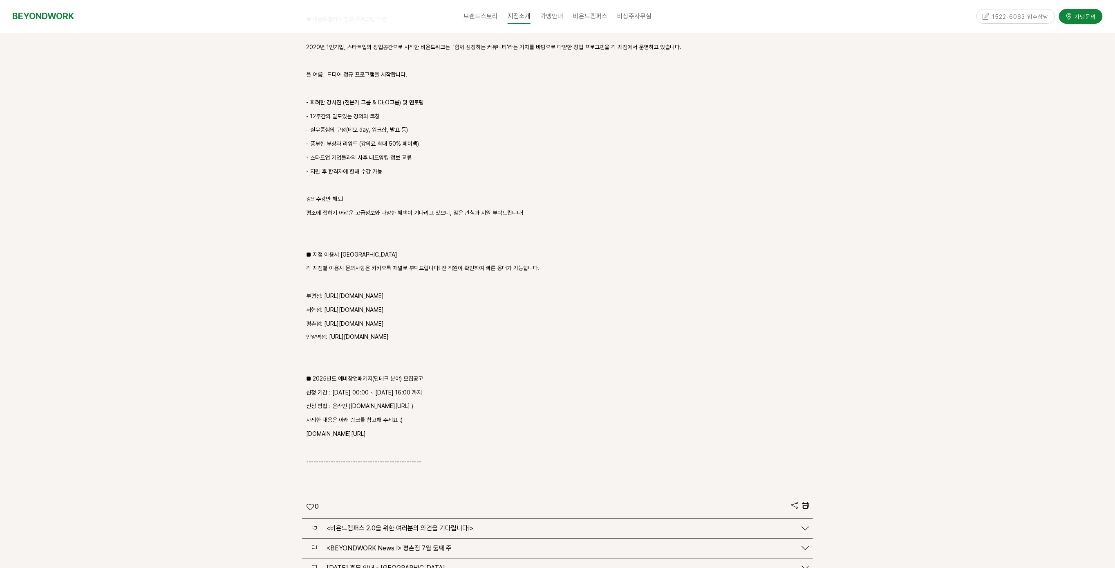
scroll to position [2399, 0]
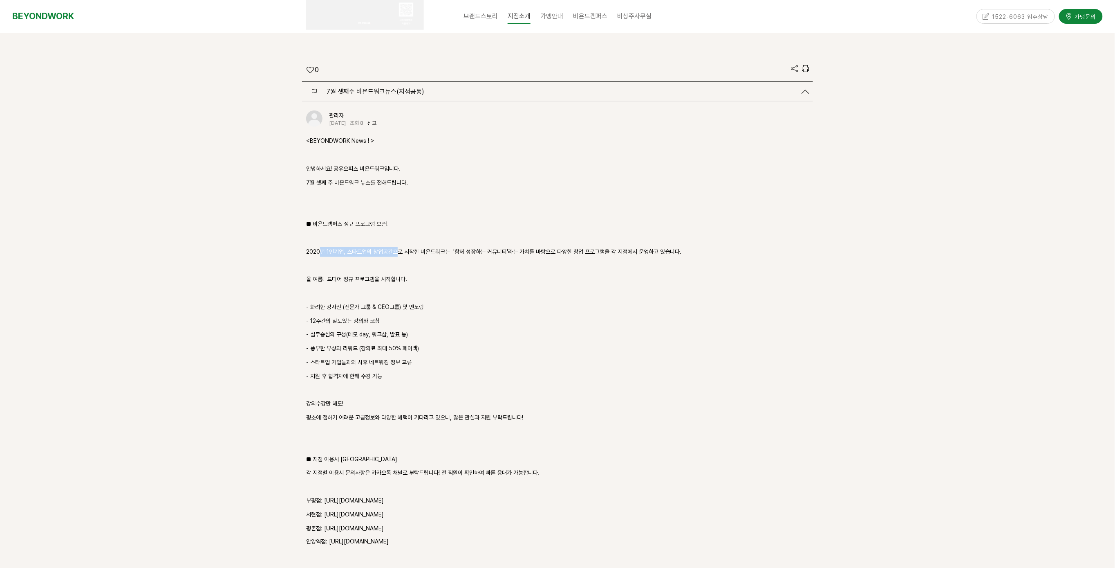
drag, startPoint x: 321, startPoint y: 216, endPoint x: 397, endPoint y: 219, distance: 75.7
click at [397, 247] on p "2020년 1인기업, 스타트업의 창업공간으로 시작한 비욘드워크는 '함께 성장하는 커뮤니티'라는 가치를 바탕으로 다양한 창업 프로그램을 각 지점…" at bounding box center [557, 252] width 503 height 10
drag, startPoint x: 307, startPoint y: 269, endPoint x: 399, endPoint y: 275, distance: 93.0
click at [397, 302] on p "- 화려한 강사진 (전문가 그룹 & CEO그룹) 및 멘토링" at bounding box center [557, 307] width 503 height 10
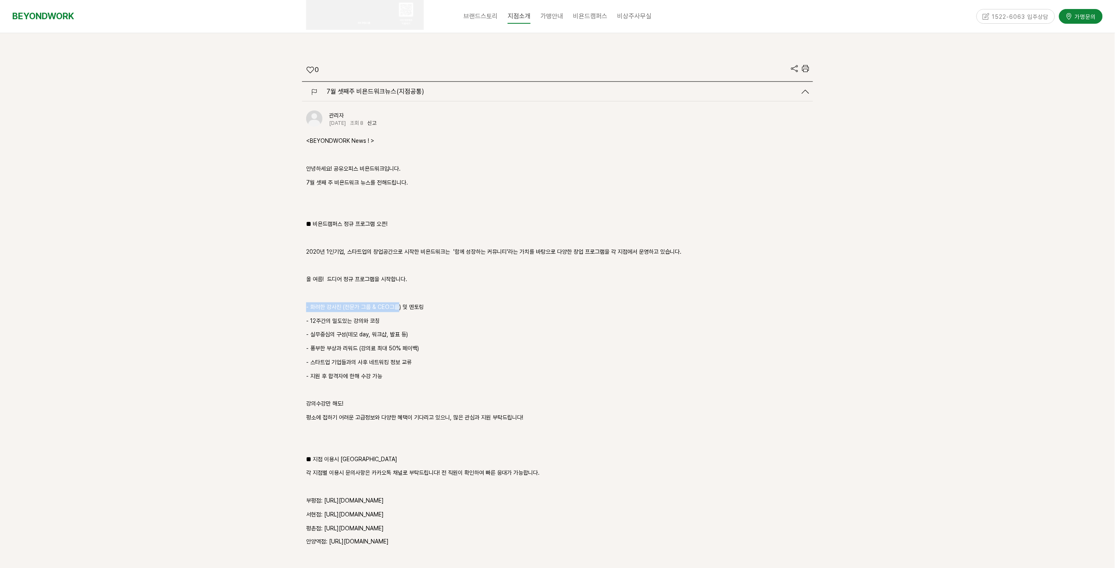
click at [399, 302] on p "- 화려한 강사진 (전문가 그룹 & CEO그룹) 및 멘토링" at bounding box center [557, 307] width 503 height 10
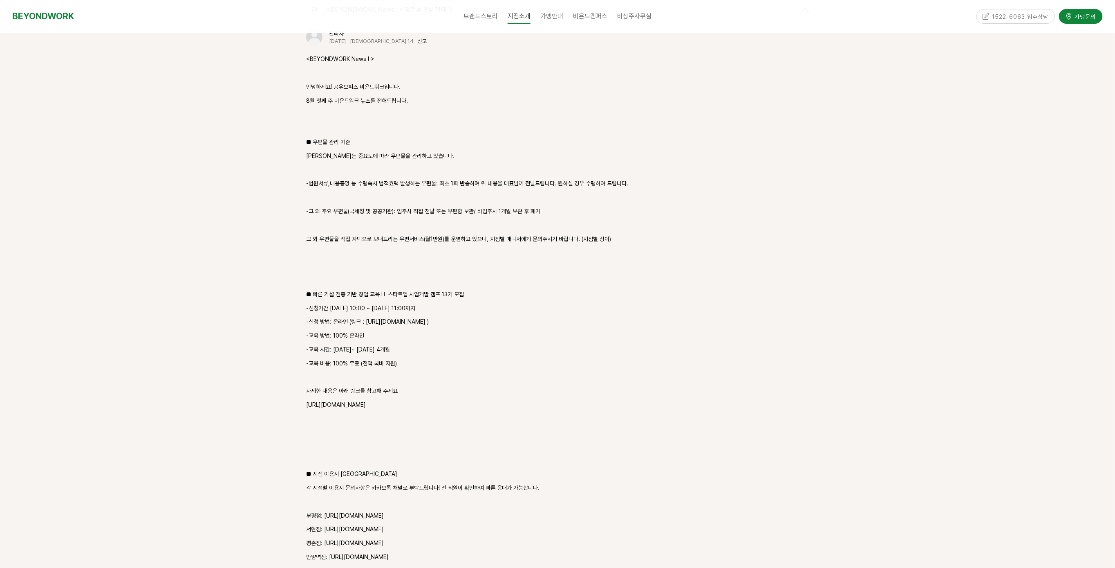
scroll to position [1172, 0]
